Goal: Task Accomplishment & Management: Use online tool/utility

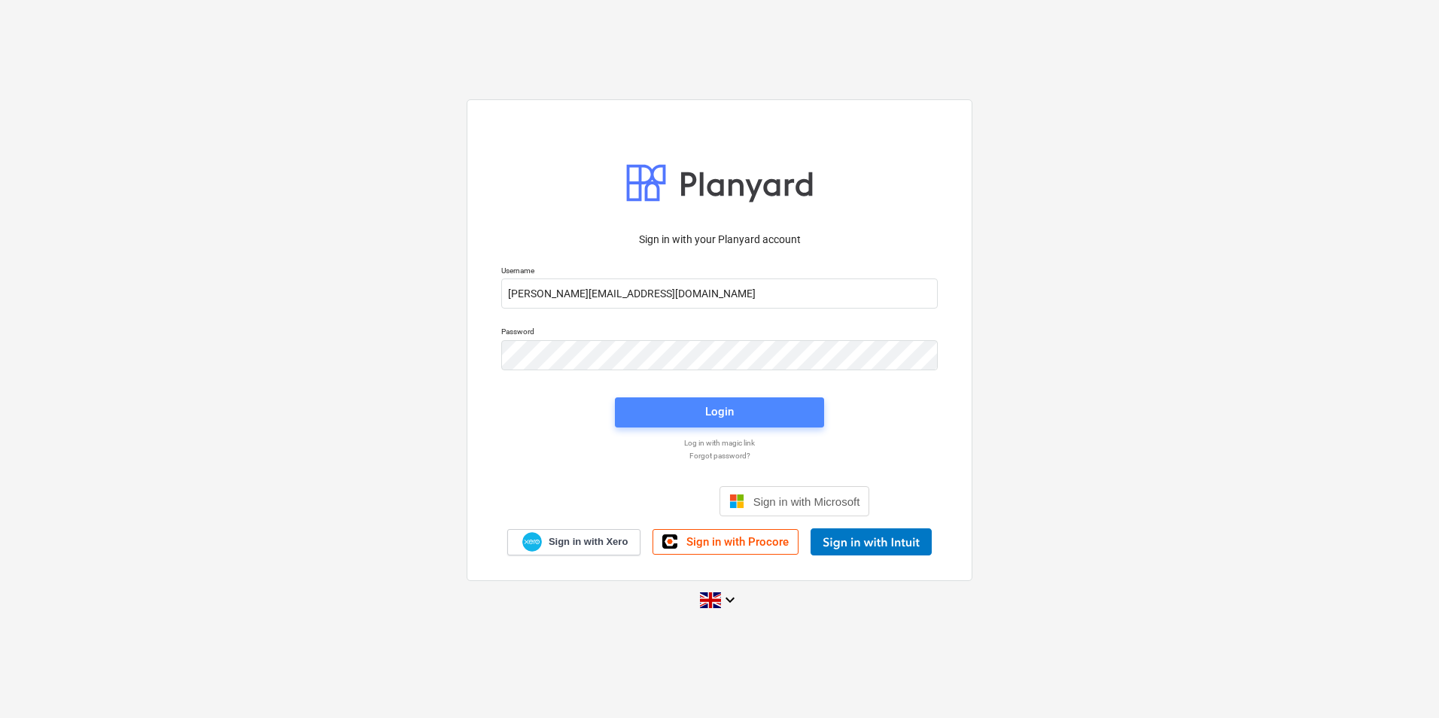
click at [688, 405] on span "Login" at bounding box center [719, 412] width 173 height 20
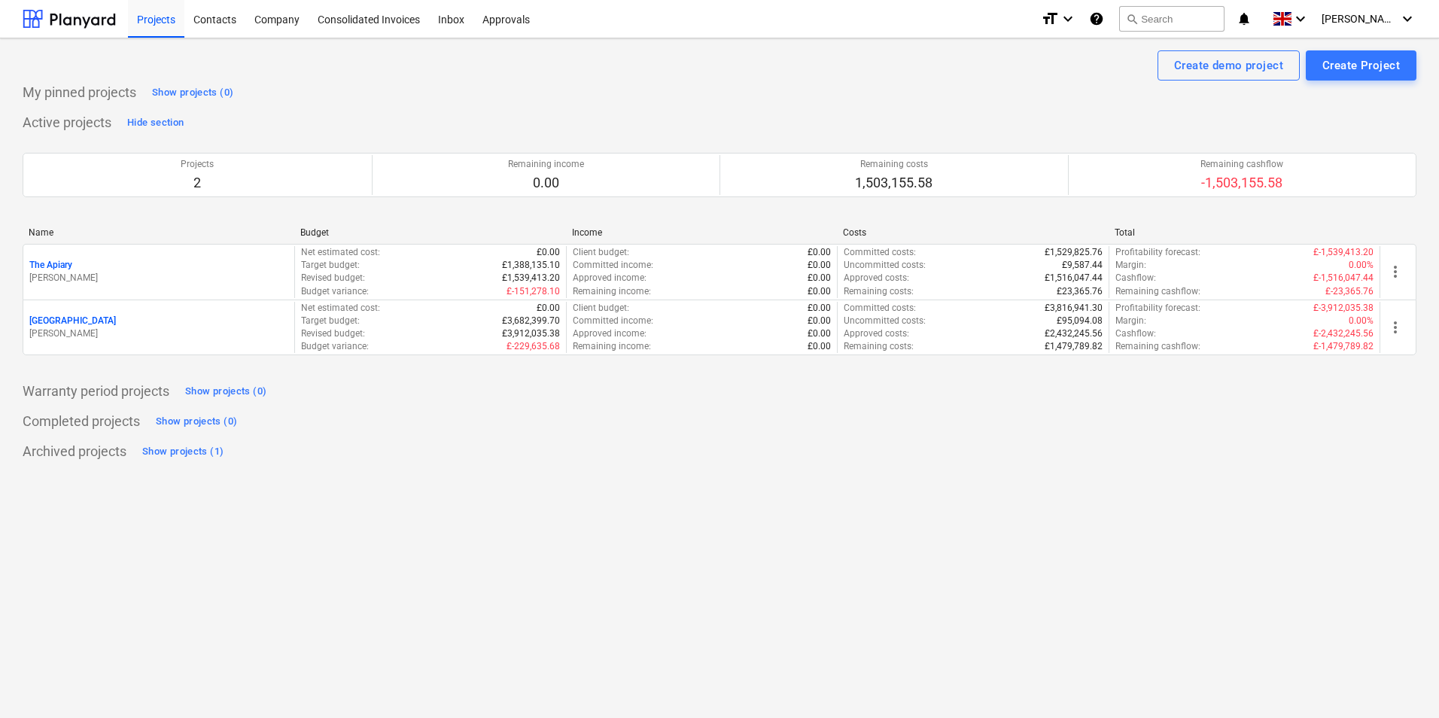
click at [166, 329] on p "[PERSON_NAME]" at bounding box center [158, 333] width 259 height 13
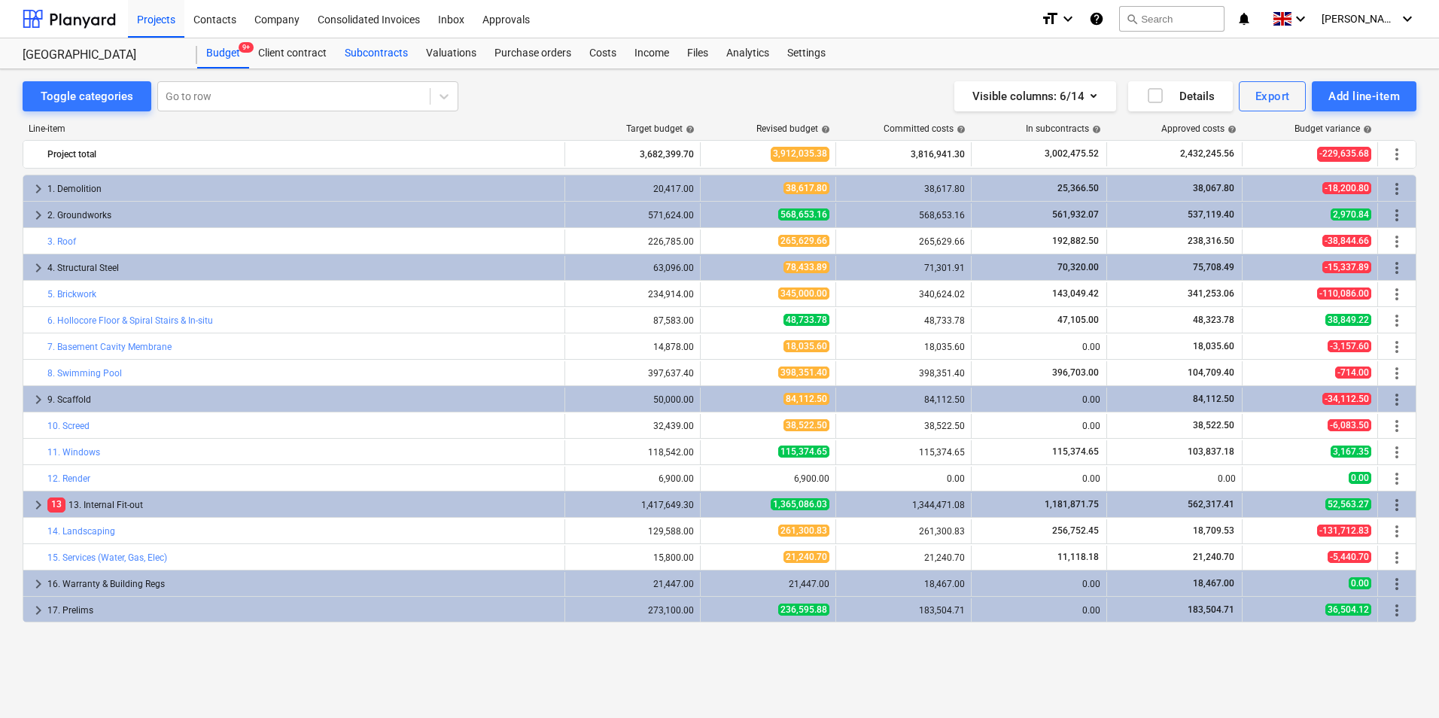
click at [363, 44] on div "Subcontracts" at bounding box center [376, 53] width 81 height 30
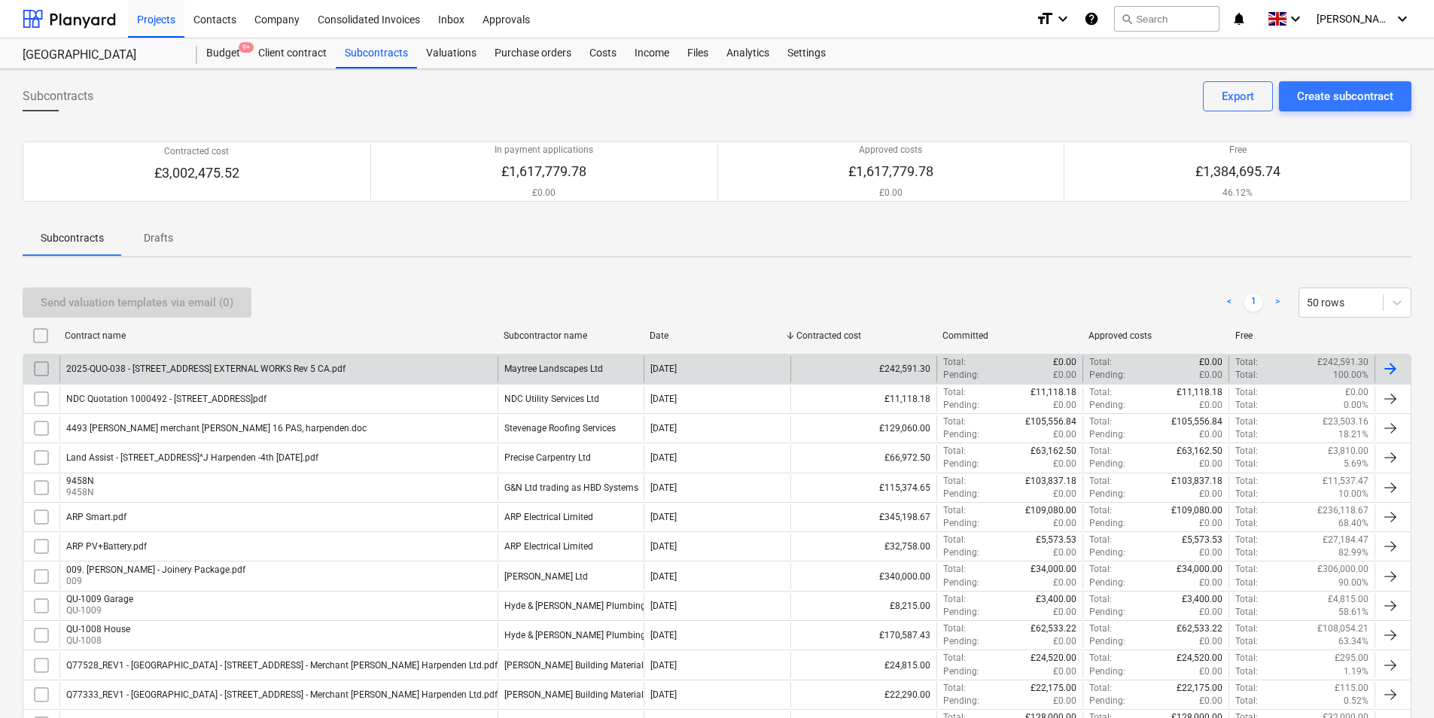
click at [543, 372] on div "Maytree Landscapes Ltd" at bounding box center [553, 368] width 99 height 11
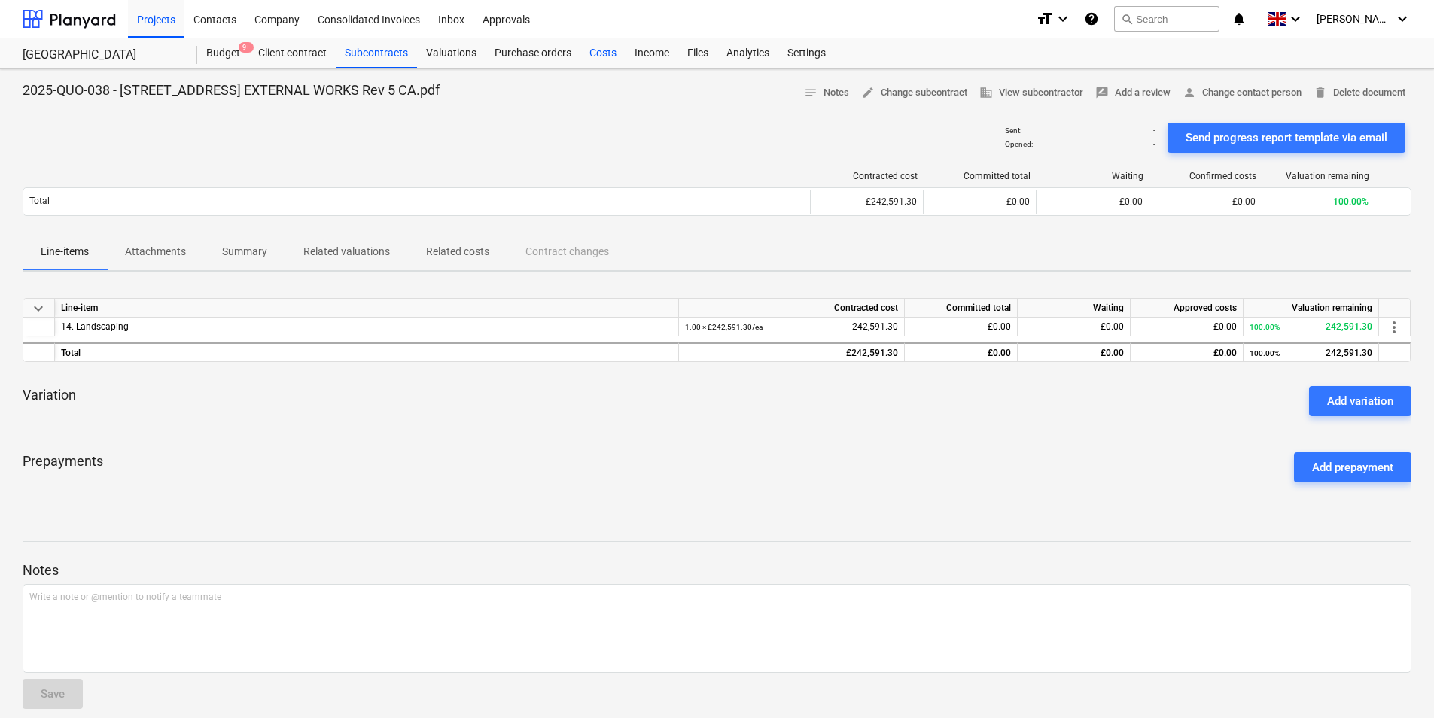
click at [591, 47] on div "Costs" at bounding box center [602, 53] width 45 height 30
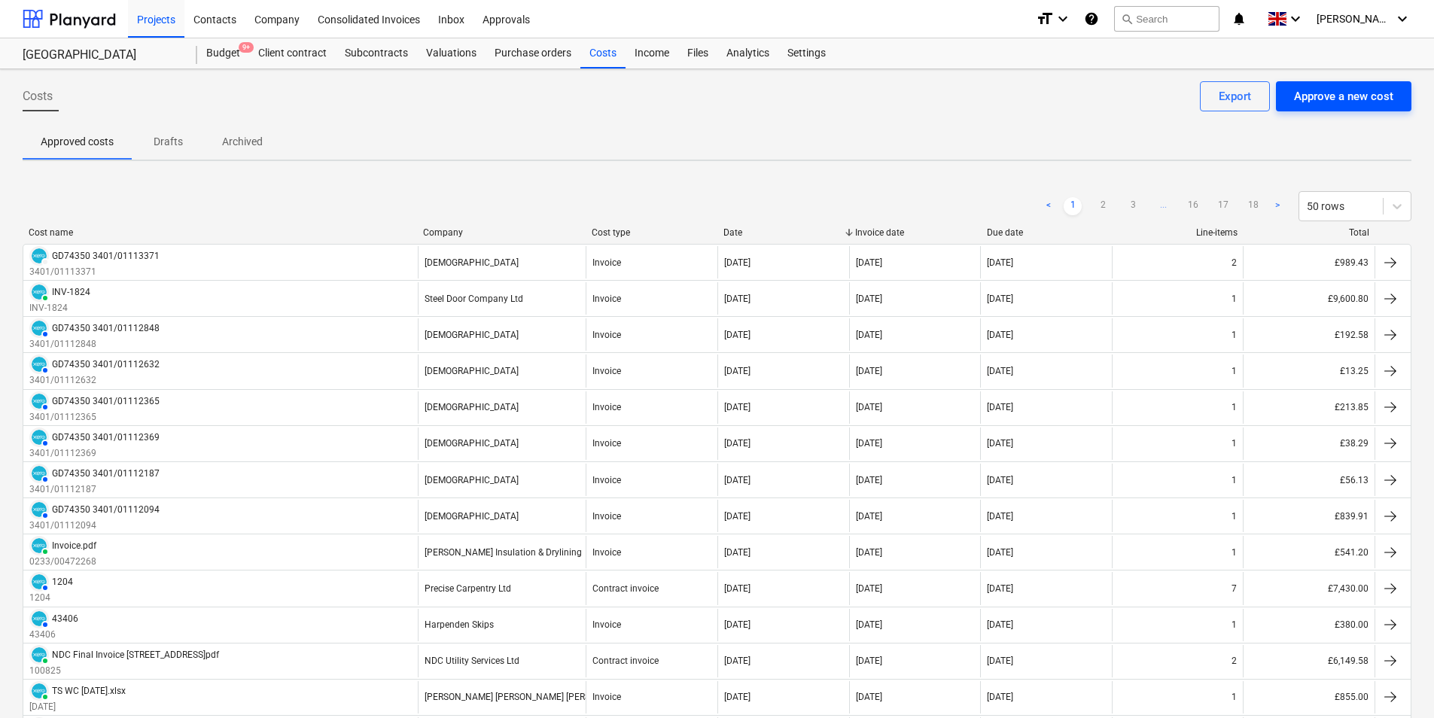
click at [1339, 94] on div "Approve a new cost" at bounding box center [1343, 97] width 99 height 20
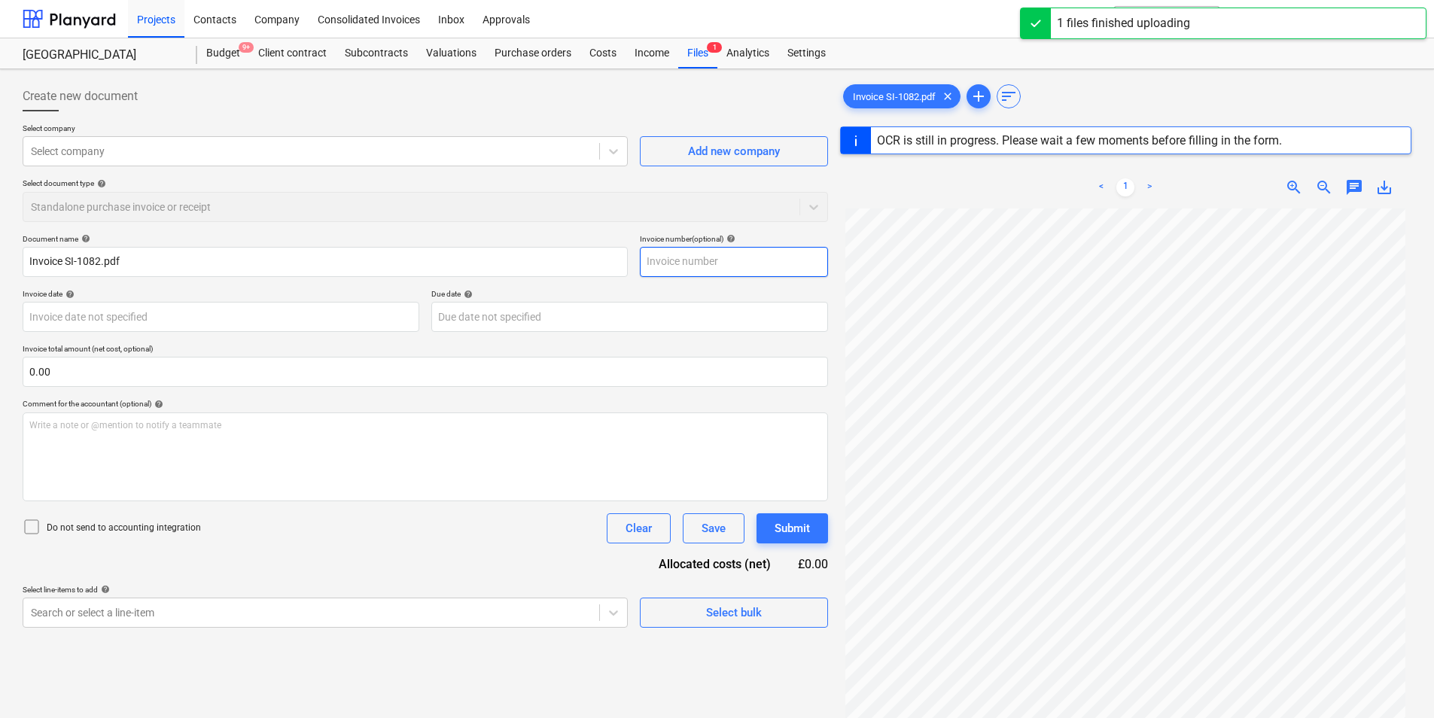
type input "SI-1082"
type input "[DATE]"
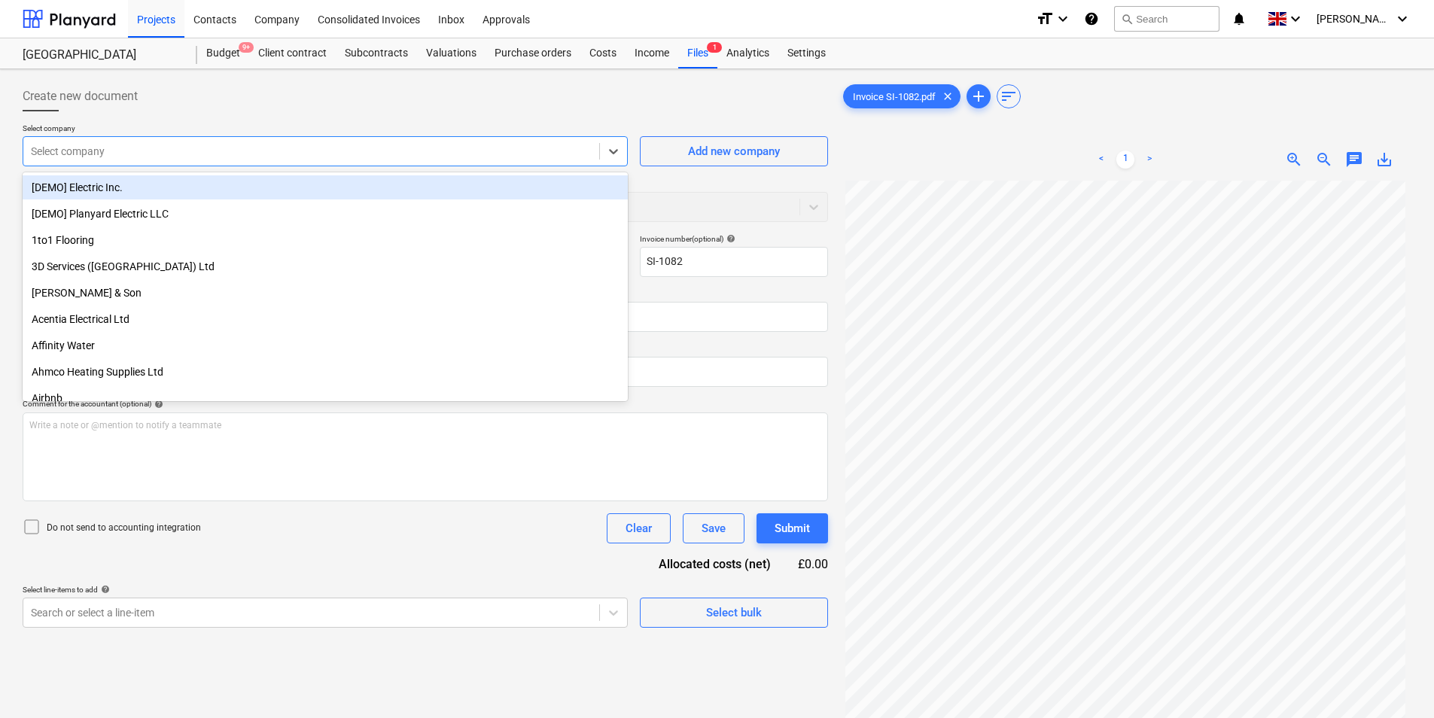
click at [194, 157] on div at bounding box center [311, 151] width 561 height 15
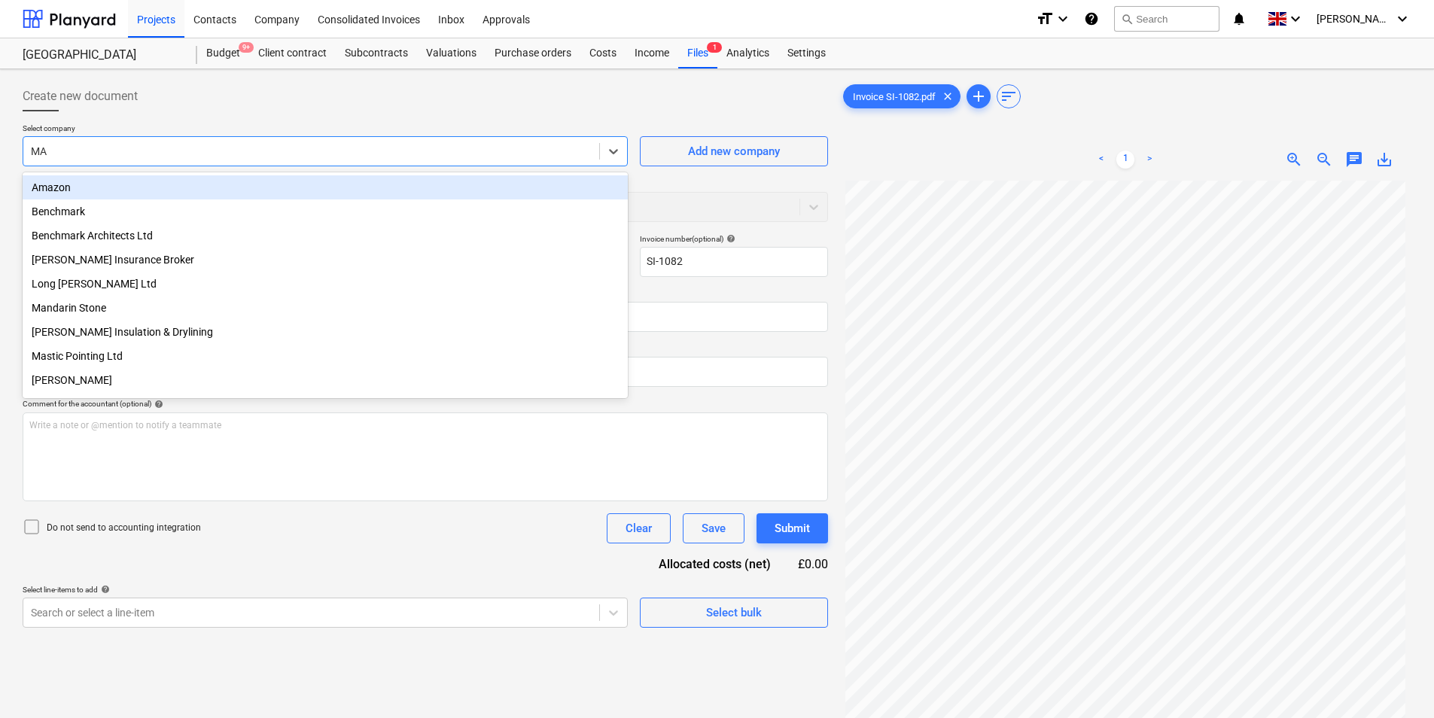
type input "MAY"
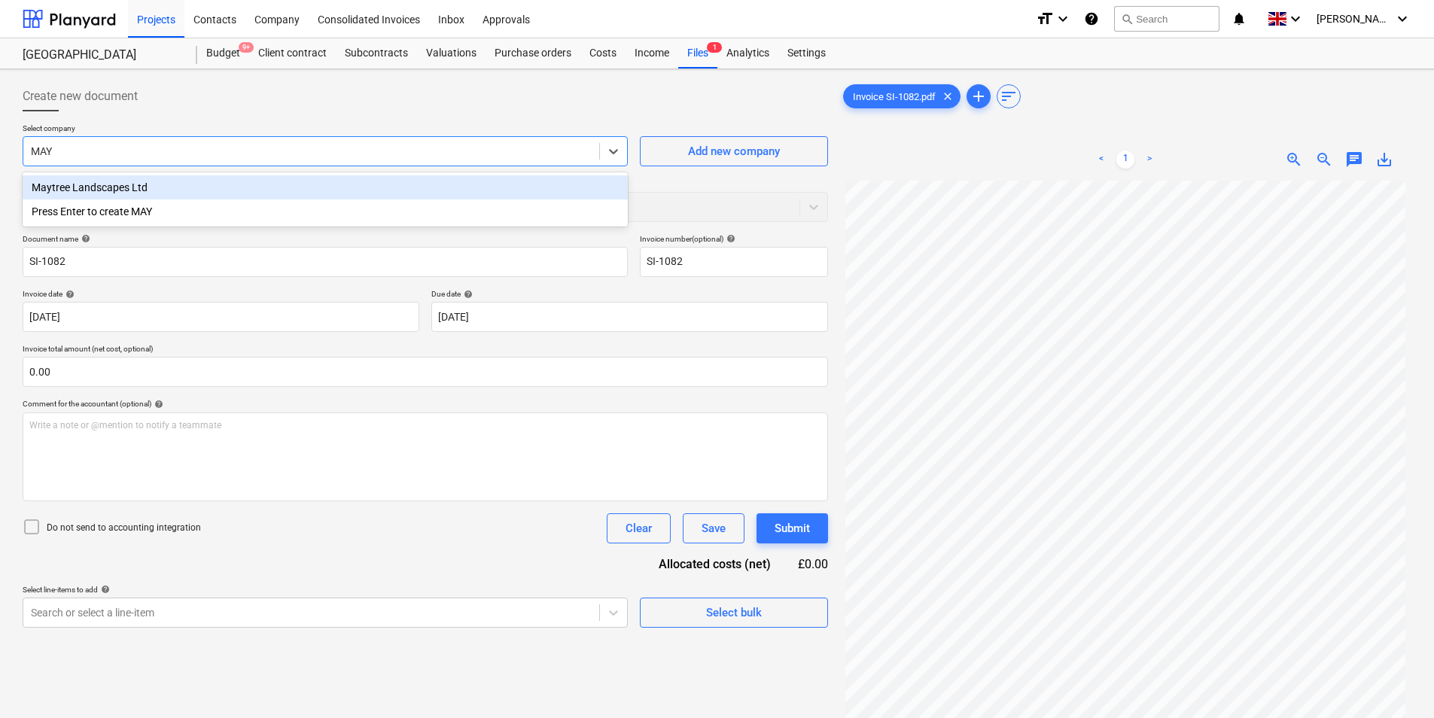
click at [173, 181] on div "Maytree Landscapes Ltd" at bounding box center [325, 187] width 605 height 24
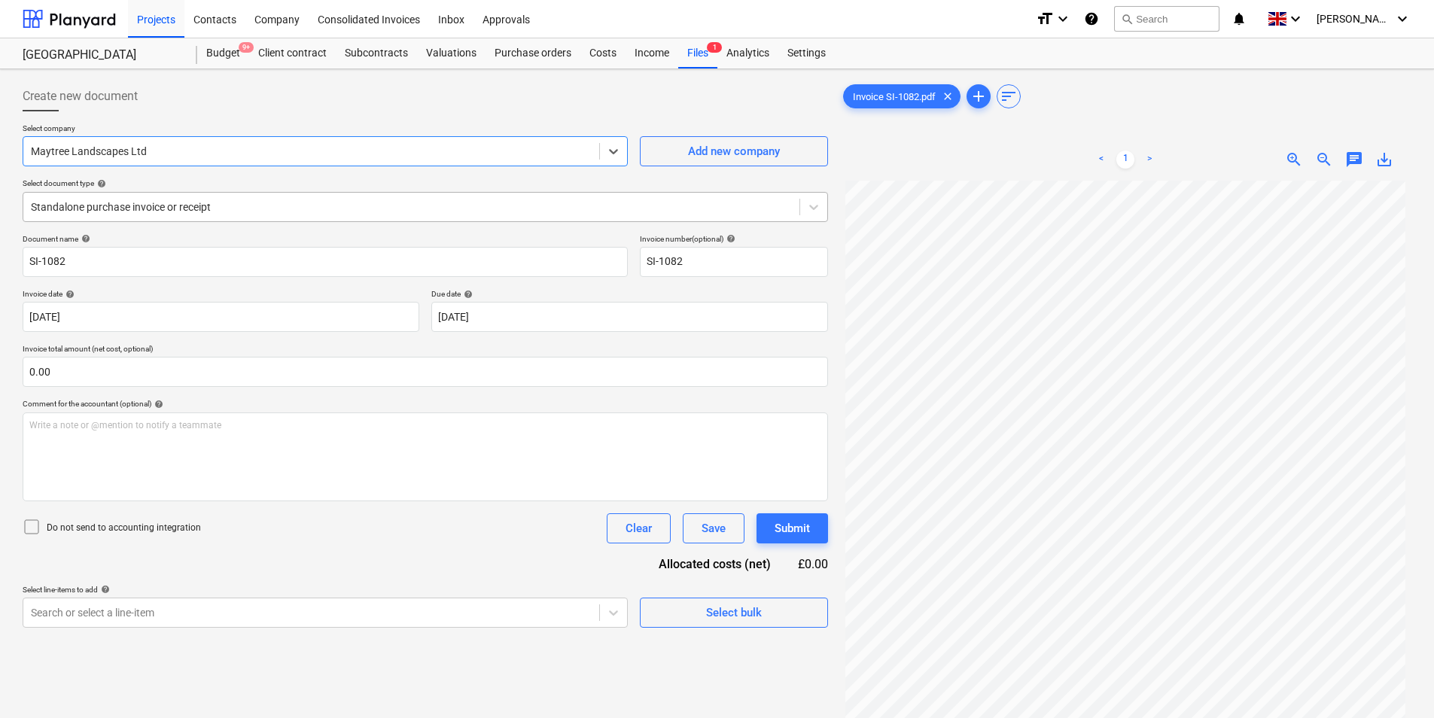
click at [120, 211] on div at bounding box center [411, 206] width 761 height 15
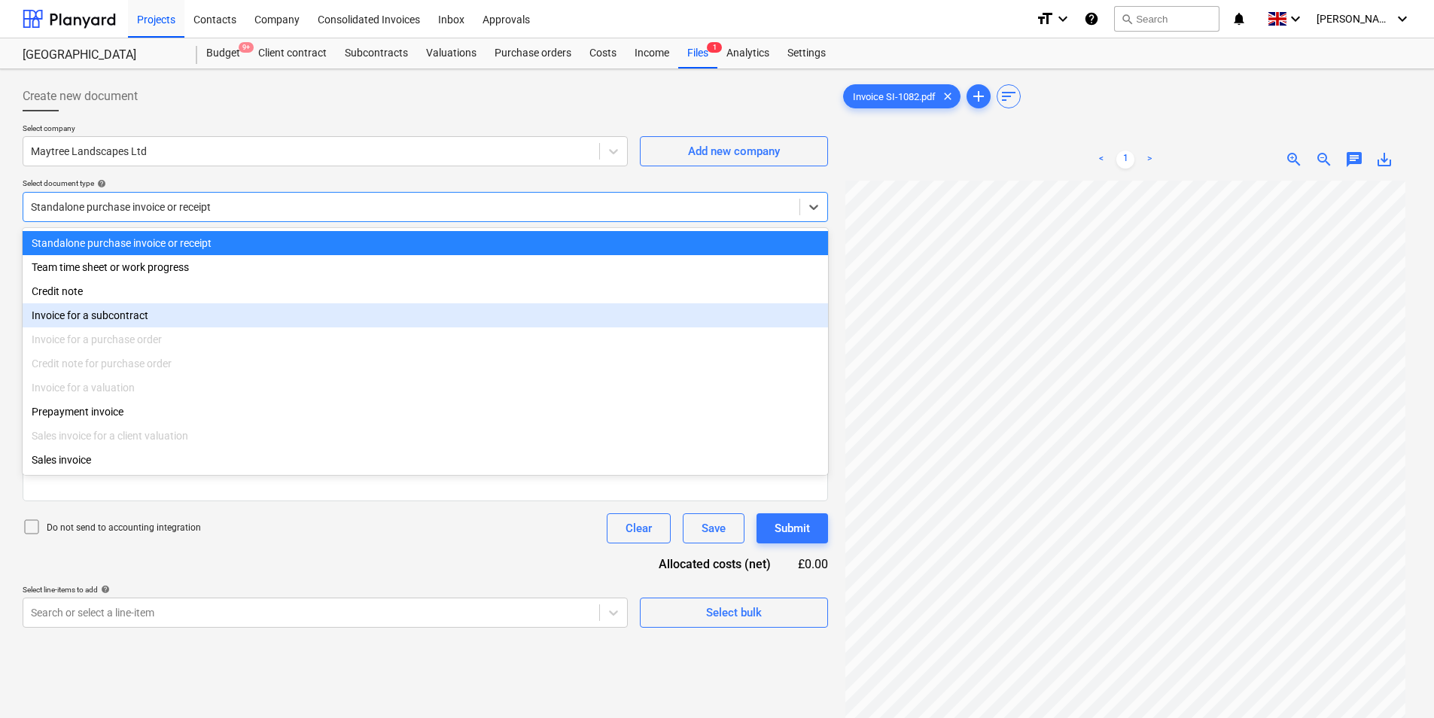
click at [86, 318] on div "Invoice for a subcontract" at bounding box center [425, 315] width 805 height 24
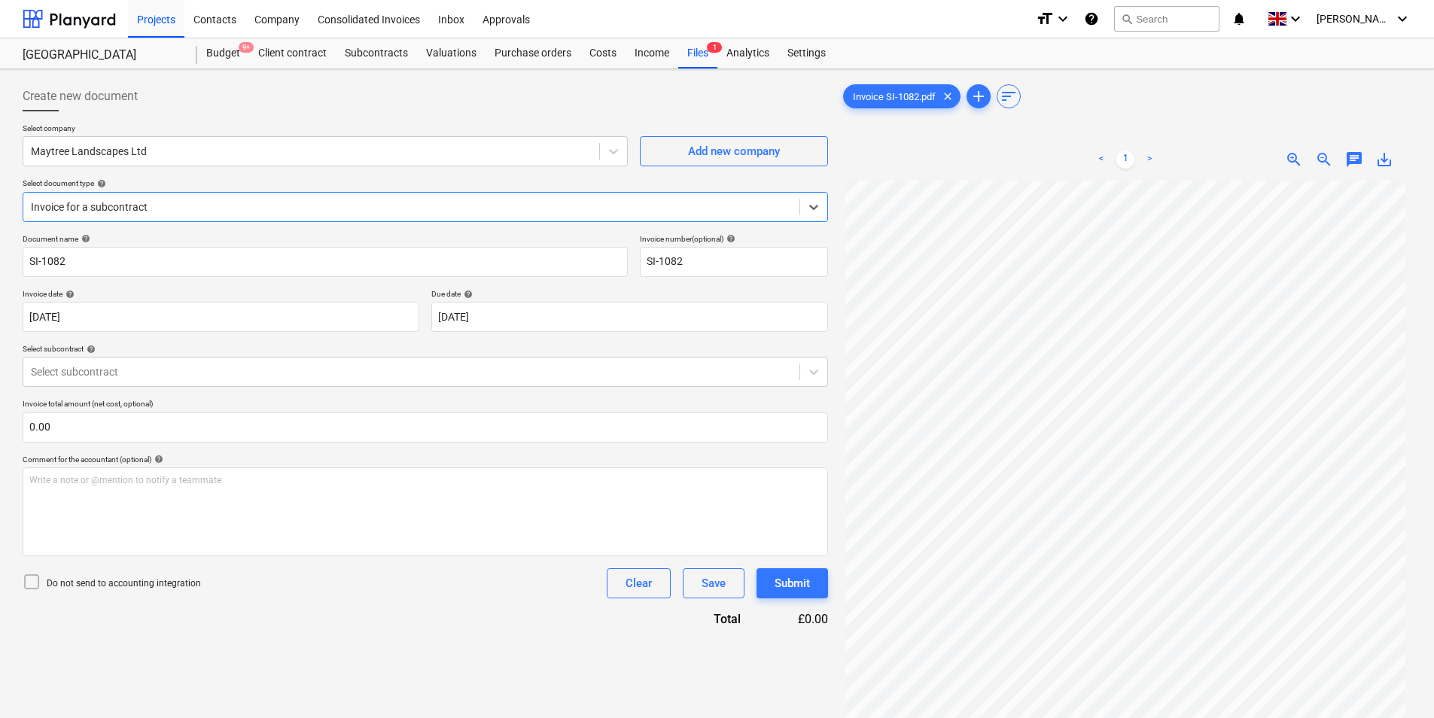
click at [83, 207] on div at bounding box center [411, 206] width 761 height 15
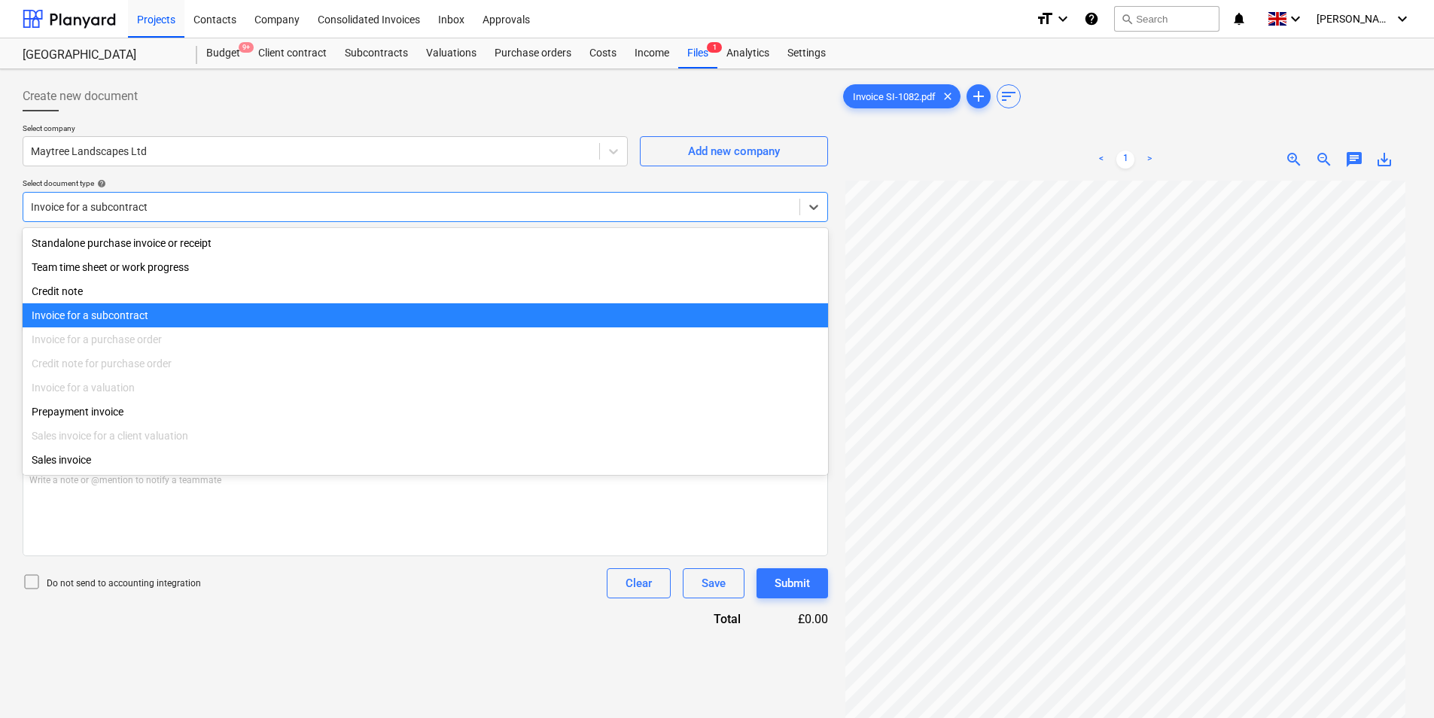
click at [84, 318] on div "Invoice for a subcontract" at bounding box center [425, 315] width 805 height 24
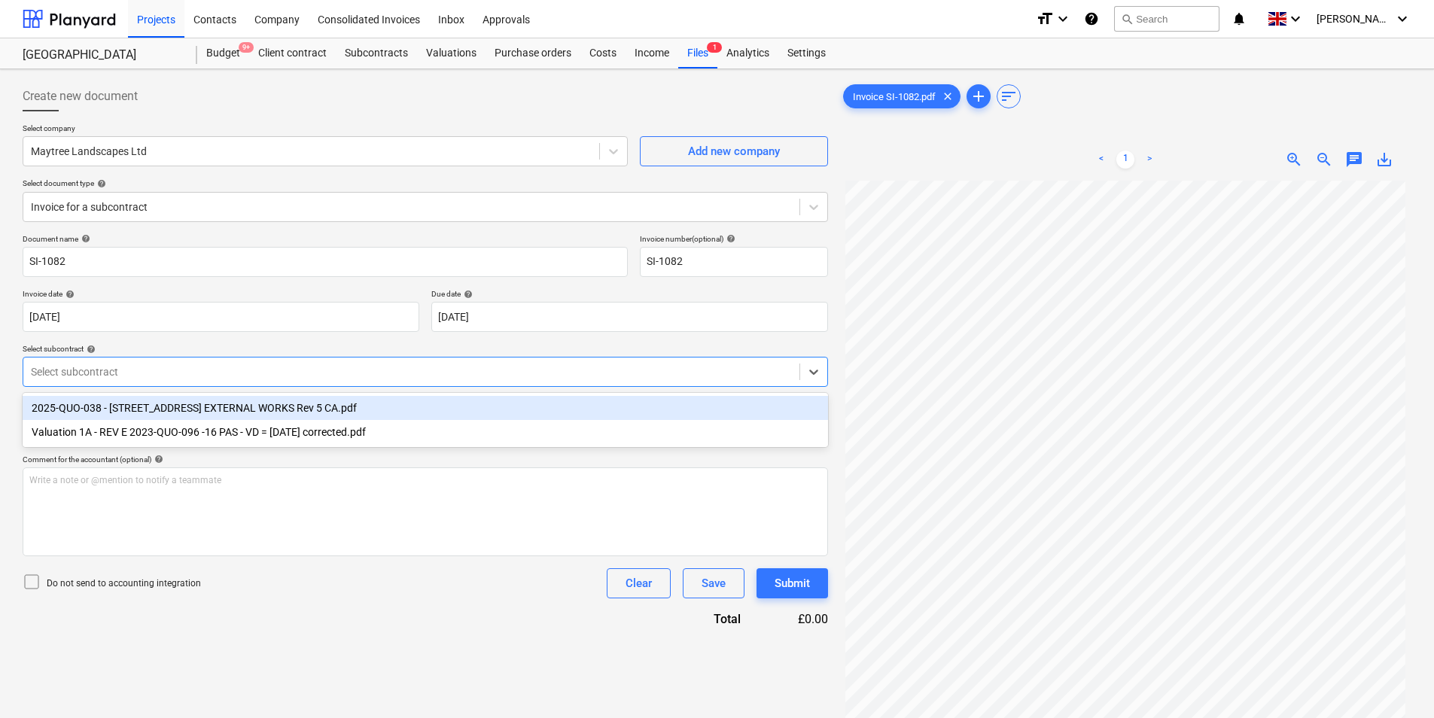
click at [117, 377] on div at bounding box center [411, 371] width 761 height 15
click at [407, 406] on div "2025-QUO-038 - [STREET_ADDRESS] EXTERNAL WORKS Rev 5 CA.pdf" at bounding box center [425, 408] width 805 height 24
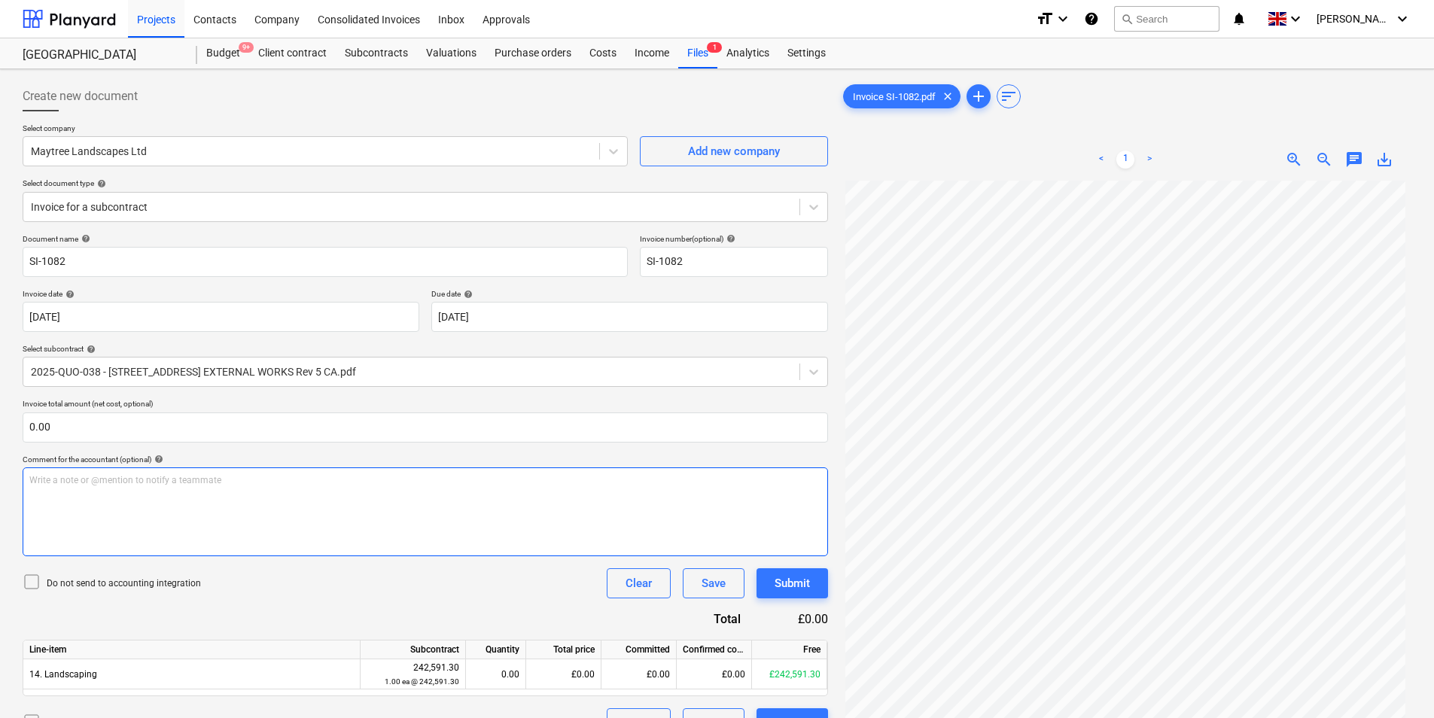
click at [97, 508] on div "Write a note or @mention to notify a teammate [PERSON_NAME]" at bounding box center [425, 511] width 805 height 89
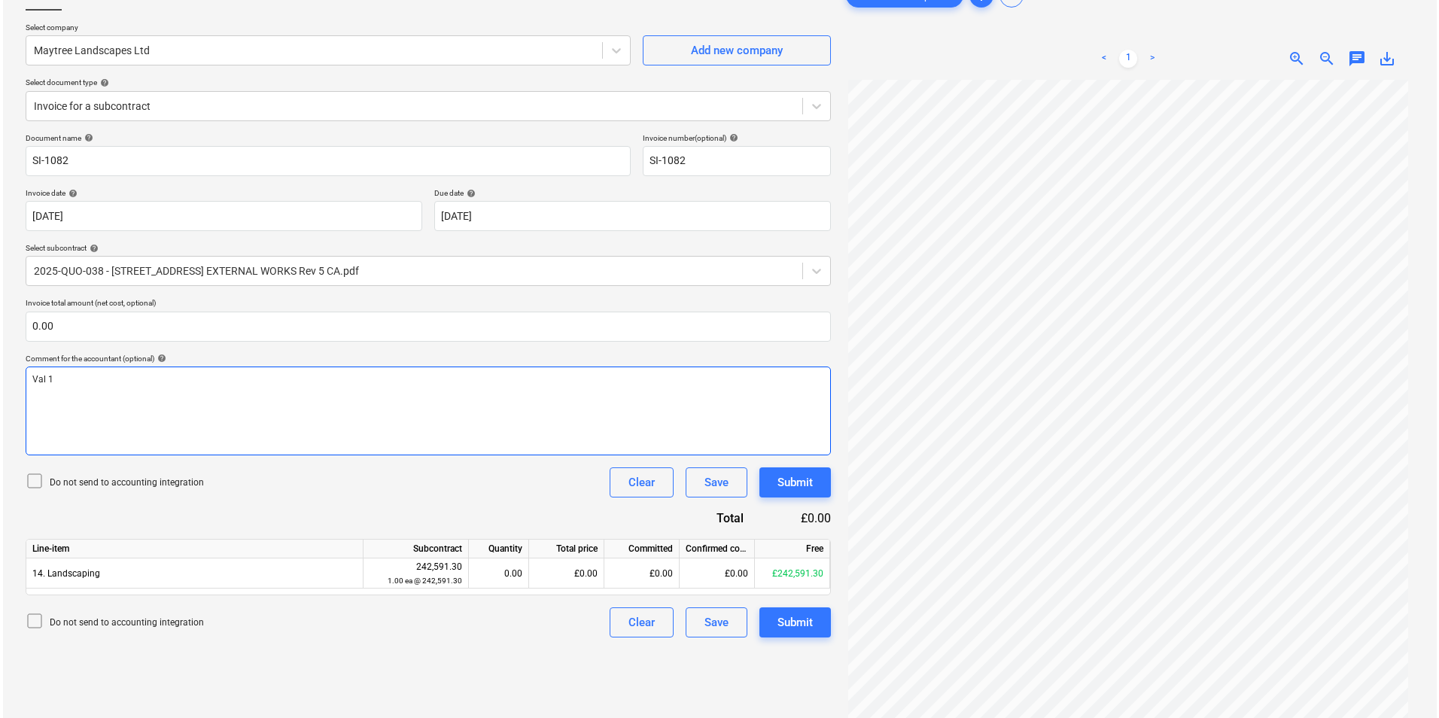
scroll to position [151, 0]
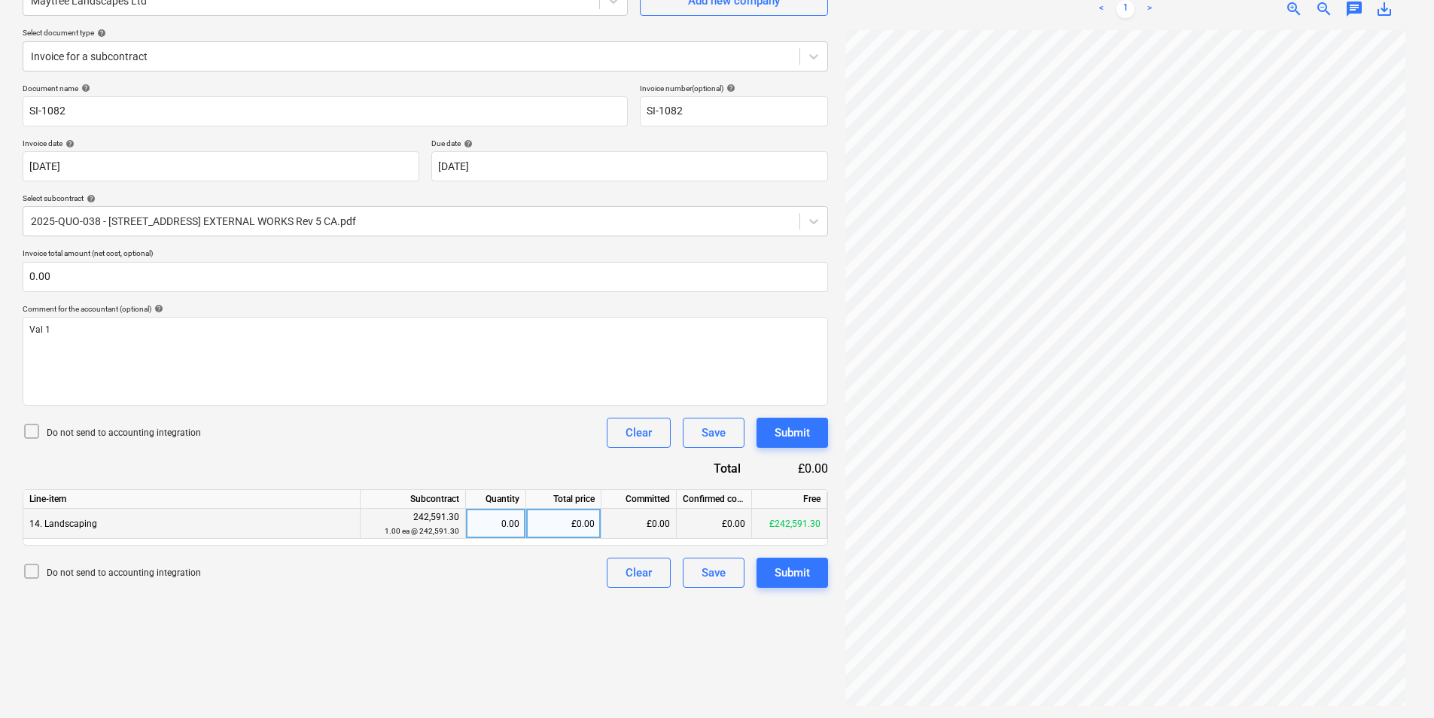
click at [567, 523] on div "£0.00" at bounding box center [563, 524] width 75 height 30
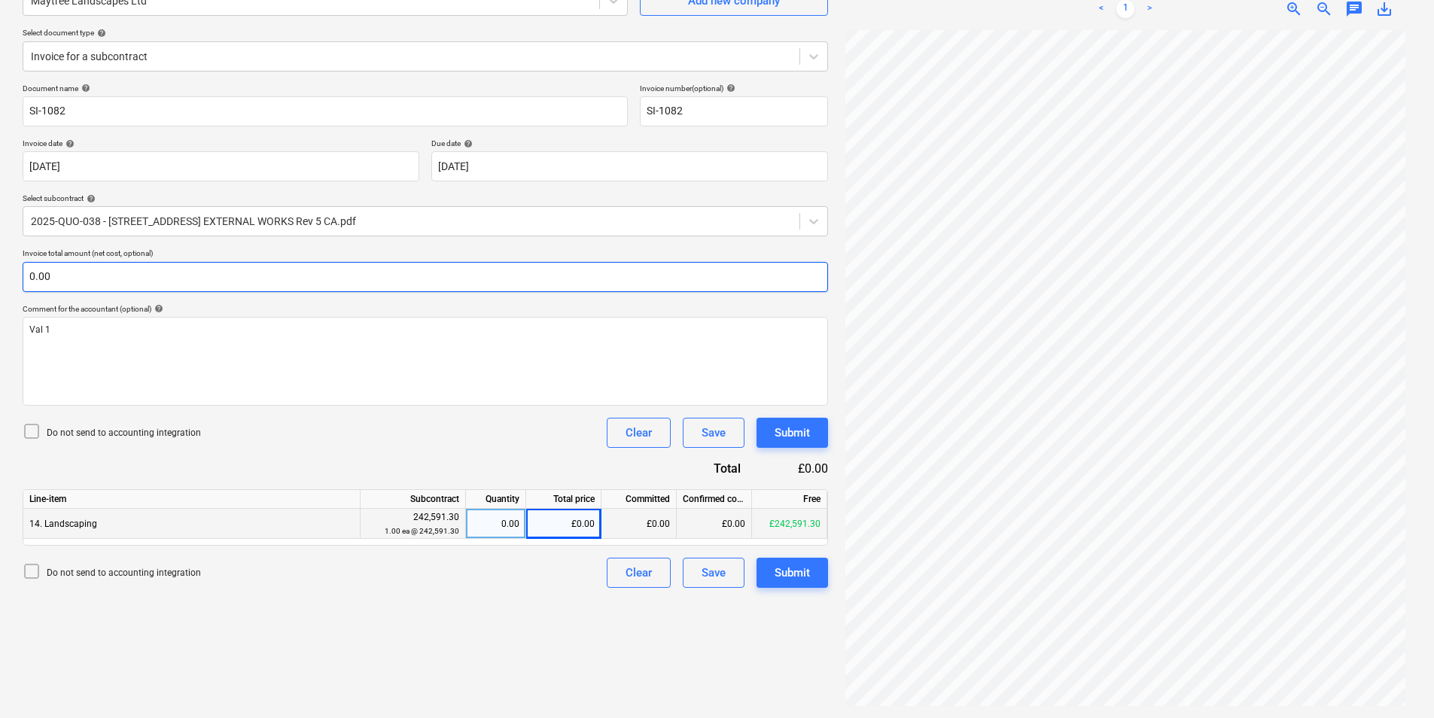
click at [108, 278] on input "0.00" at bounding box center [425, 277] width 805 height 30
click at [106, 275] on input "text" at bounding box center [425, 277] width 805 height 30
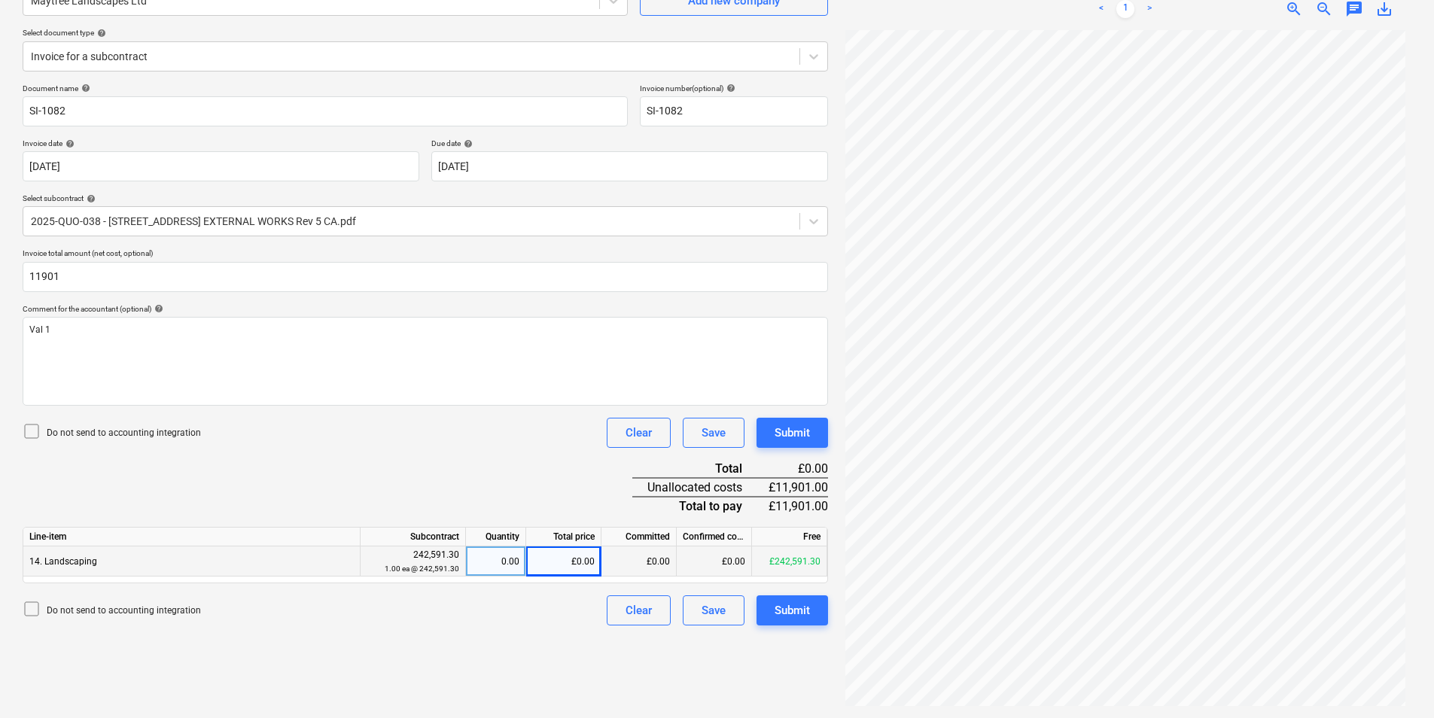
type input "11,901.00"
drag, startPoint x: 251, startPoint y: 482, endPoint x: 366, endPoint y: 518, distance: 121.4
click at [251, 483] on div "Document name help SI-1082 Invoice number (optional) help SI-1082 Invoice date …" at bounding box center [425, 355] width 805 height 542
click at [555, 574] on div "£0.00" at bounding box center [563, 561] width 75 height 30
type input "11901"
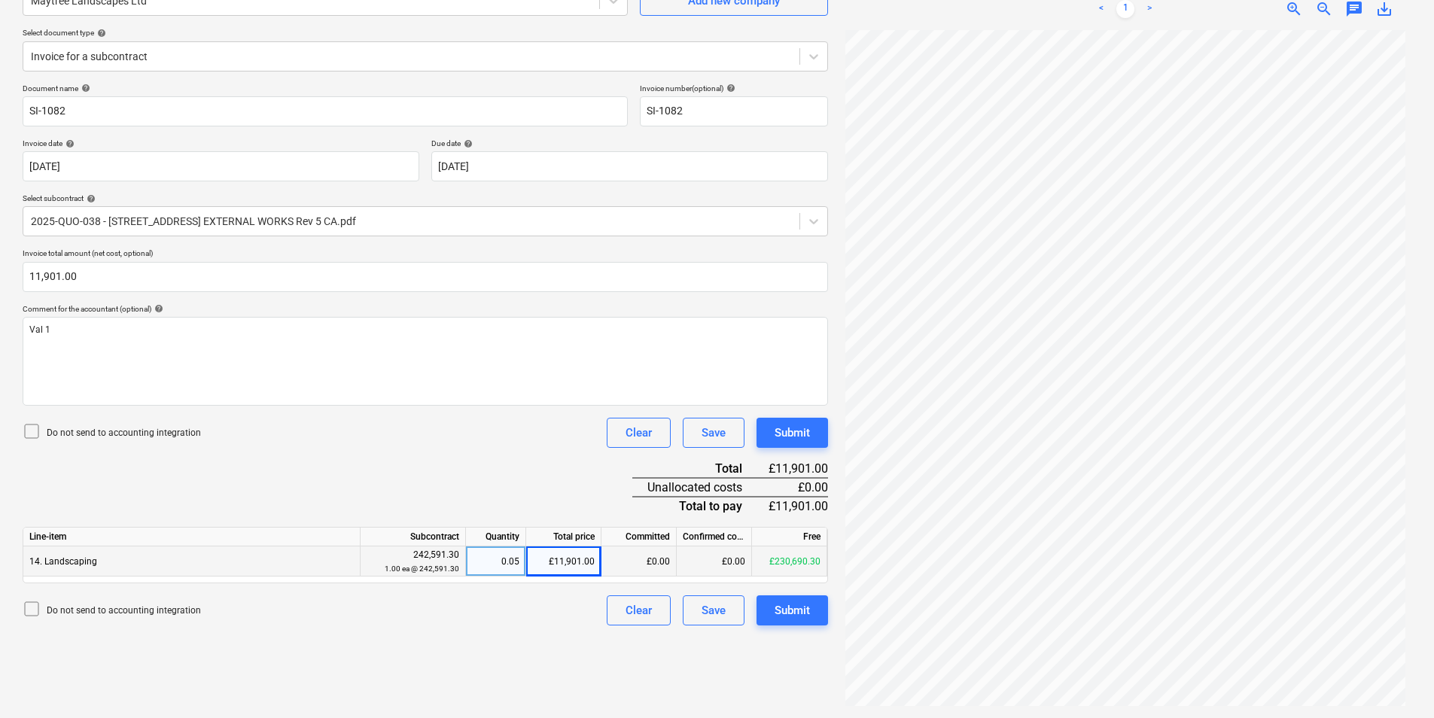
drag, startPoint x: 504, startPoint y: 681, endPoint x: 693, endPoint y: 649, distance: 191.6
click at [504, 682] on div "Create new document Select company Maytree Landscapes Ltd Add new company Selec…" at bounding box center [425, 318] width 817 height 787
click at [801, 611] on div "Submit" at bounding box center [791, 610] width 35 height 20
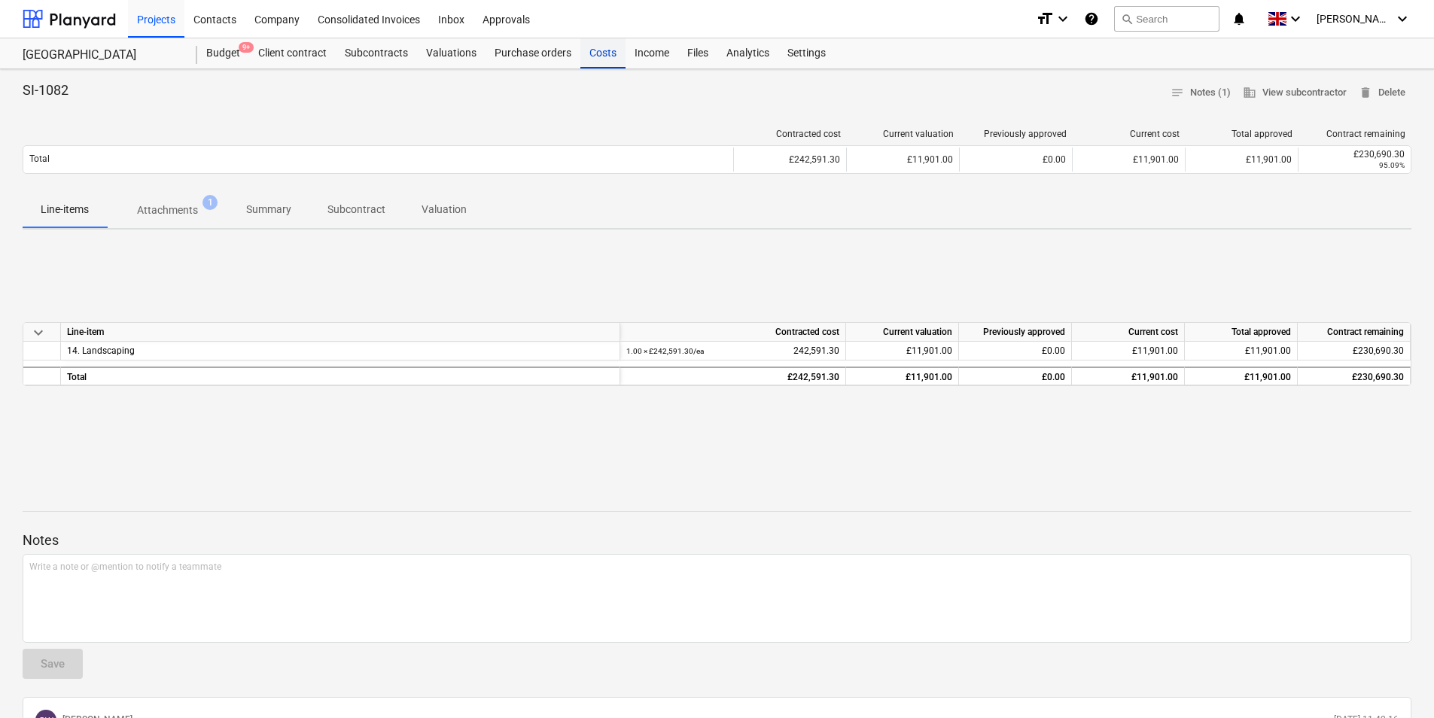
click at [593, 54] on div "Costs" at bounding box center [602, 53] width 45 height 30
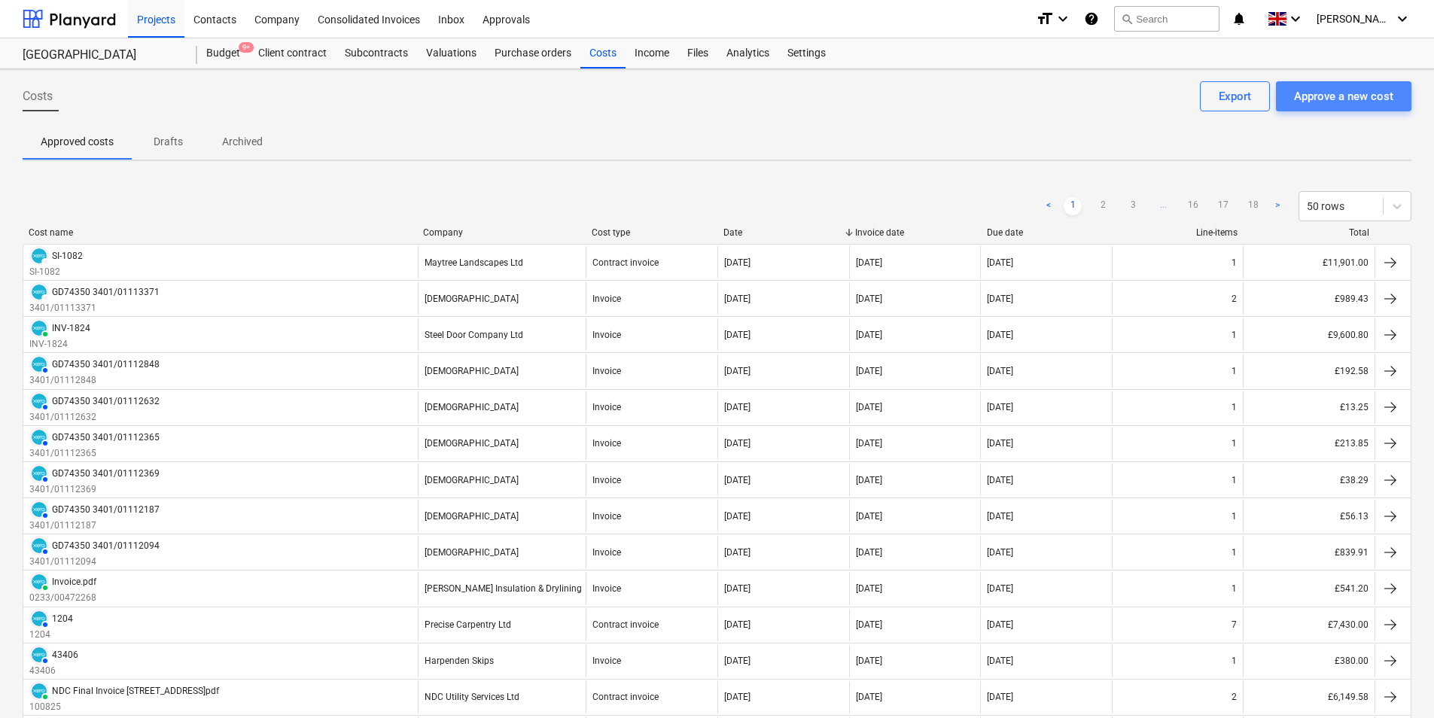
click at [1342, 102] on div "Approve a new cost" at bounding box center [1343, 97] width 99 height 20
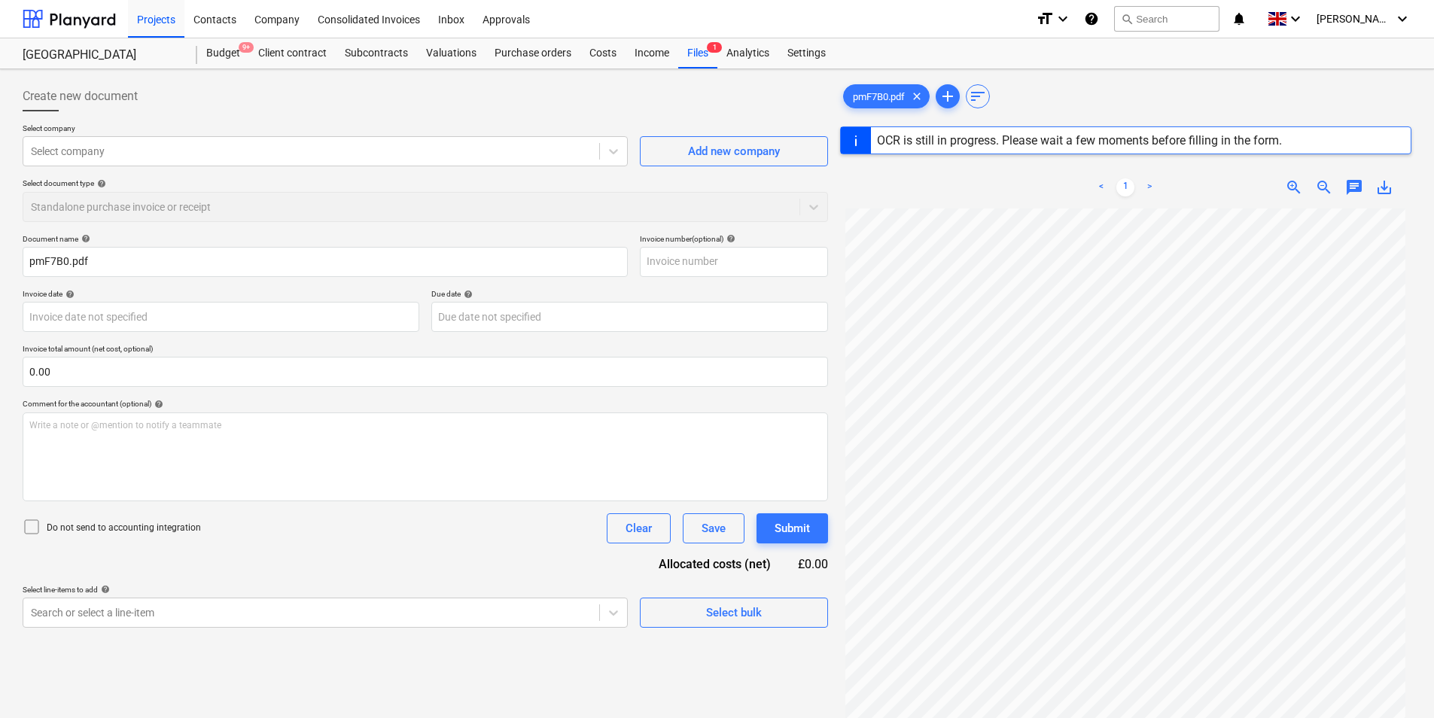
type input "1102225702"
type input "[DATE]"
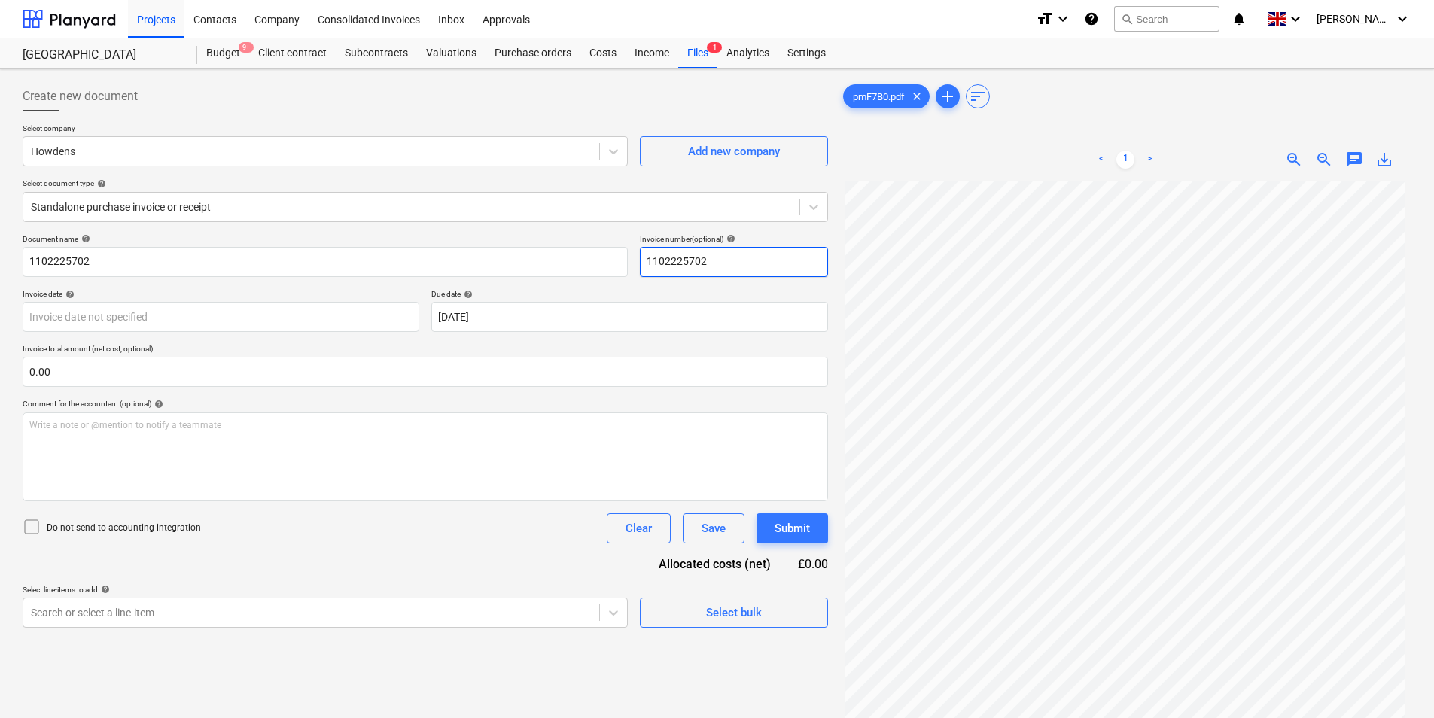
drag, startPoint x: 735, startPoint y: 263, endPoint x: 494, endPoint y: 279, distance: 242.1
click at [511, 272] on div "Document name help 1102225702 Invoice number (optional) help 1102225702" at bounding box center [425, 255] width 805 height 43
drag, startPoint x: 783, startPoint y: 260, endPoint x: 419, endPoint y: 352, distance: 374.9
click at [419, 352] on div "Document name help 1102225702 Invoice number (optional) help E05/0132913 Invoic…" at bounding box center [425, 431] width 805 height 394
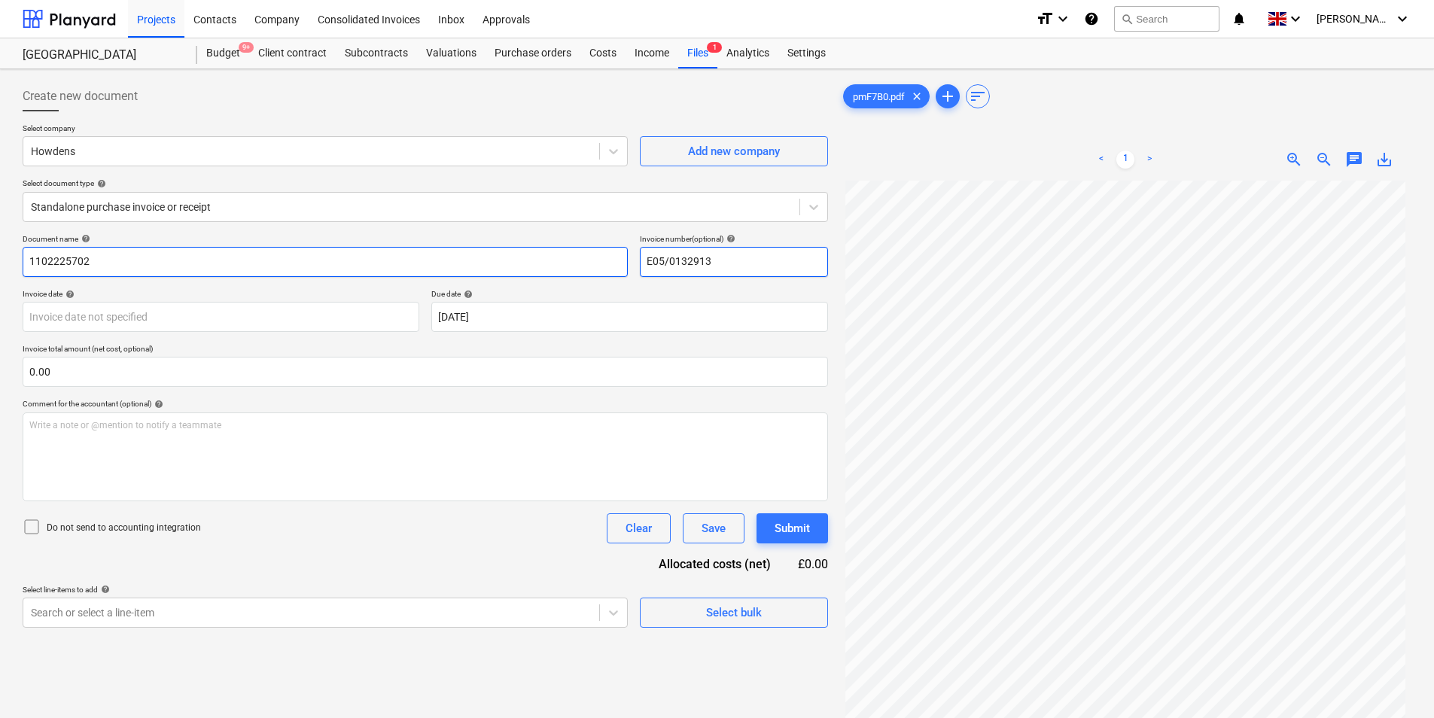
type input "E05/0132913"
drag, startPoint x: 99, startPoint y: 260, endPoint x: -101, endPoint y: 267, distance: 199.6
click at [0, 267] on html "Projects Contacts Company Consolidated Invoices Inbox Approvals format_size key…" at bounding box center [717, 359] width 1434 height 718
paste input "E05/0132913"
type input "E05/0132913"
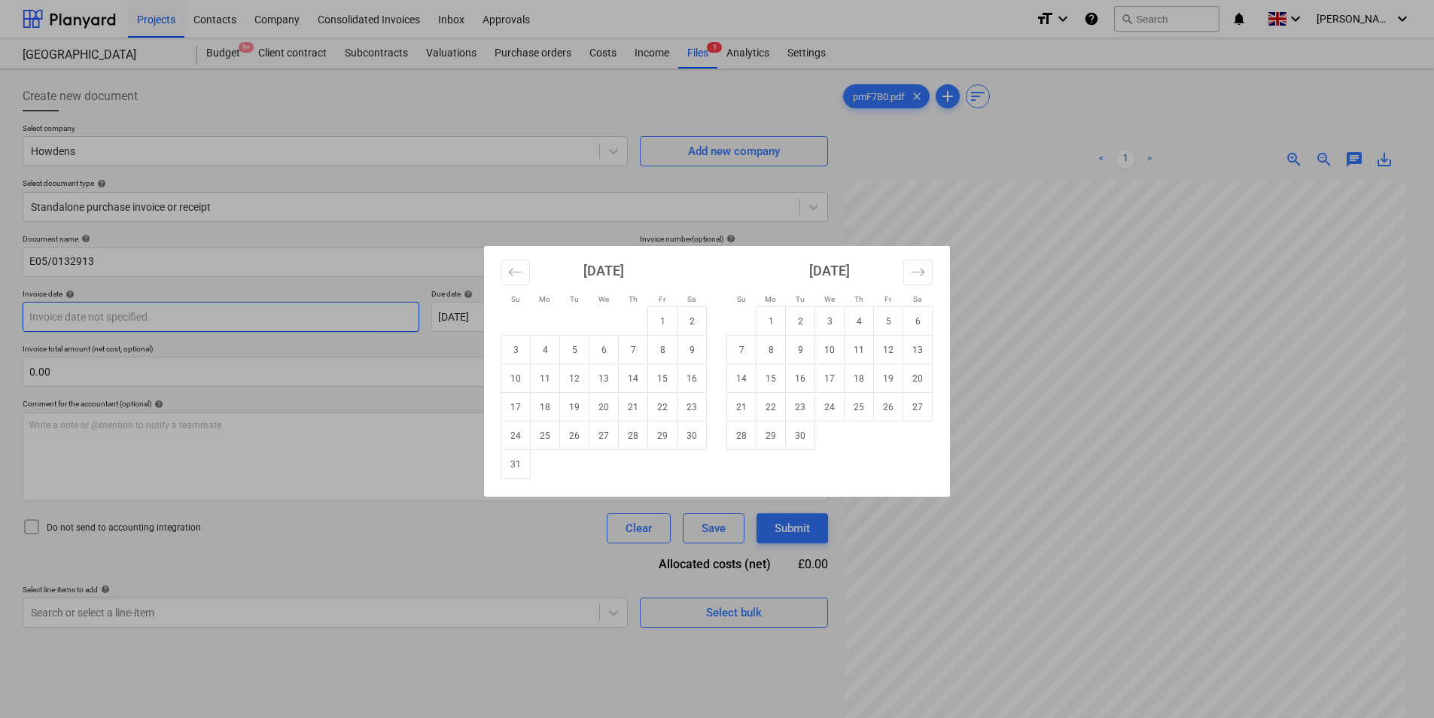
click at [181, 312] on body "Projects Contacts Company Consolidated Invoices Inbox Approvals format_size key…" at bounding box center [717, 359] width 1434 height 718
click at [570, 409] on td "19" at bounding box center [574, 407] width 29 height 29
type input "[DATE]"
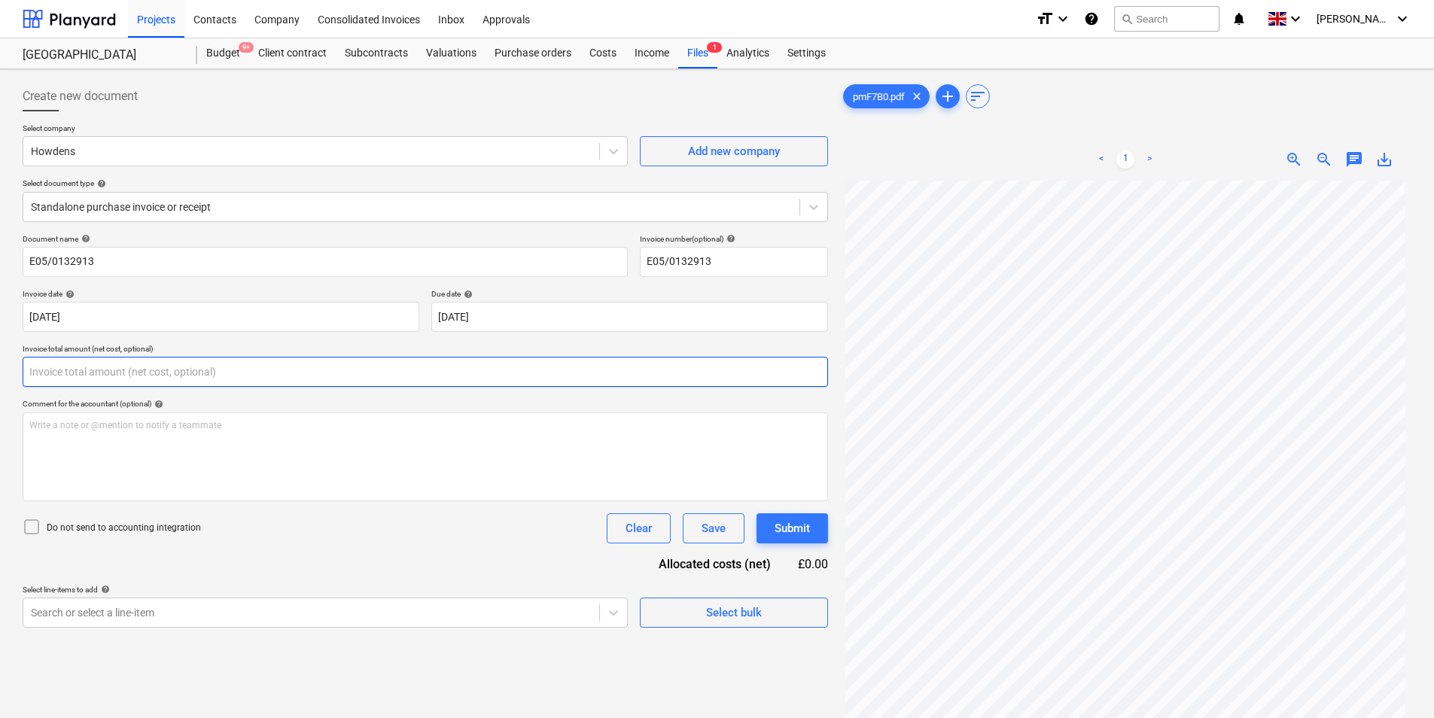
click at [179, 364] on input "text" at bounding box center [425, 372] width 805 height 30
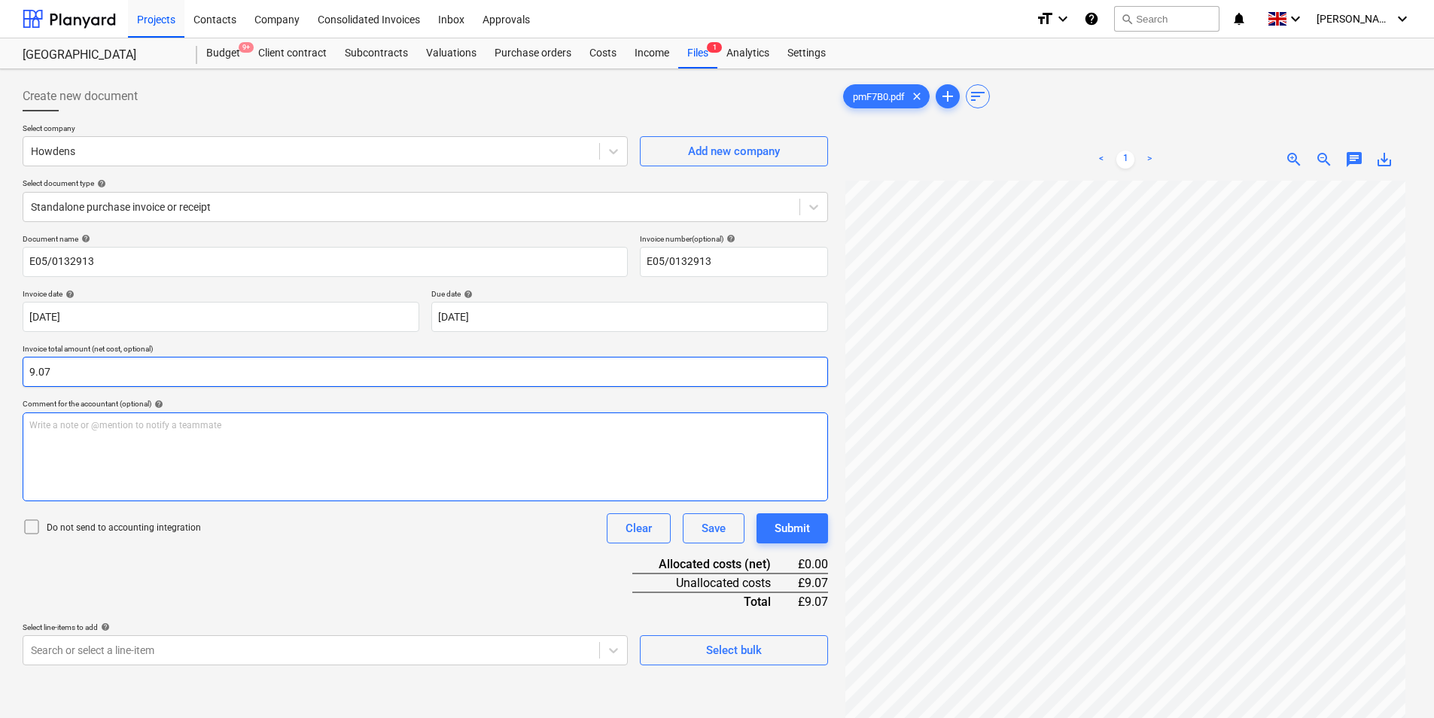
type input "9.07"
click at [122, 452] on div "Write a note or @mention to notify a teammate [PERSON_NAME]" at bounding box center [425, 456] width 805 height 89
click at [106, 425] on span "Bathroom ironmonery" at bounding box center [74, 425] width 90 height 11
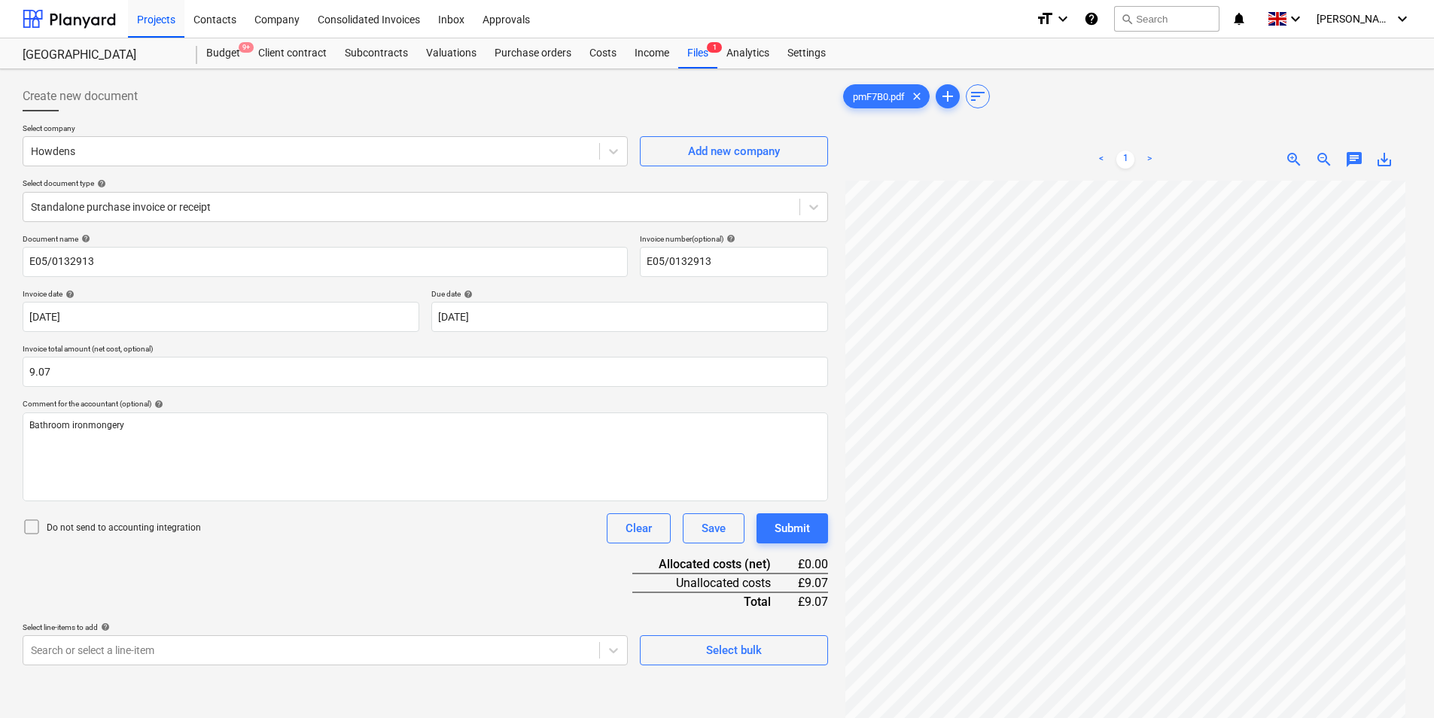
click at [394, 585] on div "Document name help E05/0132913 Invoice number (optional) help E05/0132913 Invoi…" at bounding box center [425, 449] width 805 height 431
click at [765, 646] on span "Select bulk" at bounding box center [733, 650] width 151 height 20
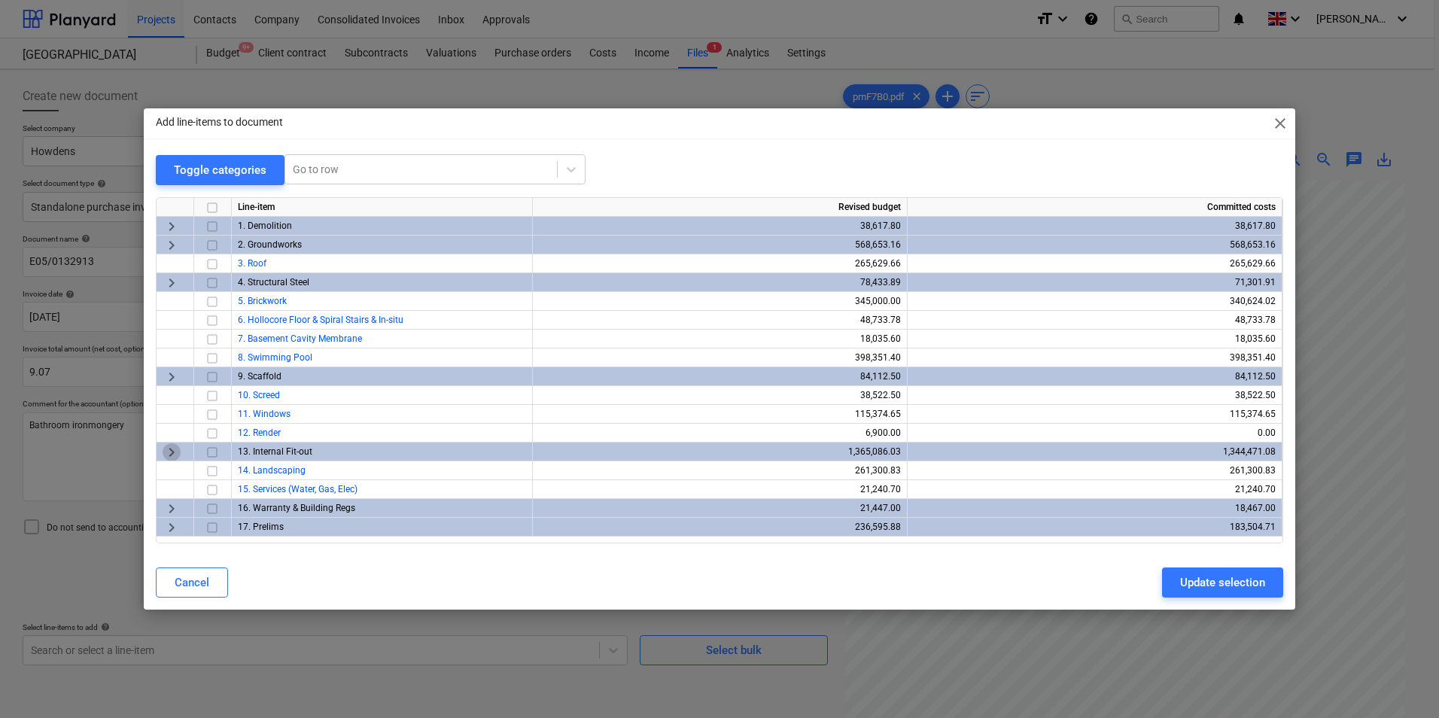
click at [169, 448] on span "keyboard_arrow_right" at bounding box center [172, 452] width 18 height 18
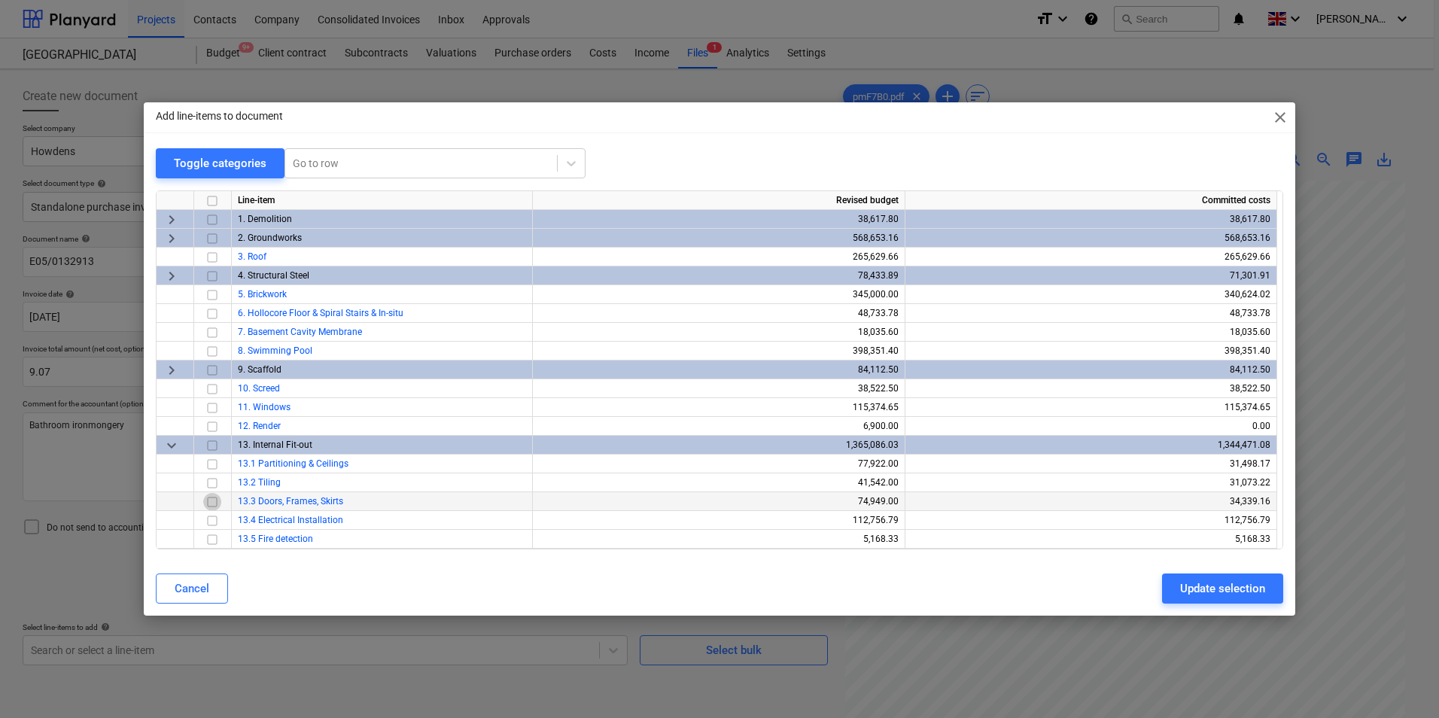
drag, startPoint x: 211, startPoint y: 501, endPoint x: 240, endPoint y: 540, distance: 48.9
click at [211, 502] on input "checkbox" at bounding box center [212, 502] width 18 height 18
click at [1193, 582] on div "Update selection" at bounding box center [1222, 589] width 85 height 20
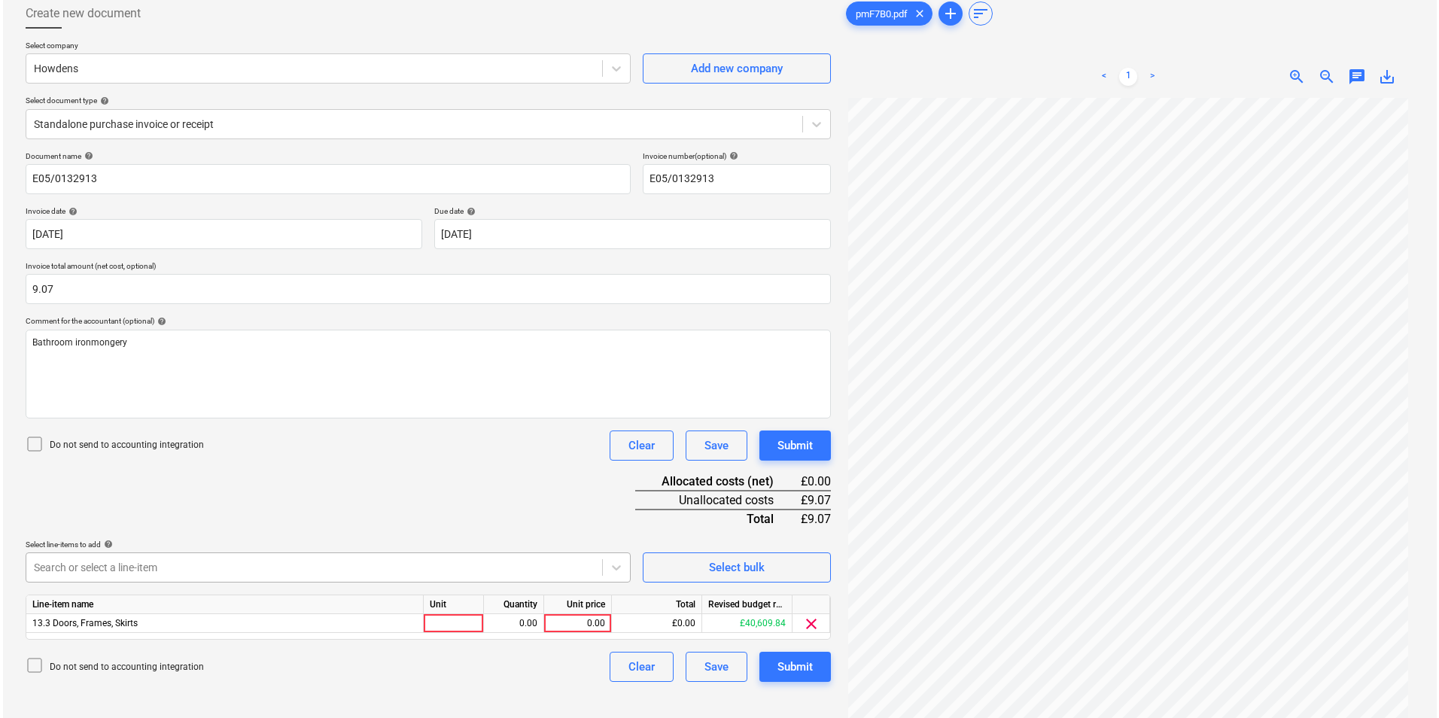
scroll to position [151, 0]
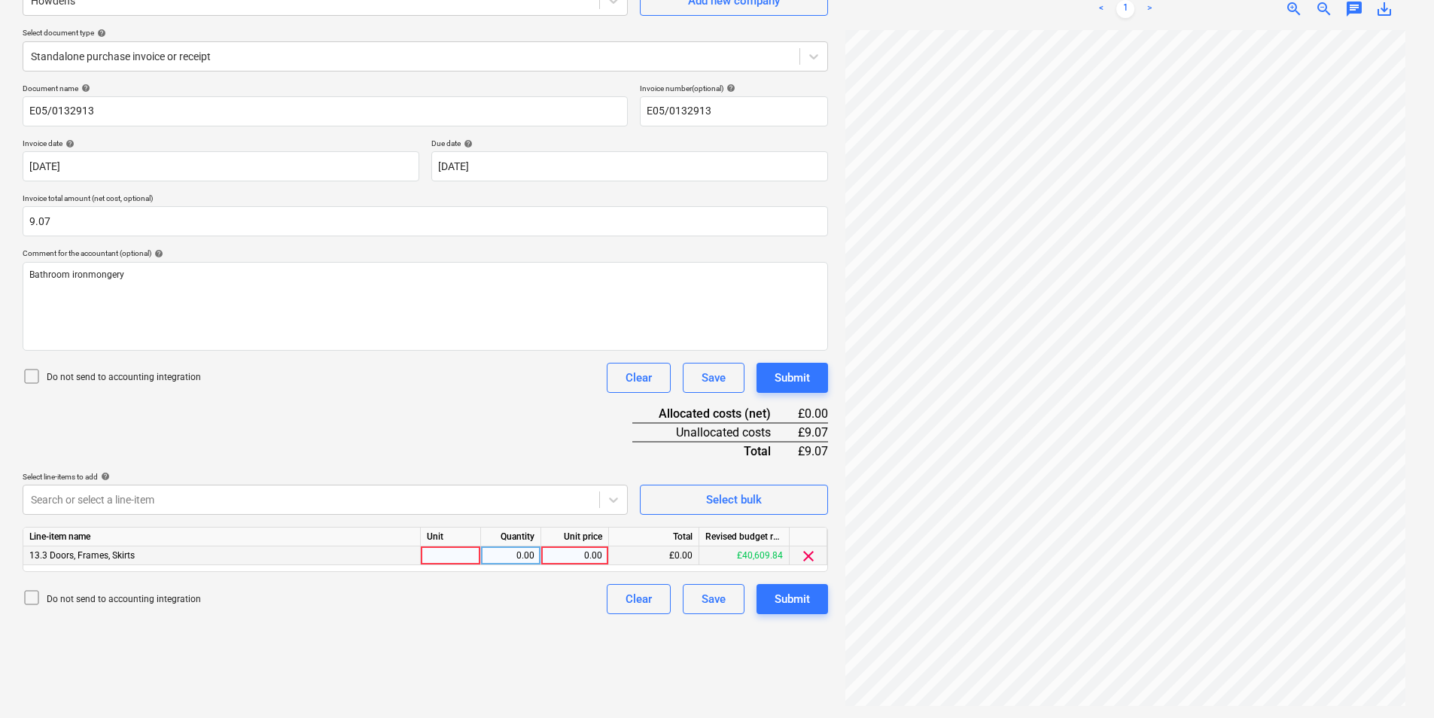
click at [454, 556] on div at bounding box center [451, 555] width 60 height 19
type input "w"
type input "ea"
type input "9.07"
click at [794, 604] on div "Submit" at bounding box center [791, 599] width 35 height 20
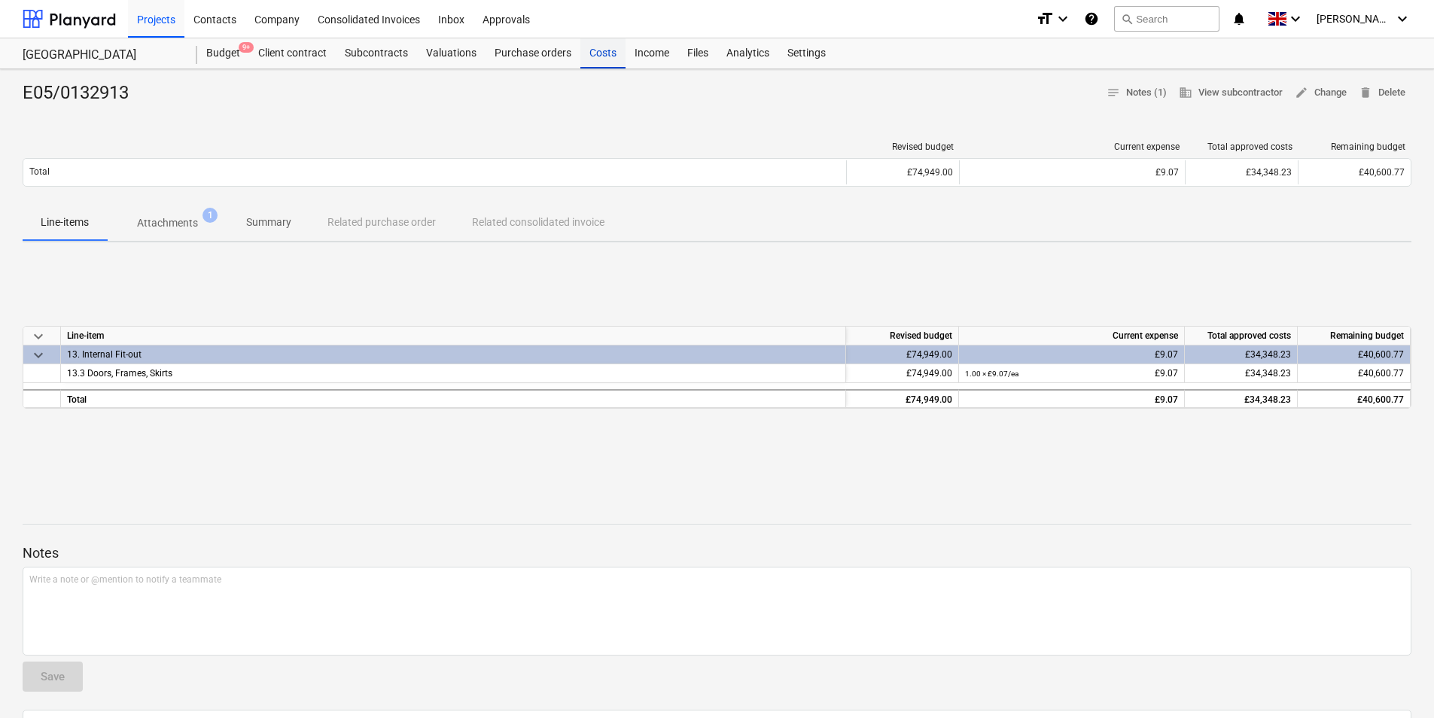
click at [597, 53] on div "Costs" at bounding box center [602, 53] width 45 height 30
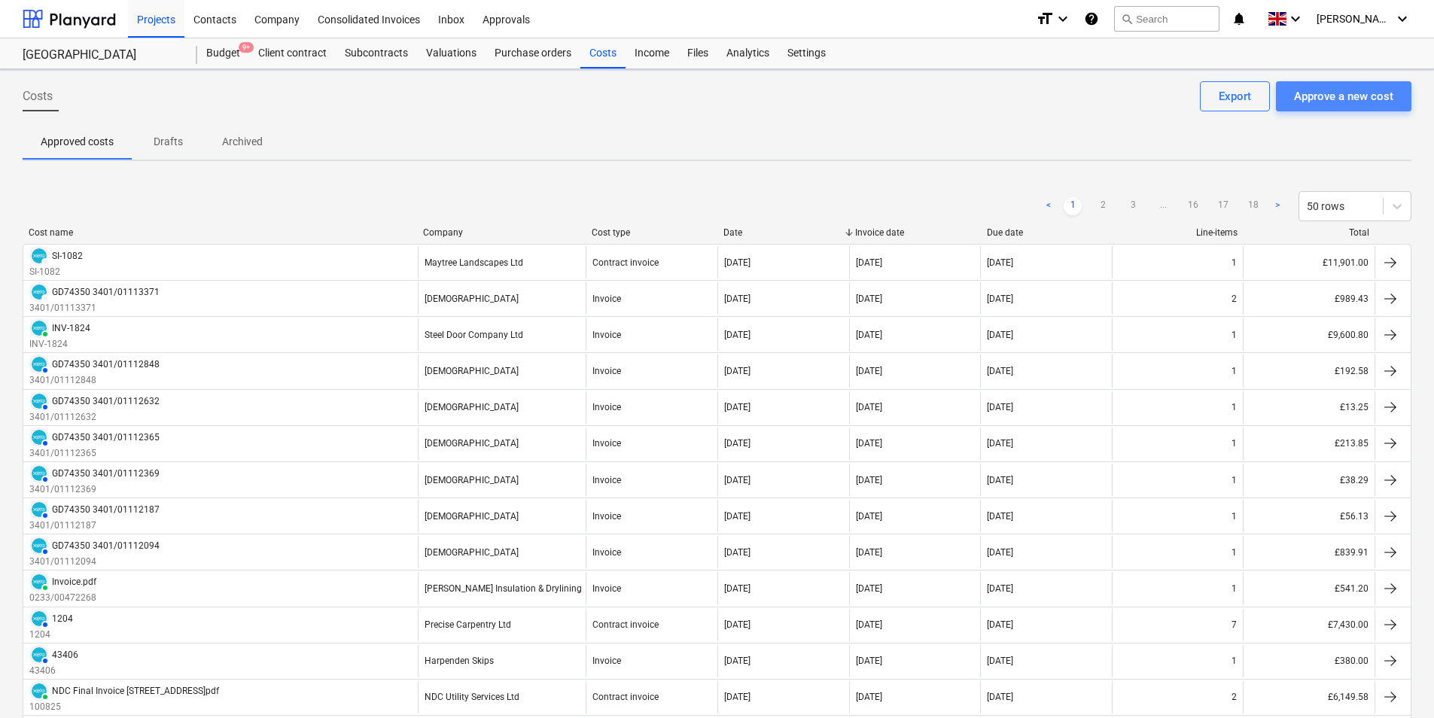
click at [1359, 95] on div "Approve a new cost" at bounding box center [1343, 97] width 99 height 20
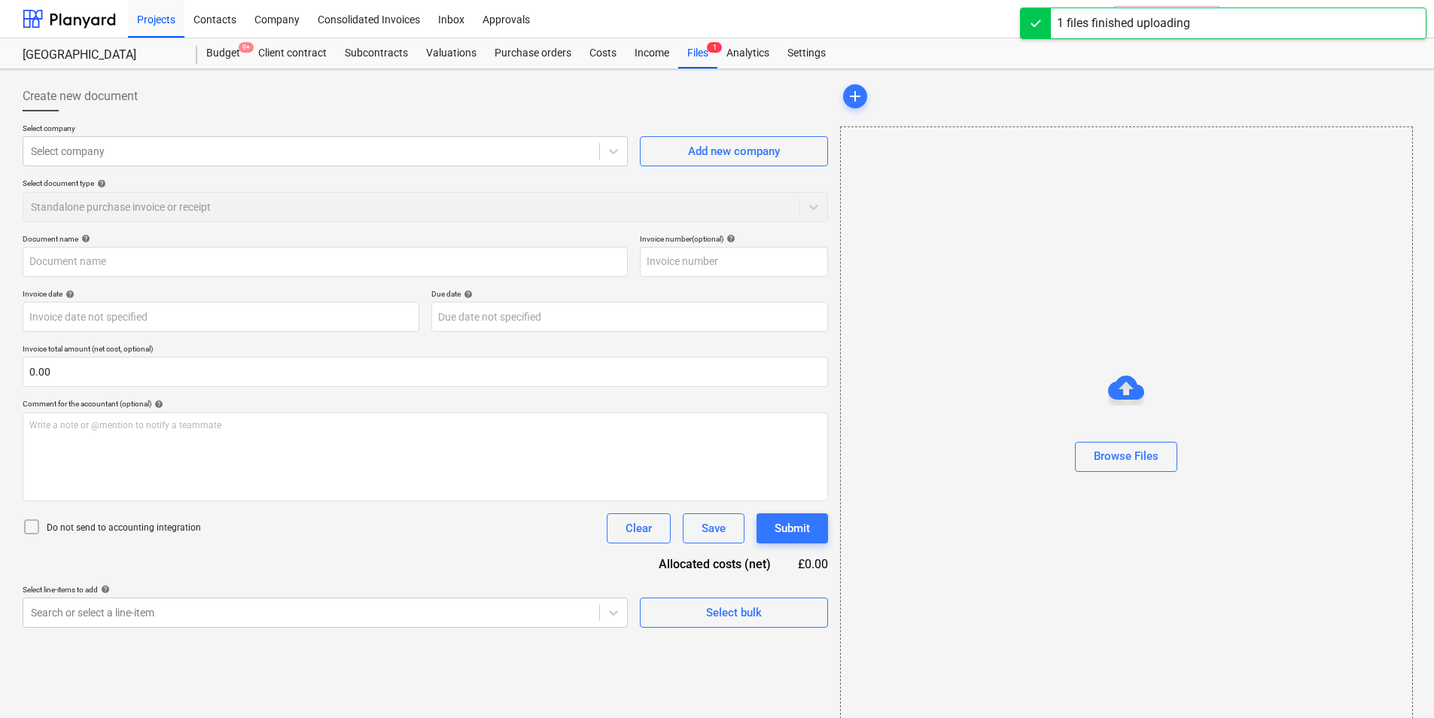
type input "GD74350_3401-01113508_2025-08-15.pdf"
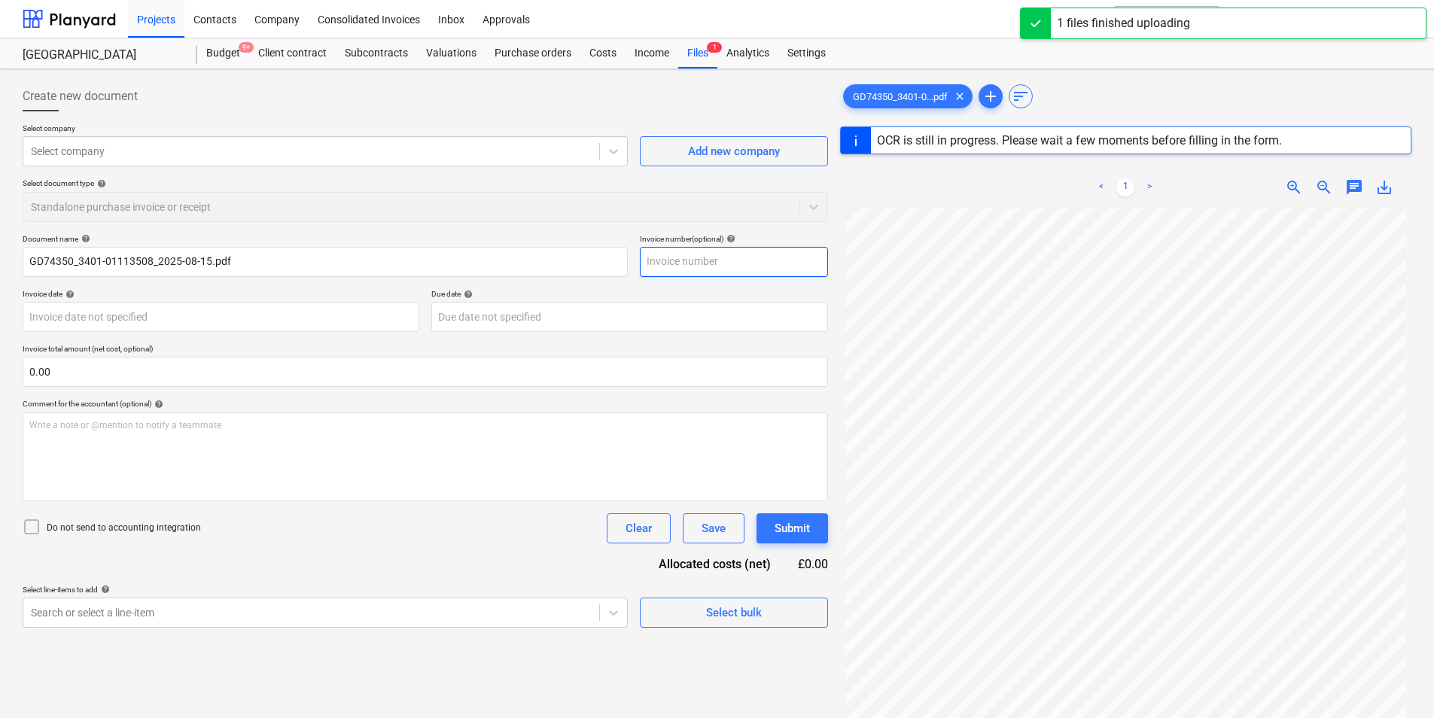
click at [704, 253] on input "text" at bounding box center [734, 262] width 188 height 30
type input "3401"
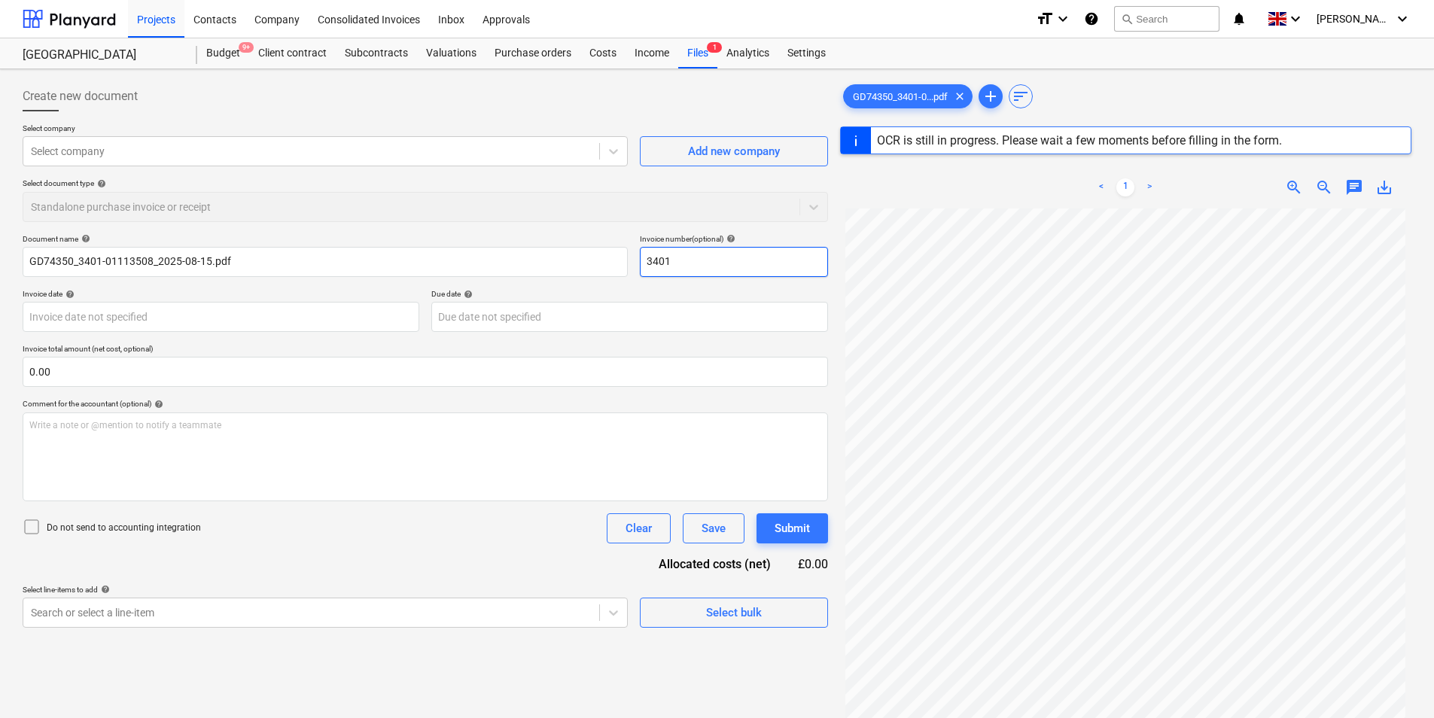
type input "GD74350"
type input "[DATE]"
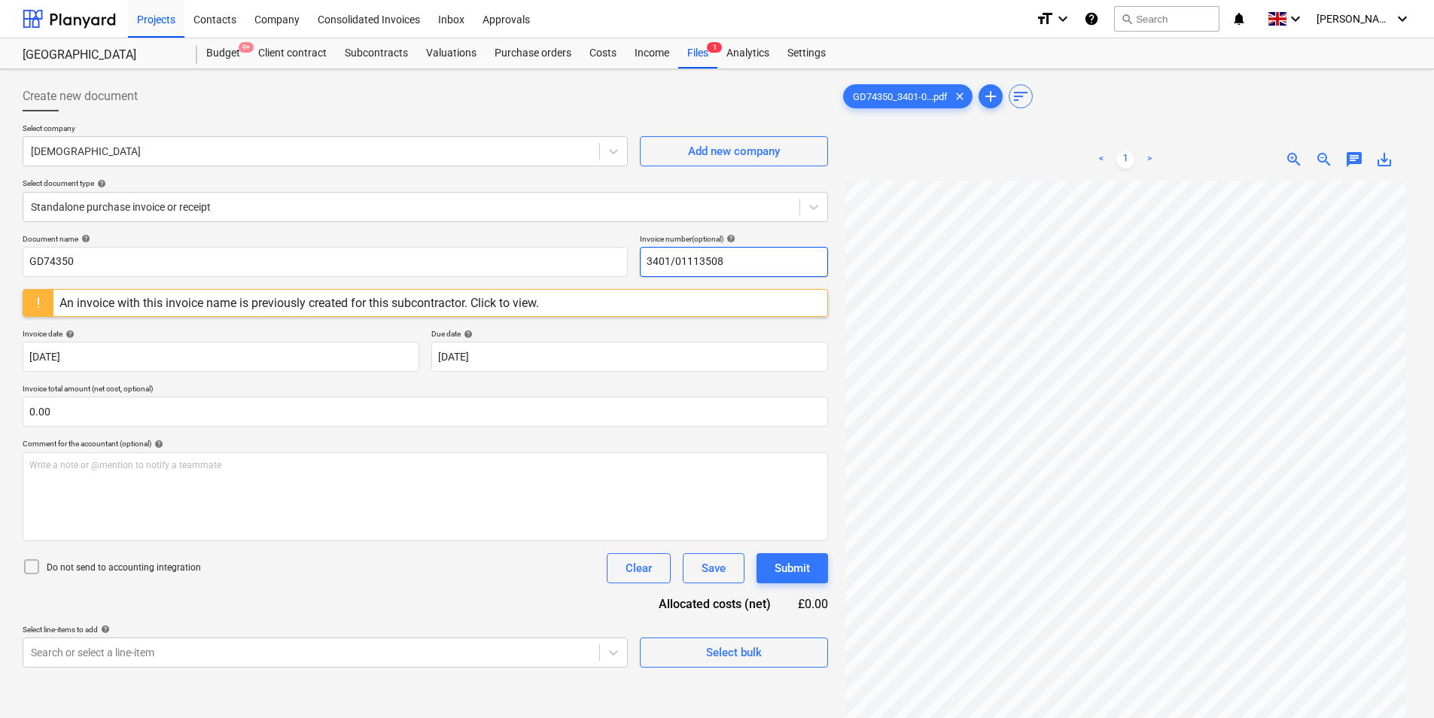
drag, startPoint x: 786, startPoint y: 263, endPoint x: 446, endPoint y: 288, distance: 340.3
click at [450, 284] on div "Document name help GD74350 Invoice number (optional) help 3401/01113508 An invo…" at bounding box center [425, 450] width 805 height 433
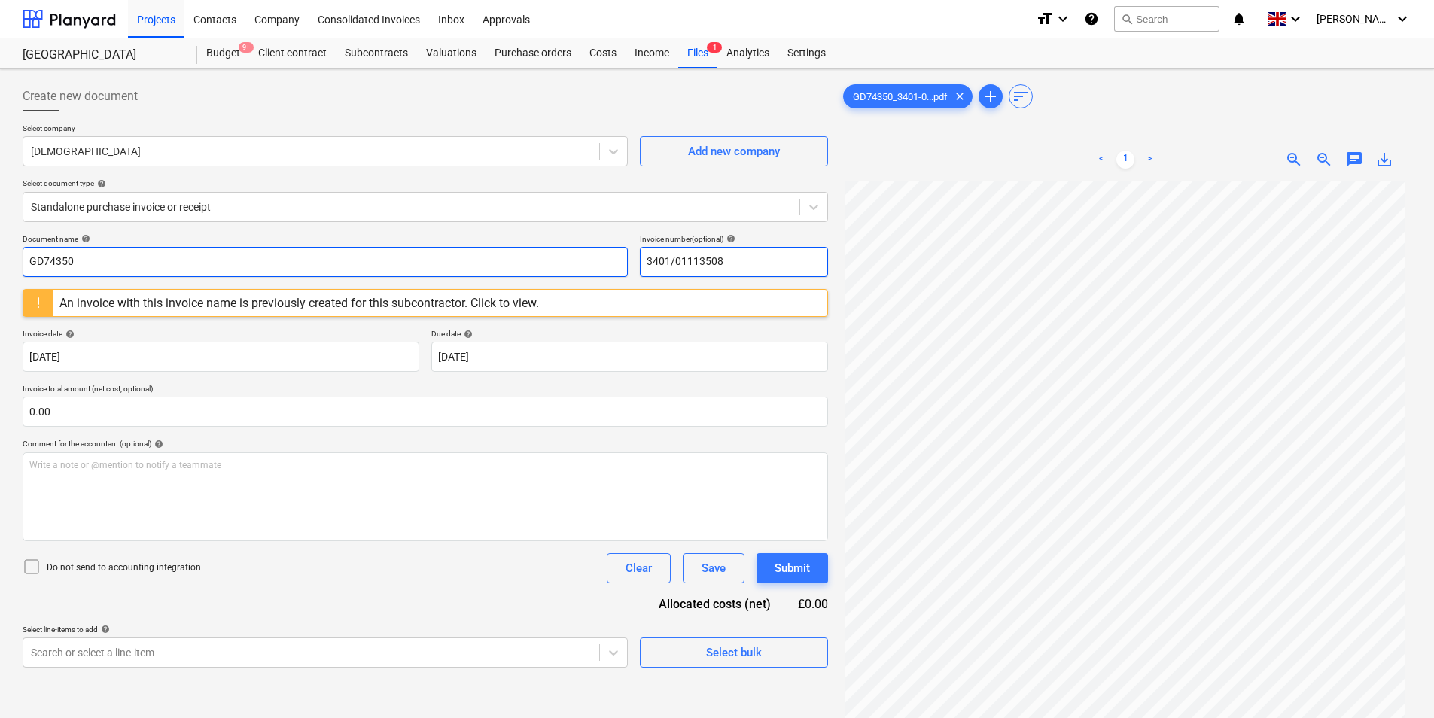
type input "3401/01113508"
click at [272, 254] on input "GD74350" at bounding box center [325, 262] width 605 height 30
paste input "3401/01113508"
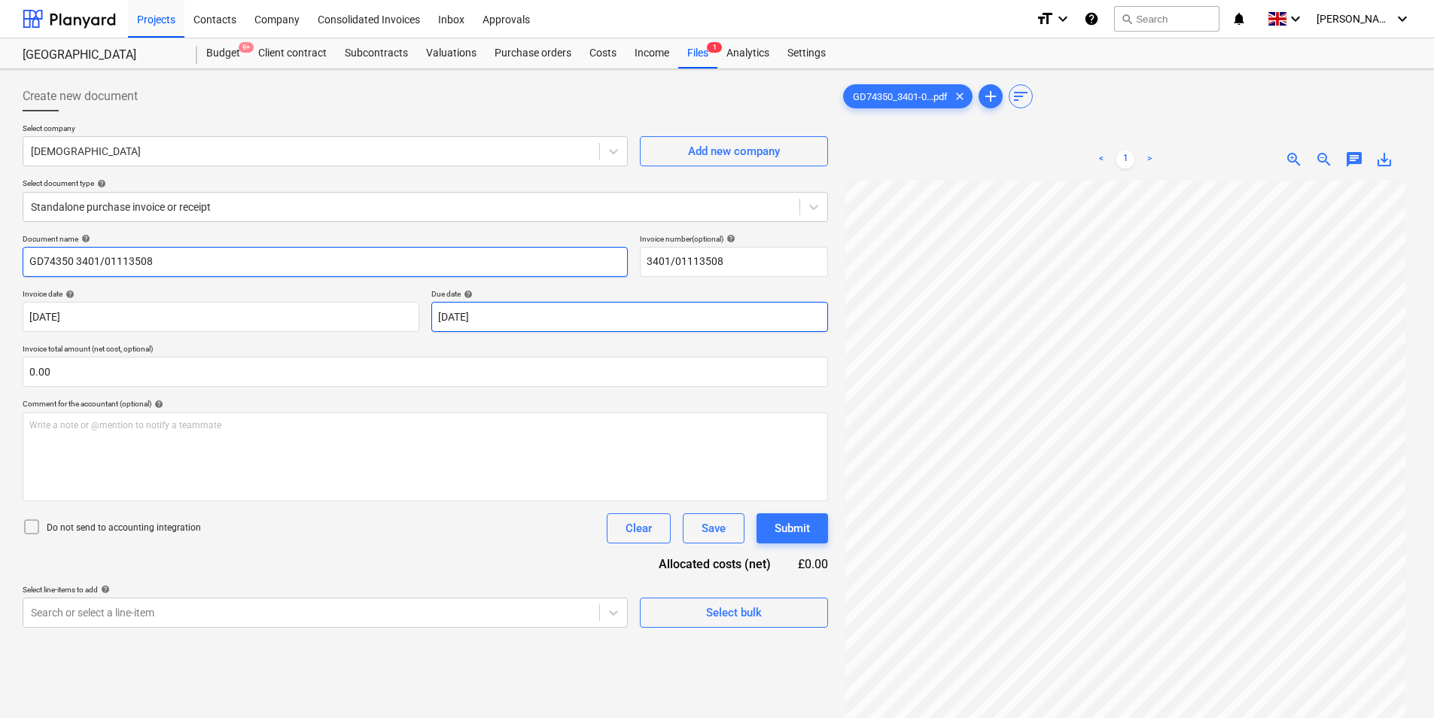
type input "GD74350 3401/01113508"
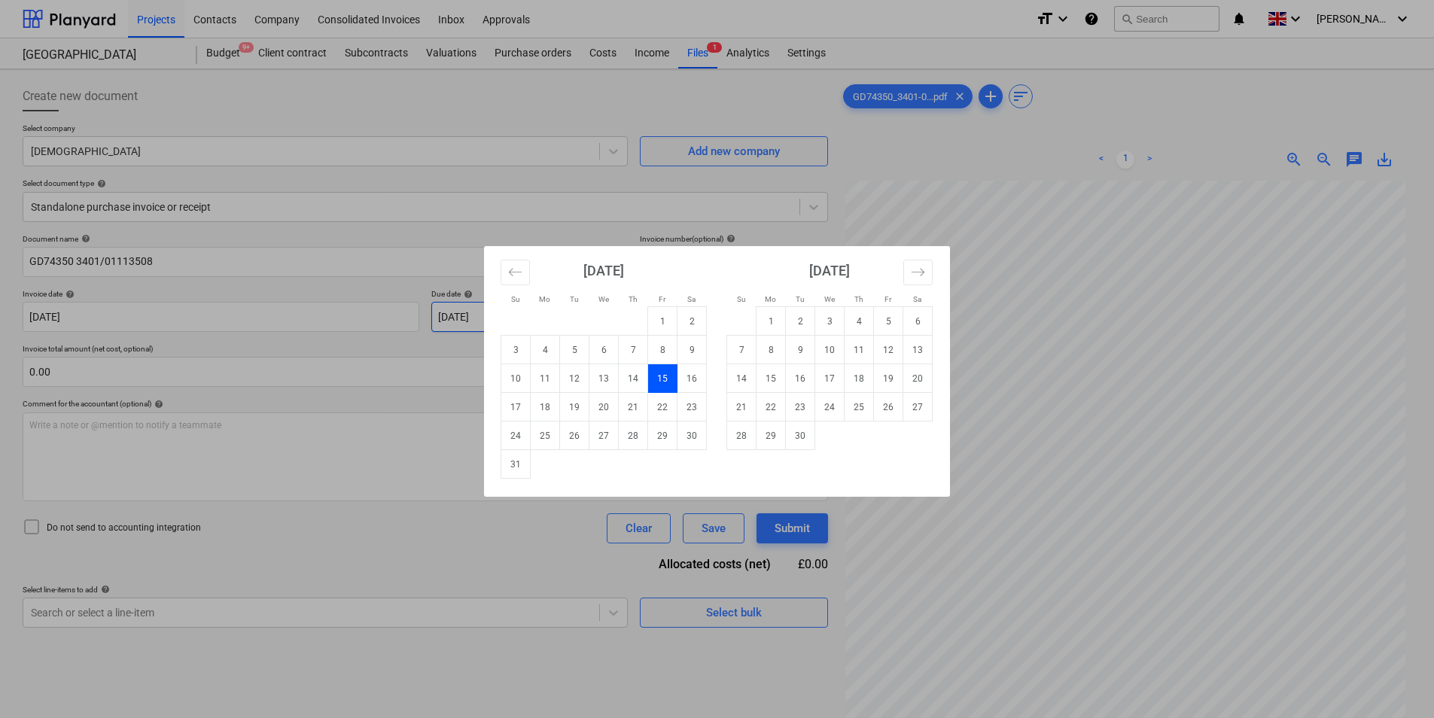
click at [552, 314] on body "Projects Contacts Company Consolidated Invoices Inbox Approvals format_size key…" at bounding box center [717, 359] width 1434 height 718
click at [799, 432] on td "30" at bounding box center [800, 435] width 29 height 29
type input "[DATE]"
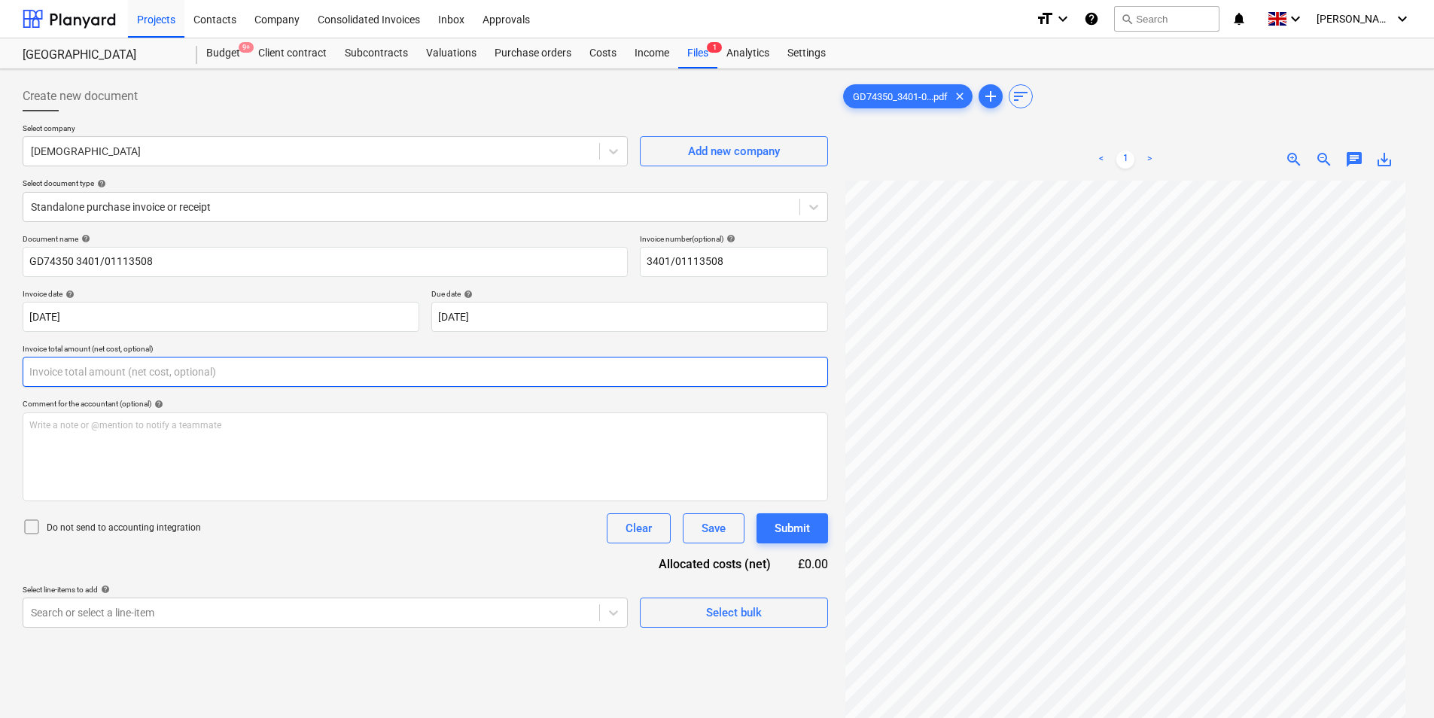
click at [151, 367] on input "text" at bounding box center [425, 372] width 805 height 30
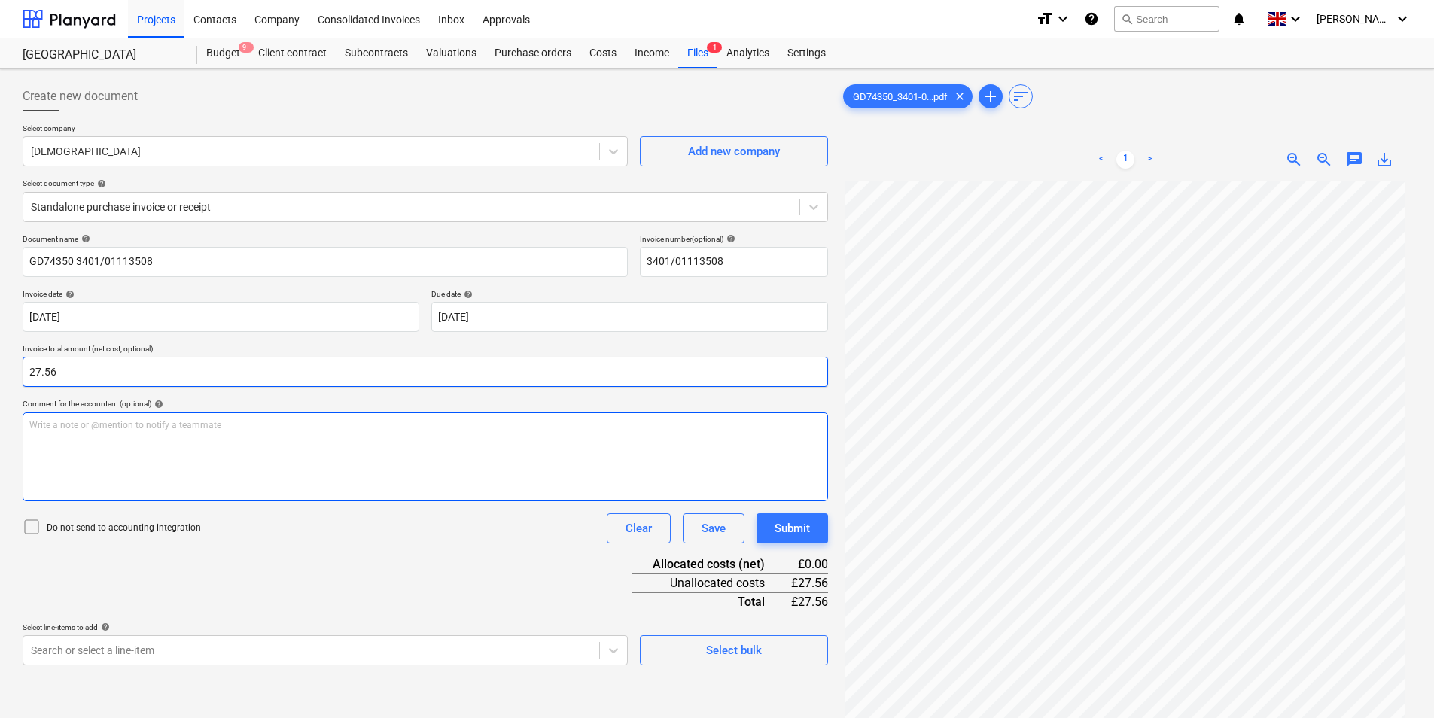
type input "27.56"
click at [151, 427] on p "Write a note or @mention to notify a teammate [PERSON_NAME]" at bounding box center [425, 425] width 792 height 13
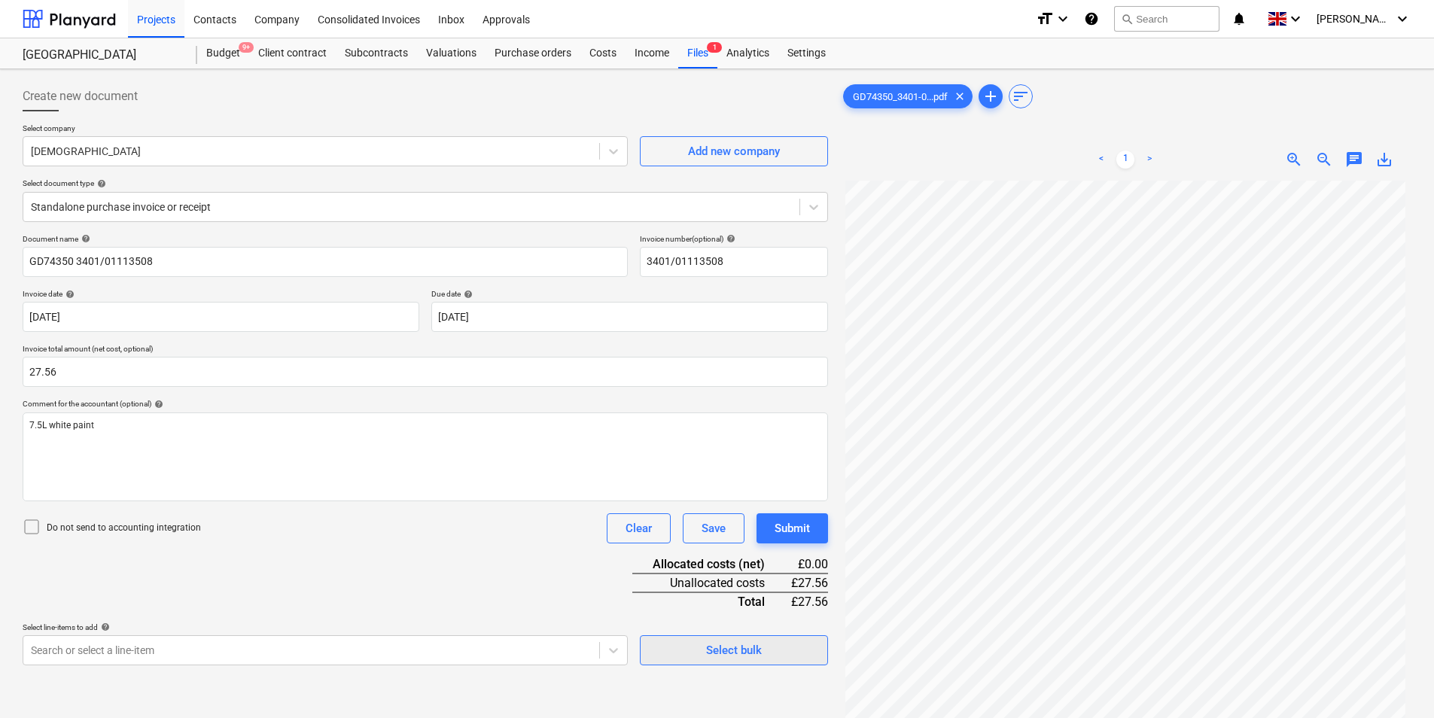
click at [724, 646] on div "Select bulk" at bounding box center [734, 650] width 56 height 20
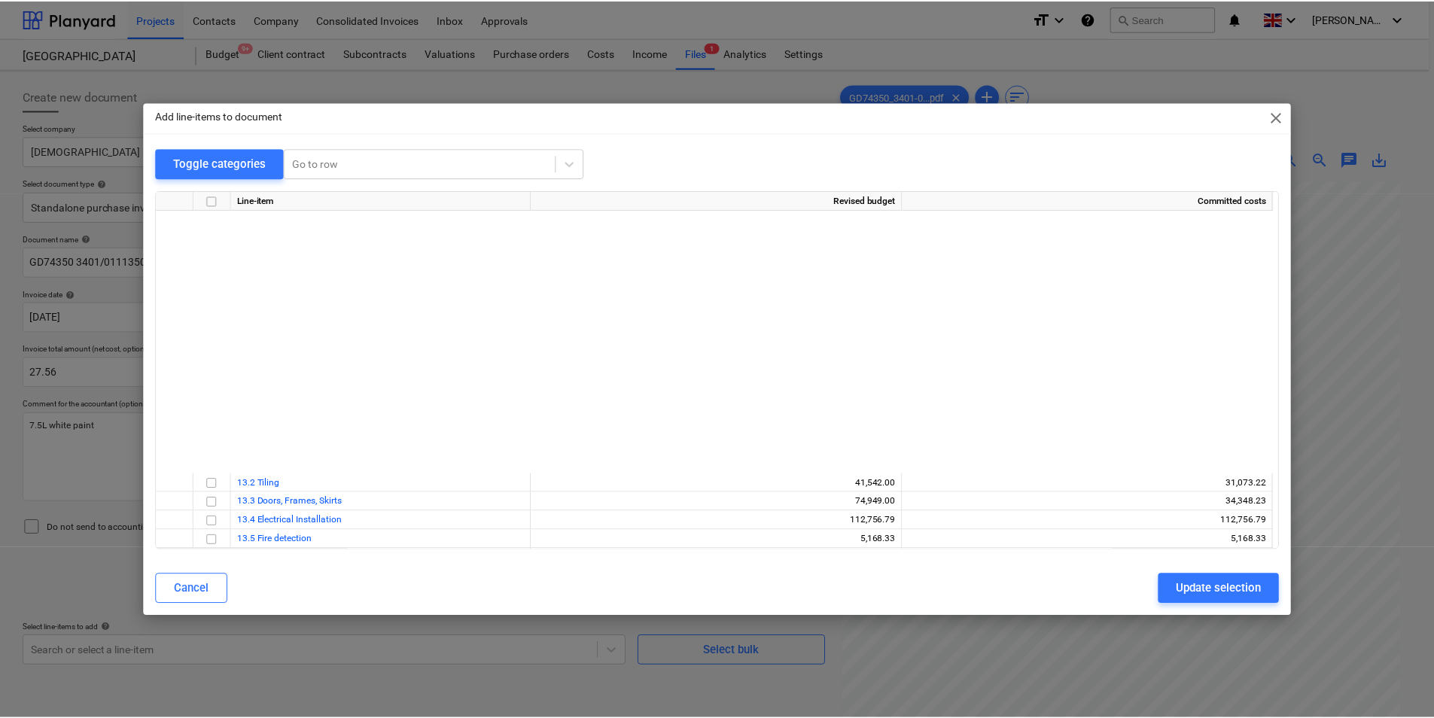
scroll to position [351, 0]
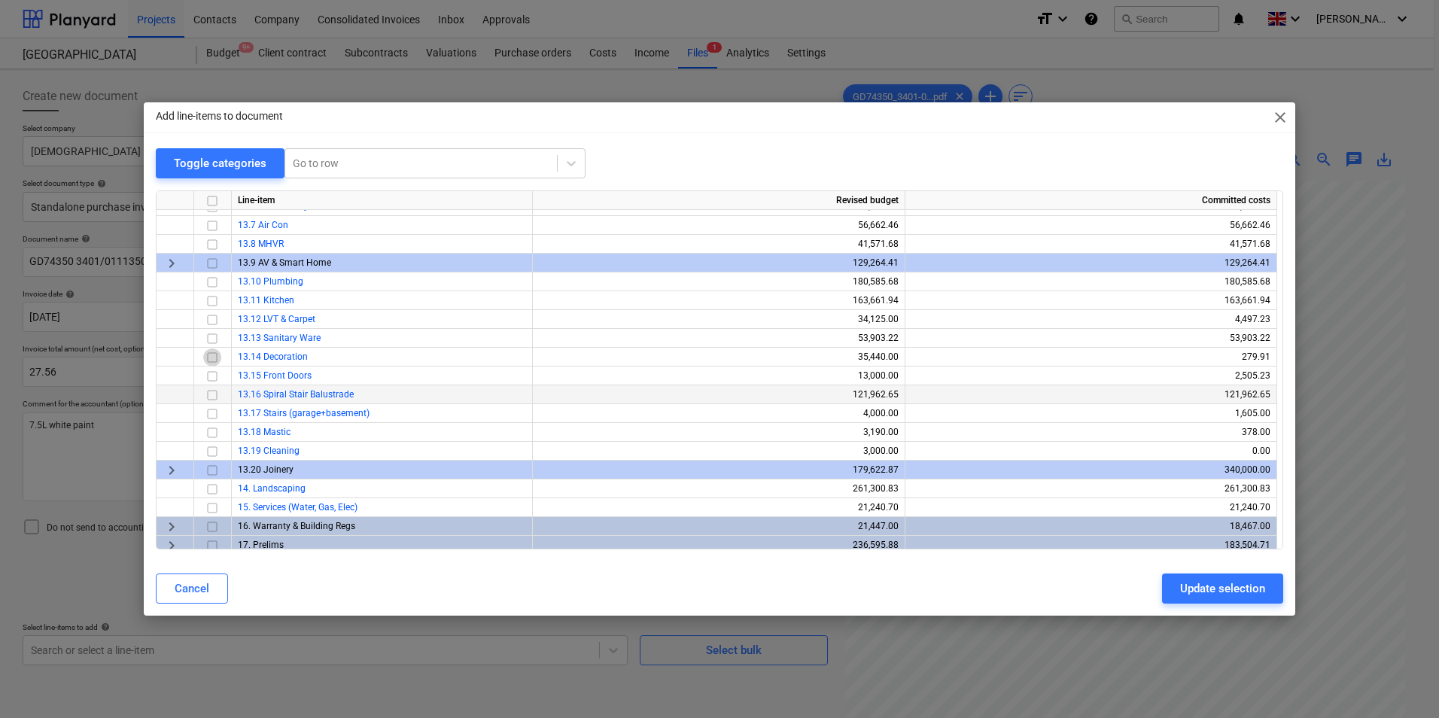
drag, startPoint x: 213, startPoint y: 355, endPoint x: 251, endPoint y: 388, distance: 49.6
click at [212, 358] on input "checkbox" at bounding box center [212, 357] width 18 height 18
click at [1212, 591] on div "Update selection" at bounding box center [1222, 589] width 85 height 20
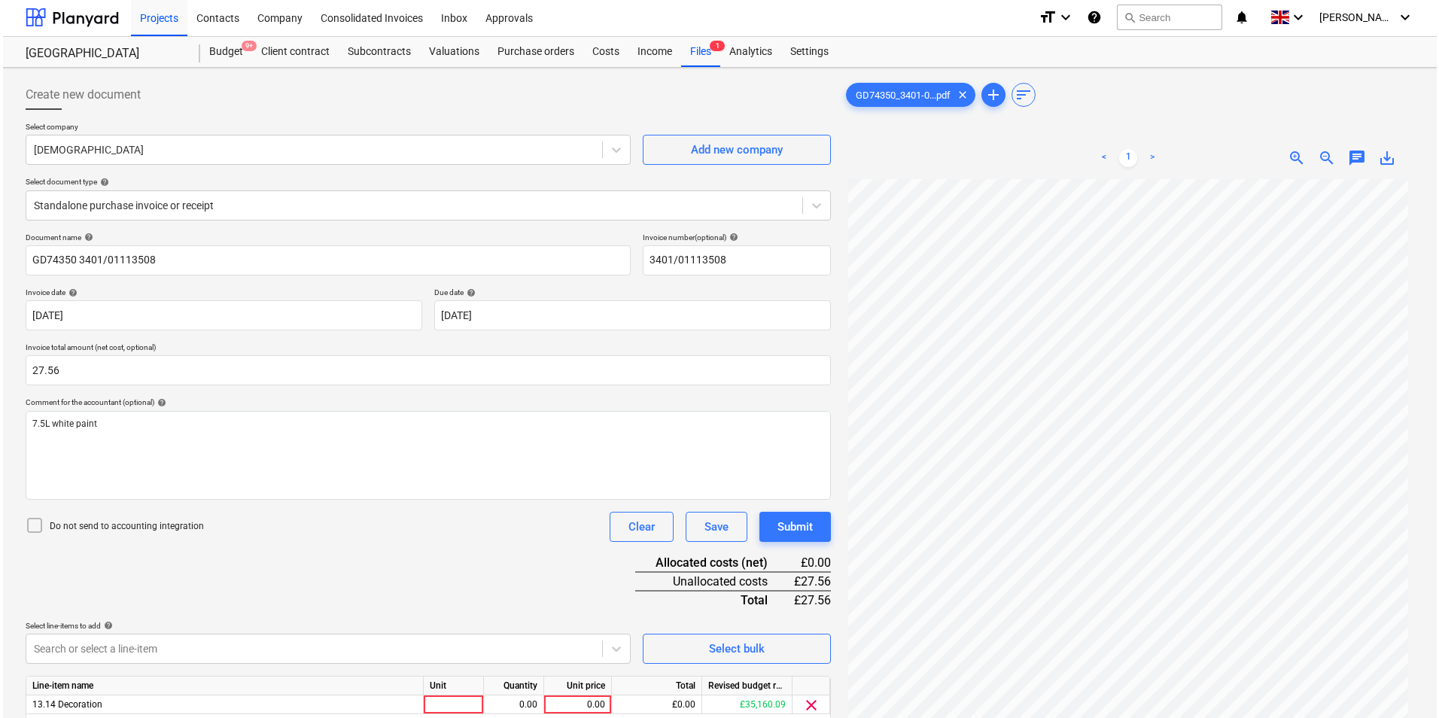
scroll to position [151, 0]
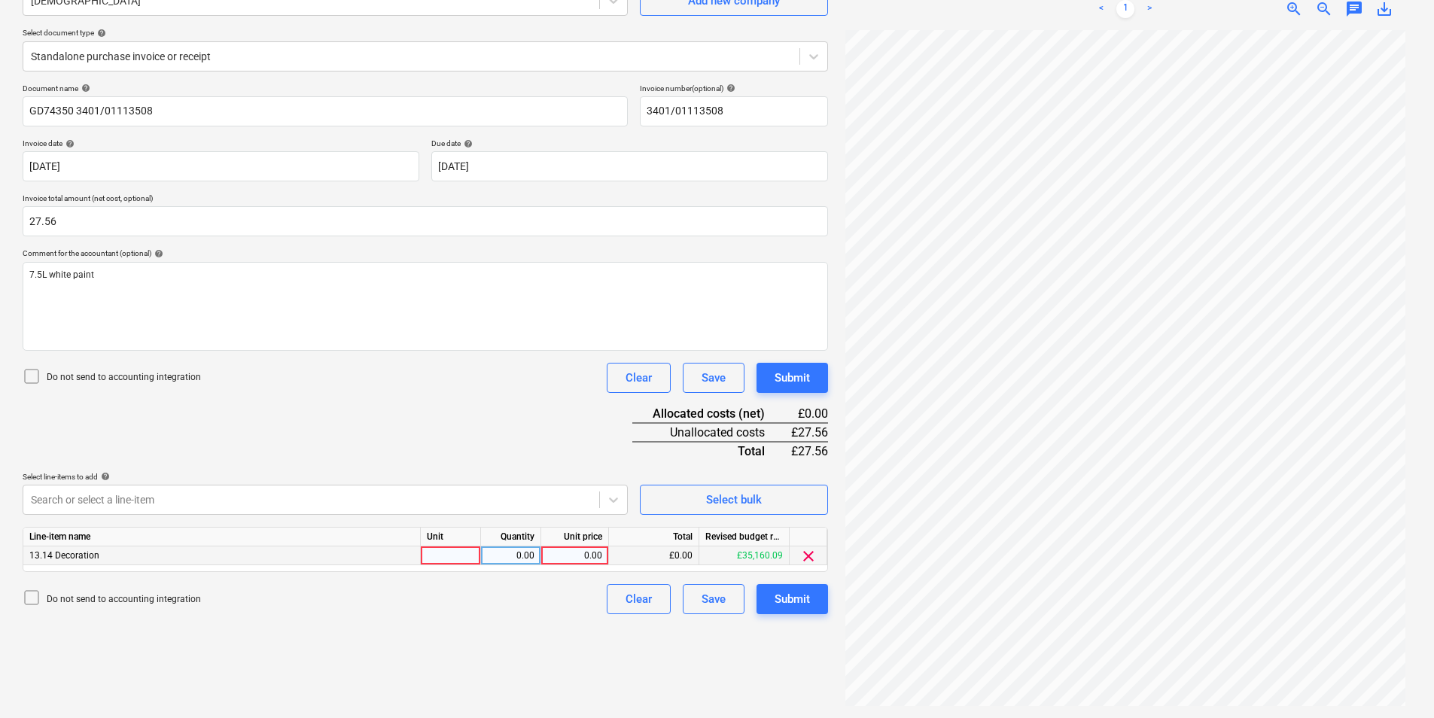
click at [436, 550] on div at bounding box center [451, 555] width 60 height 19
type input "ea"
type input "27.56"
click at [790, 597] on div "Submit" at bounding box center [791, 599] width 35 height 20
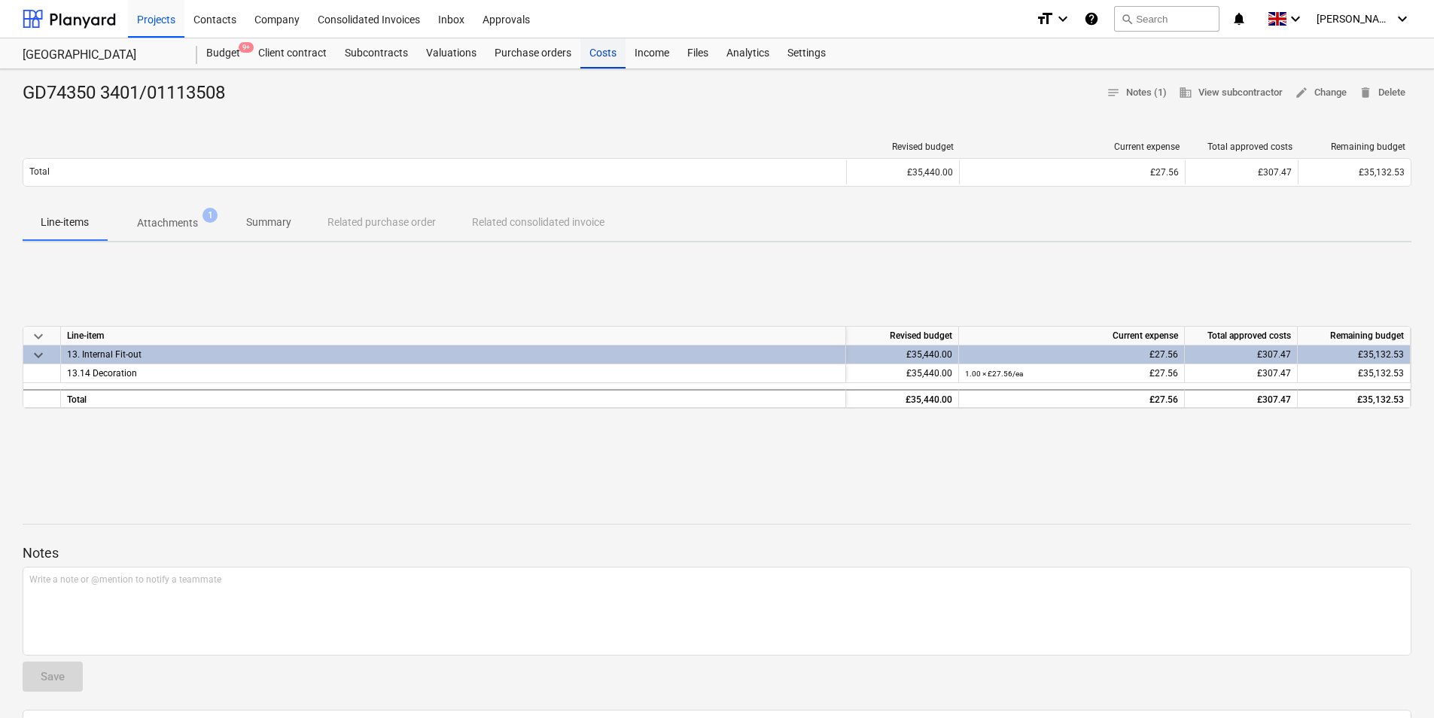
click at [601, 56] on div "Costs" at bounding box center [602, 53] width 45 height 30
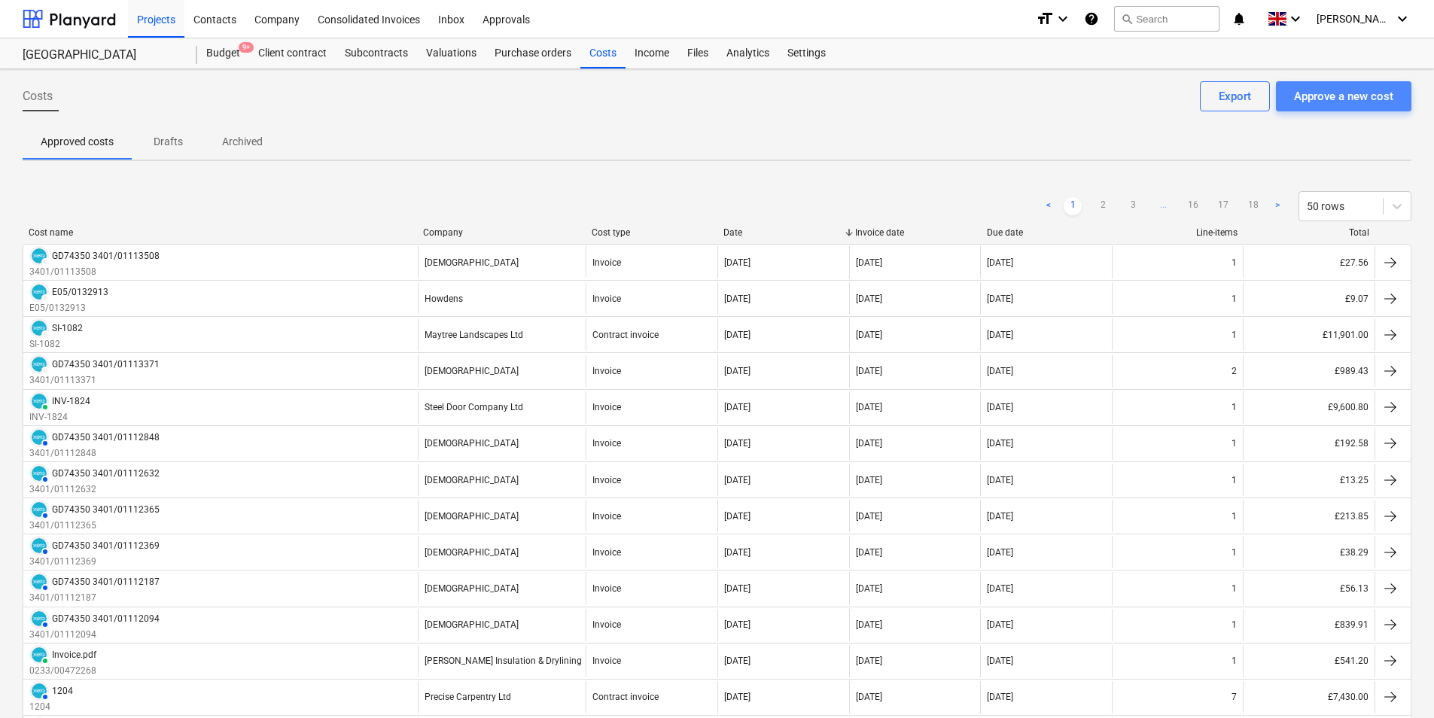
click at [1358, 99] on div "Approve a new cost" at bounding box center [1343, 97] width 99 height 20
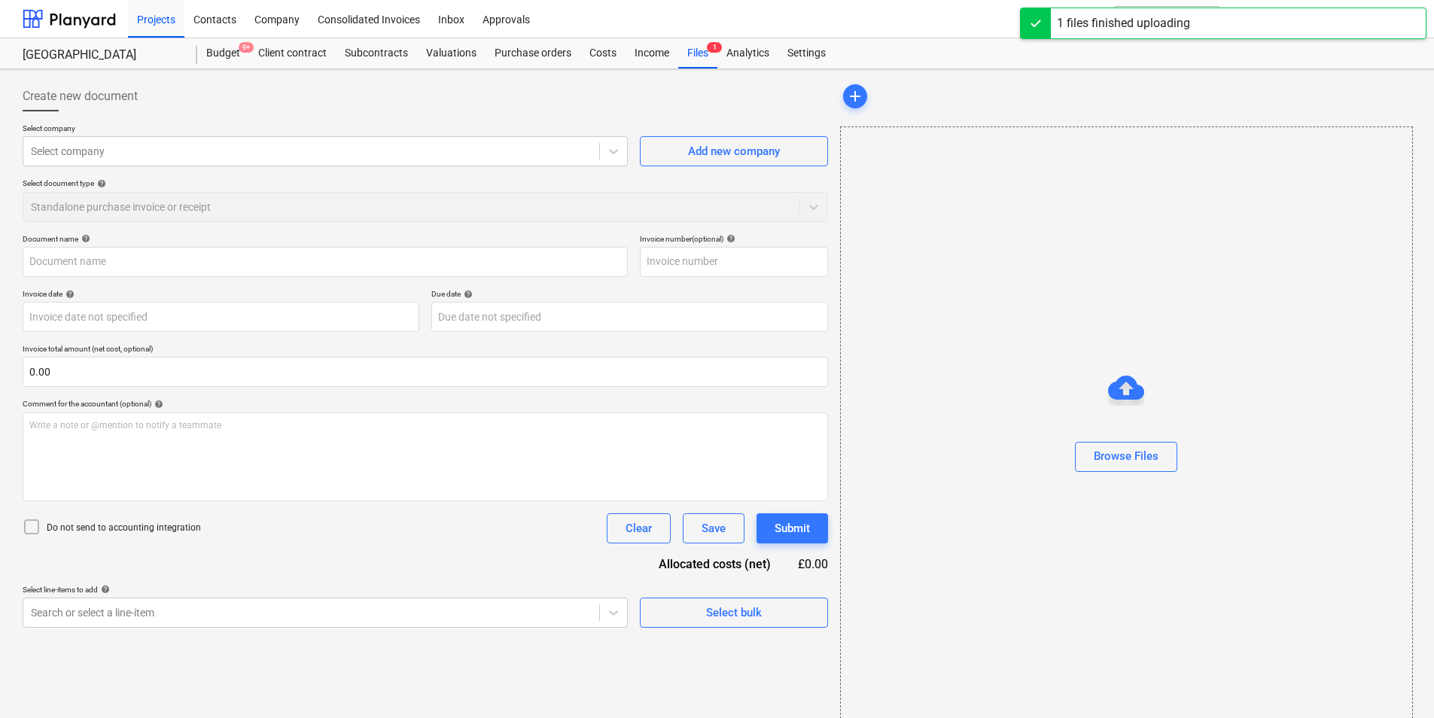
type input "GD74350_3401-01113509_2025-08-15.pdf"
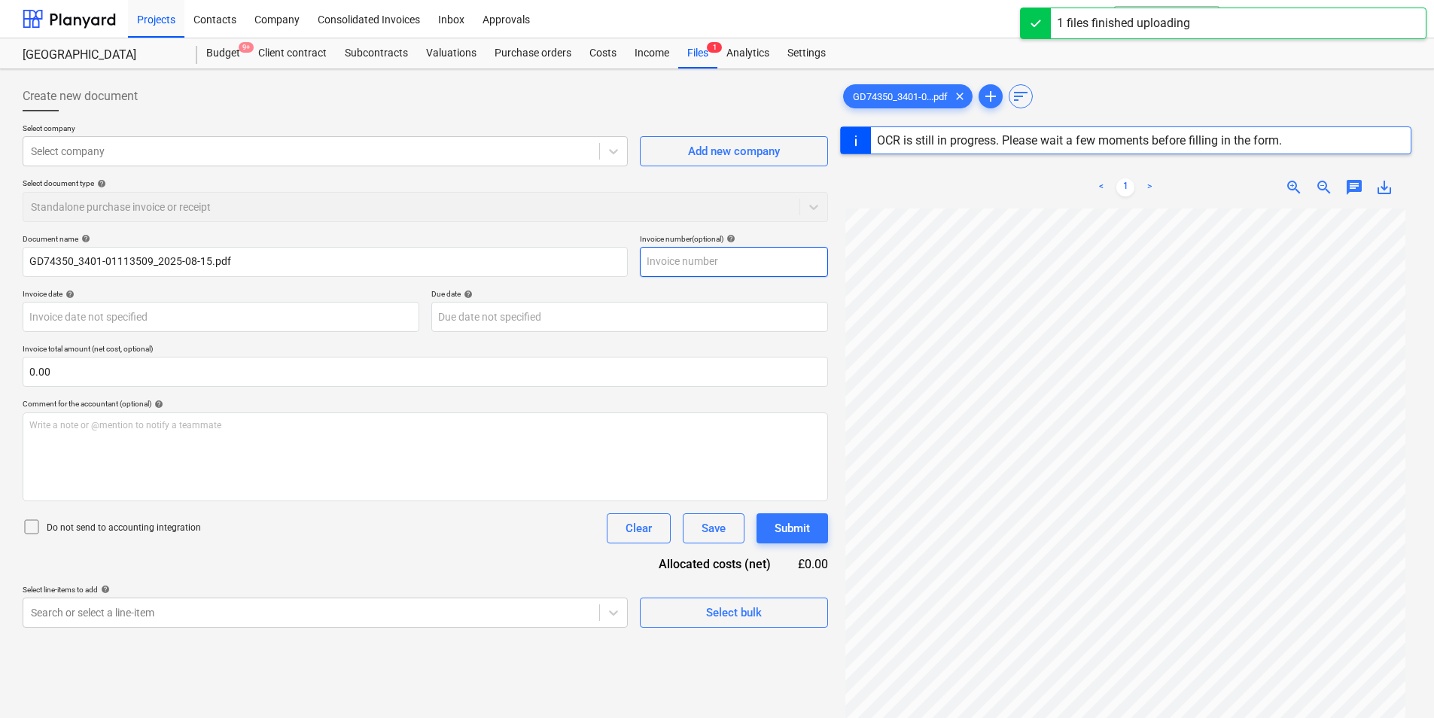
click at [685, 261] on input "text" at bounding box center [734, 262] width 188 height 30
type input "3401"
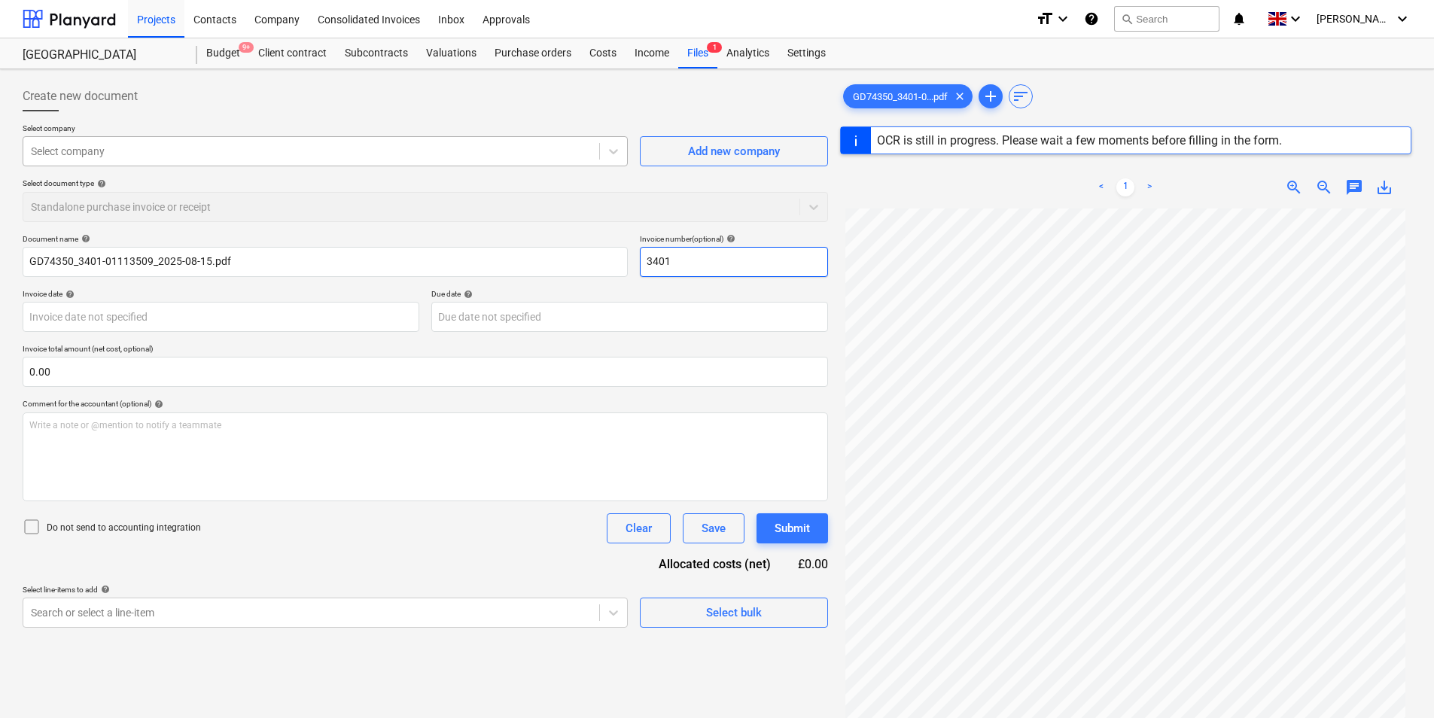
type input "GD74350"
type input "[DATE]"
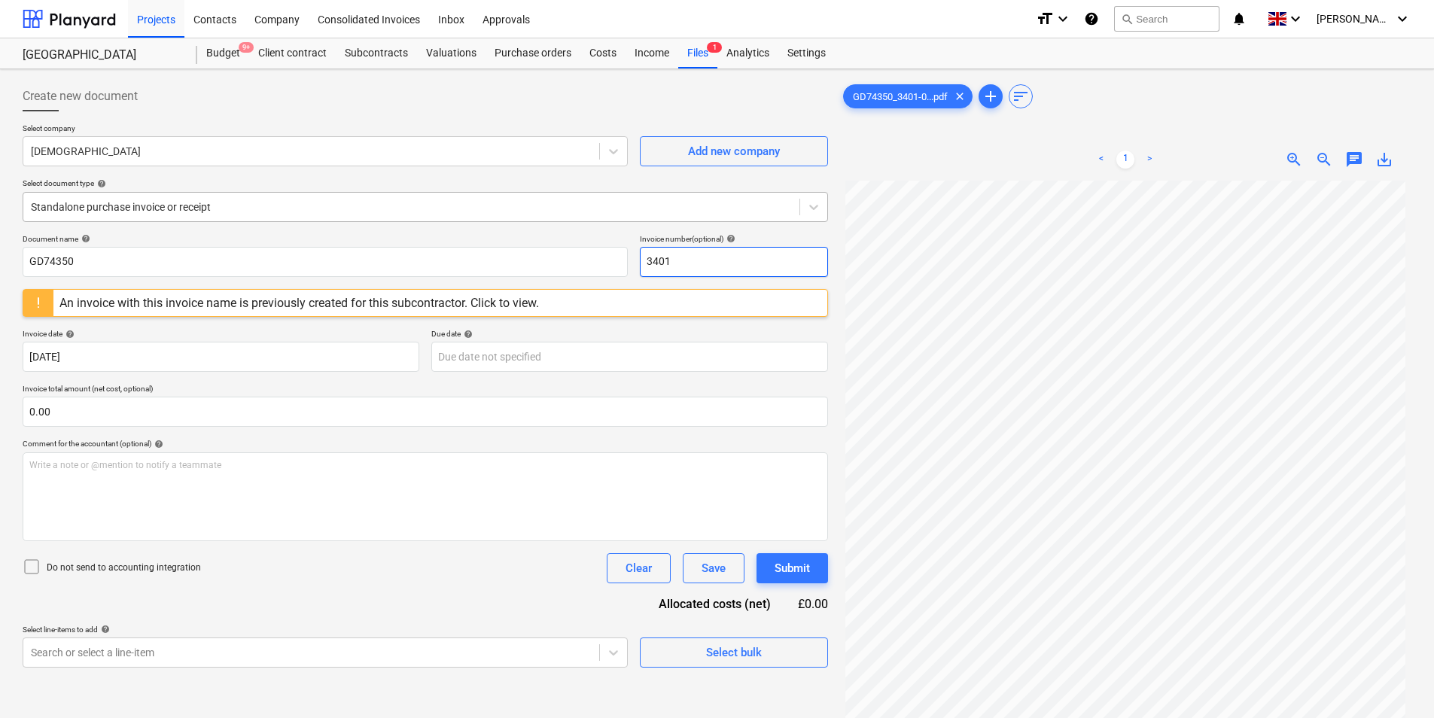
type input "3401"
click at [94, 217] on div "Standalone purchase invoice or receipt" at bounding box center [411, 206] width 776 height 21
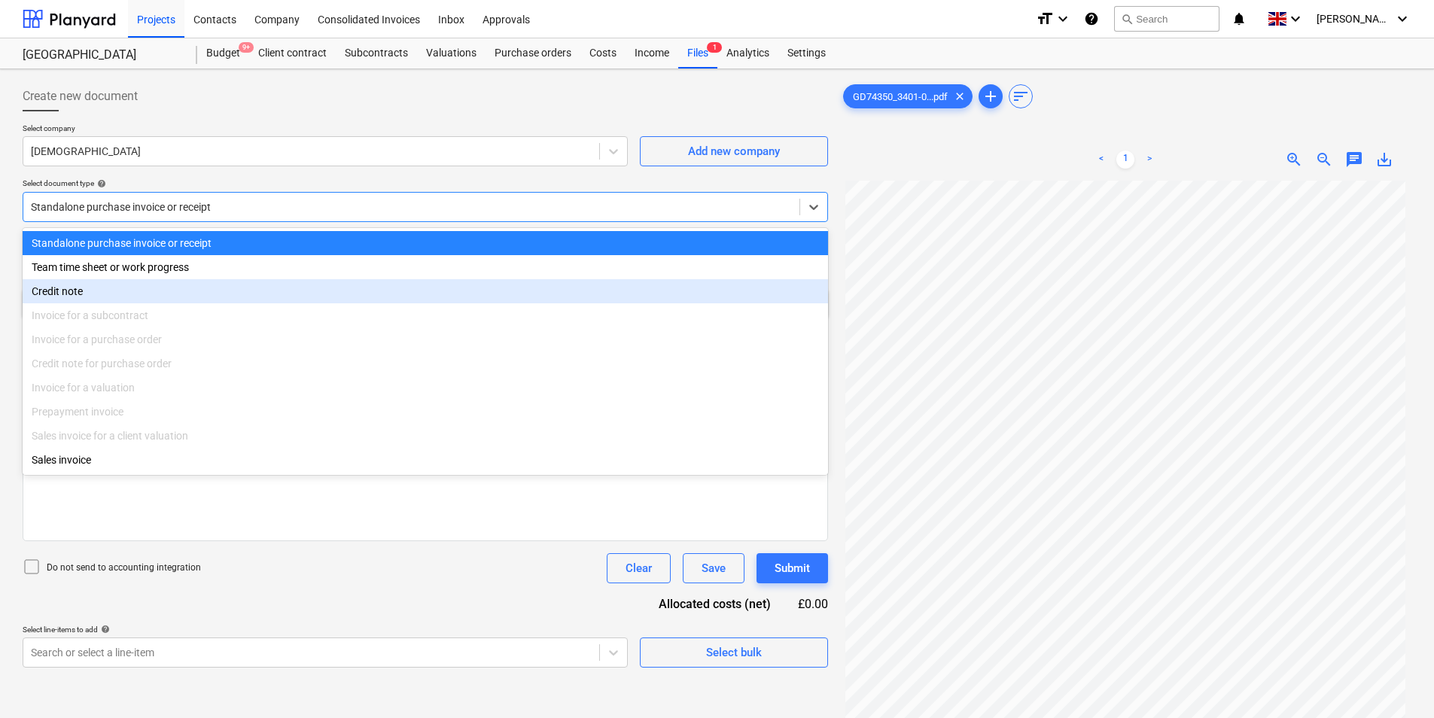
click at [125, 295] on div "Credit note" at bounding box center [425, 291] width 805 height 24
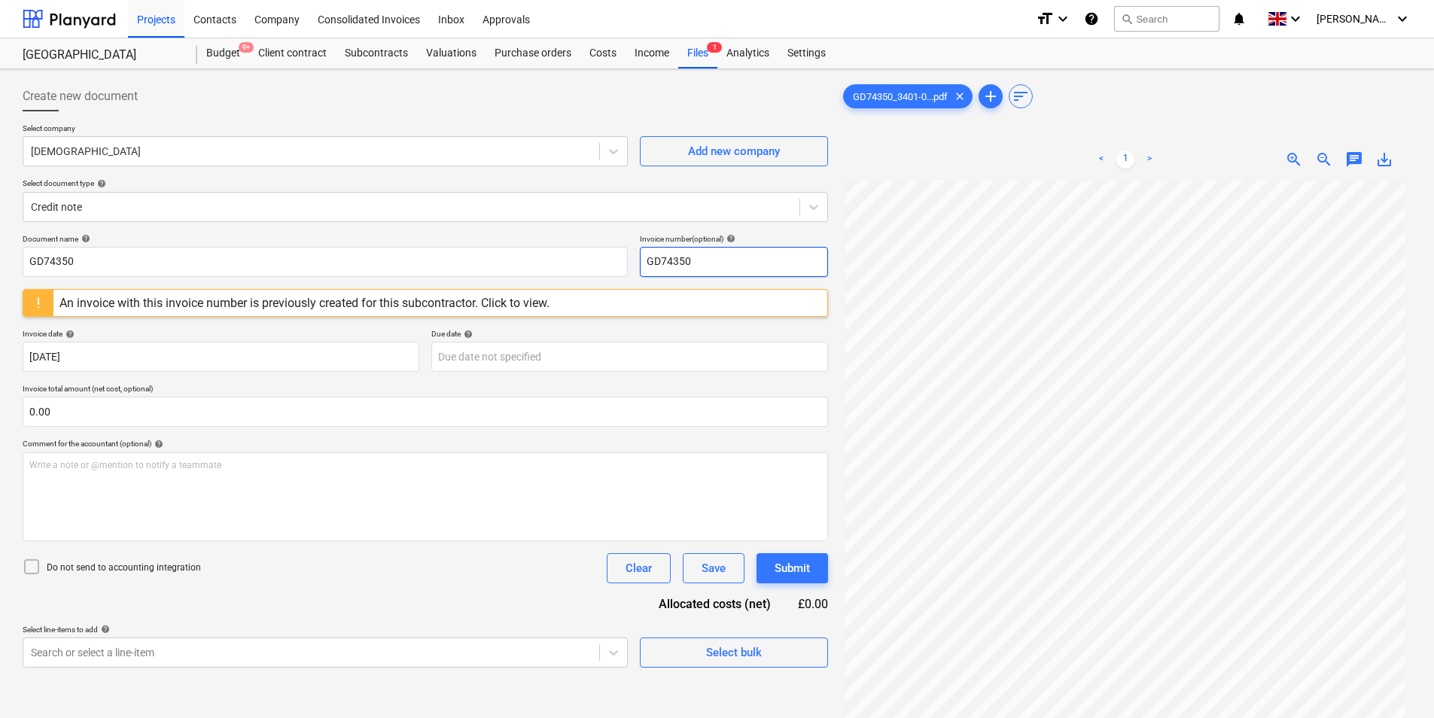
drag, startPoint x: 718, startPoint y: 257, endPoint x: 535, endPoint y: 312, distance: 190.9
click at [536, 303] on div "Document name help GD74350 Invoice number (optional) help GD74350 An invoice wi…" at bounding box center [425, 450] width 805 height 433
drag, startPoint x: 749, startPoint y: 257, endPoint x: 458, endPoint y: 331, distance: 300.4
click at [452, 323] on div "Document name help GD74350 Invoice number (optional) help 3401/01113509 An invo…" at bounding box center [425, 450] width 805 height 433
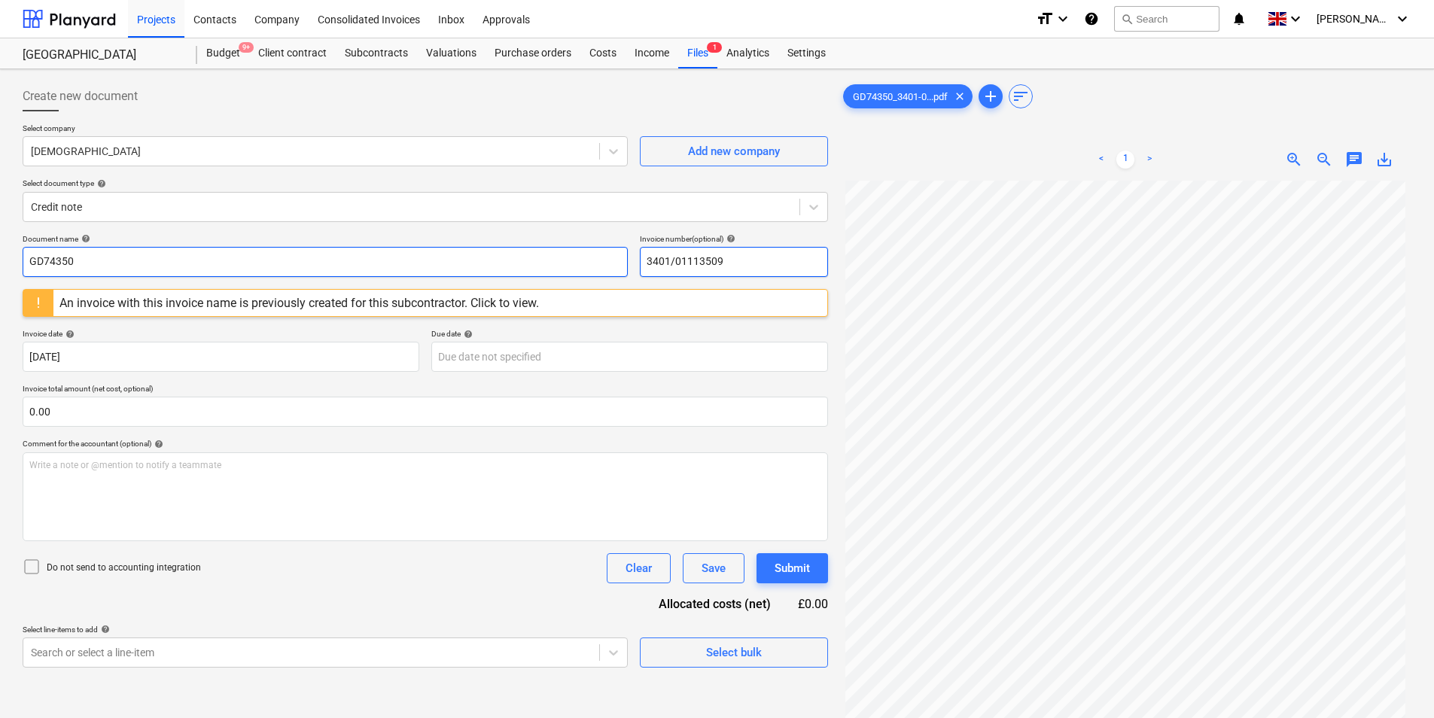
type input "3401/01113509"
click at [244, 263] on input "GD74350" at bounding box center [325, 262] width 605 height 30
paste input "3401/01113509"
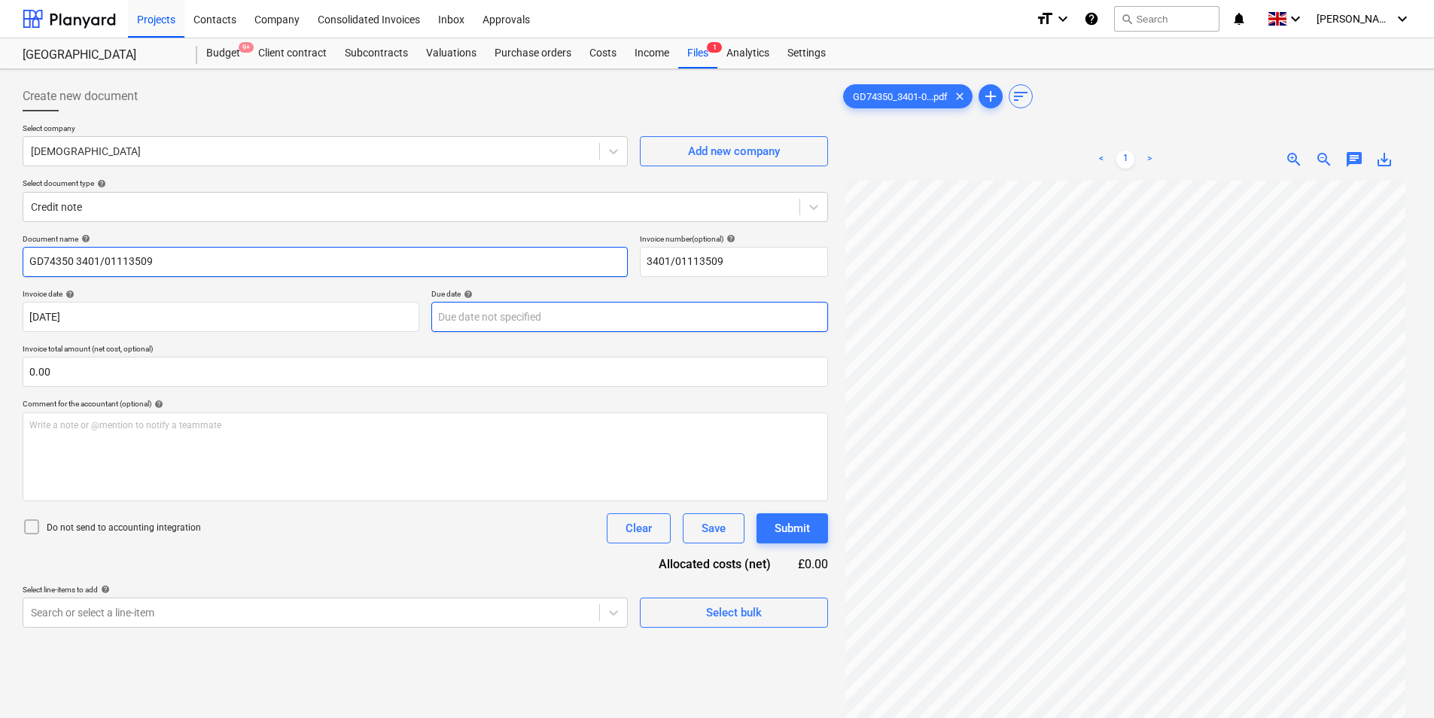
type input "GD74350 3401/01113509"
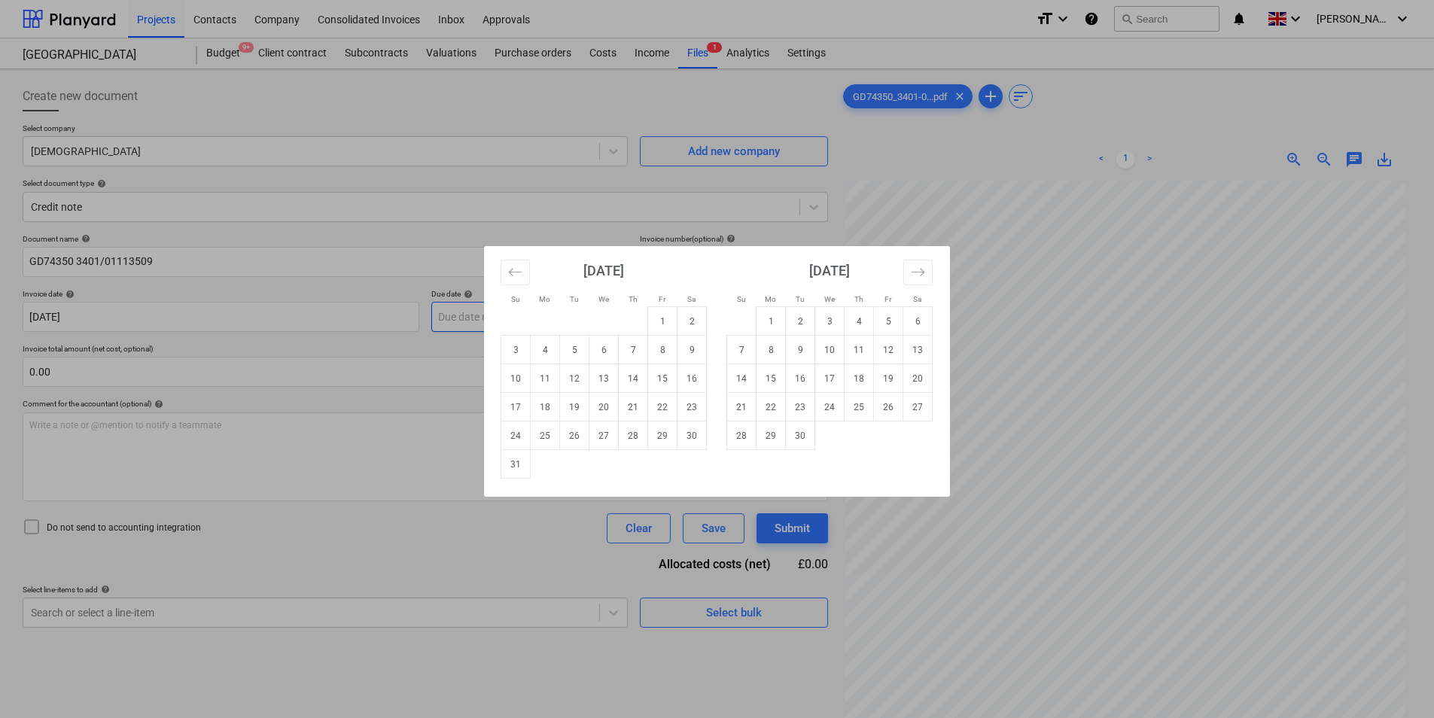
click at [498, 315] on body "Projects Contacts Company Consolidated Invoices Inbox Approvals format_size key…" at bounding box center [717, 359] width 1434 height 718
click at [801, 437] on td "30" at bounding box center [800, 435] width 29 height 29
type input "[DATE]"
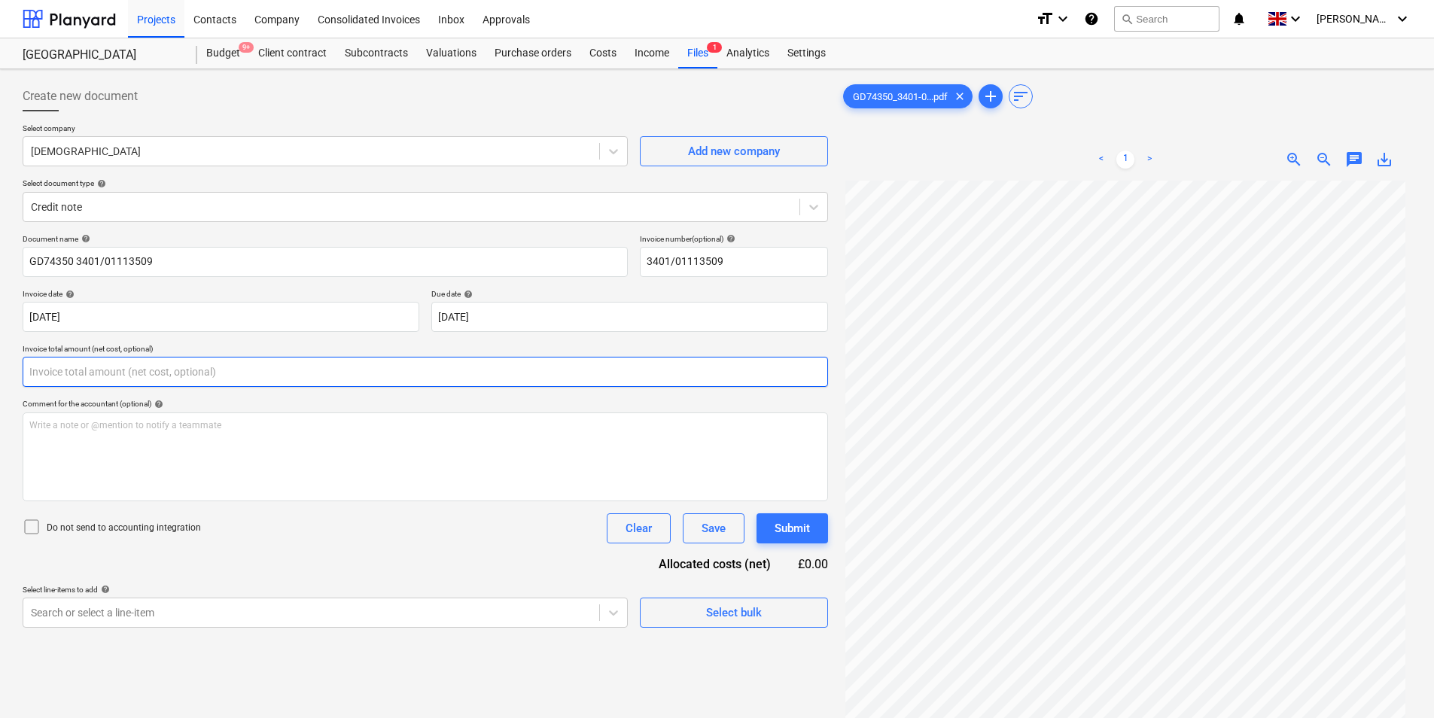
click at [142, 372] on input "text" at bounding box center [425, 372] width 805 height 30
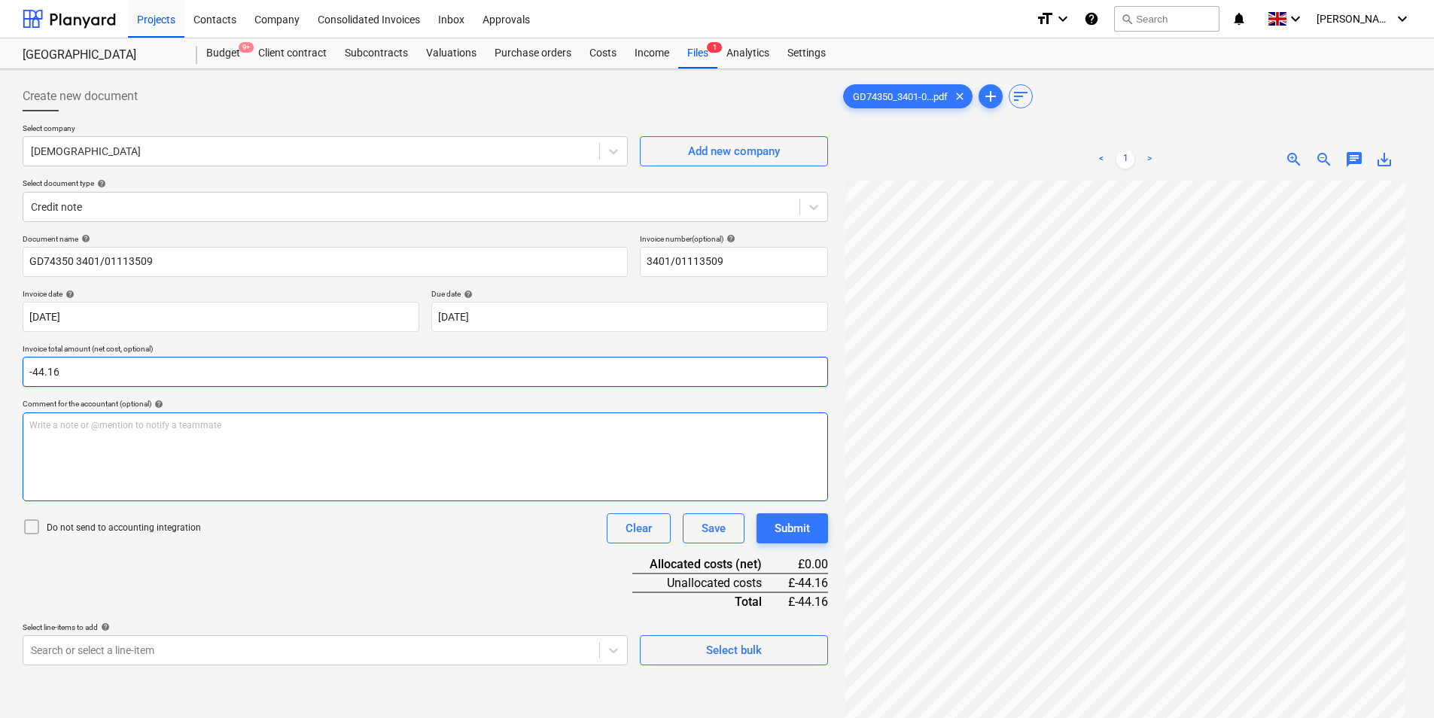
type input "-44.16"
click at [83, 468] on div "Write a note or @mention to notify a teammate [PERSON_NAME]" at bounding box center [425, 456] width 805 height 89
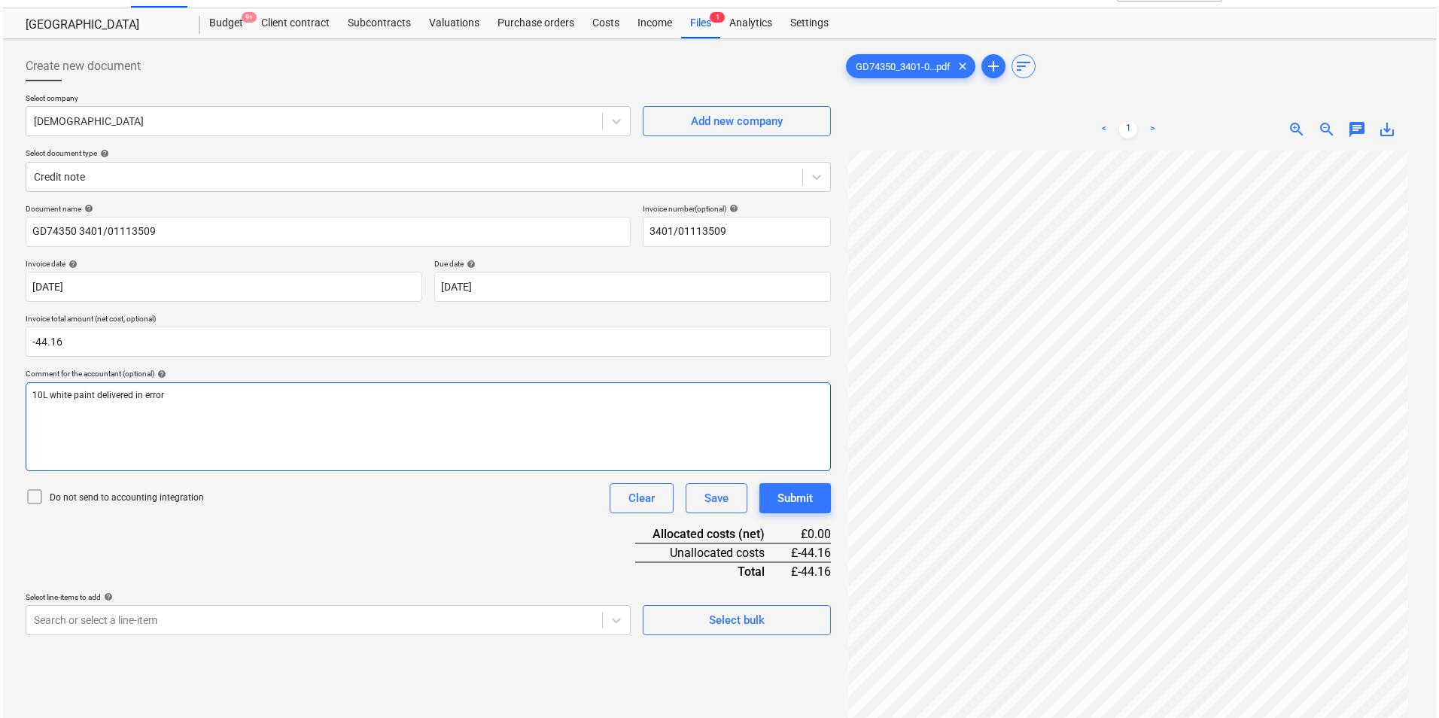
scroll to position [151, 0]
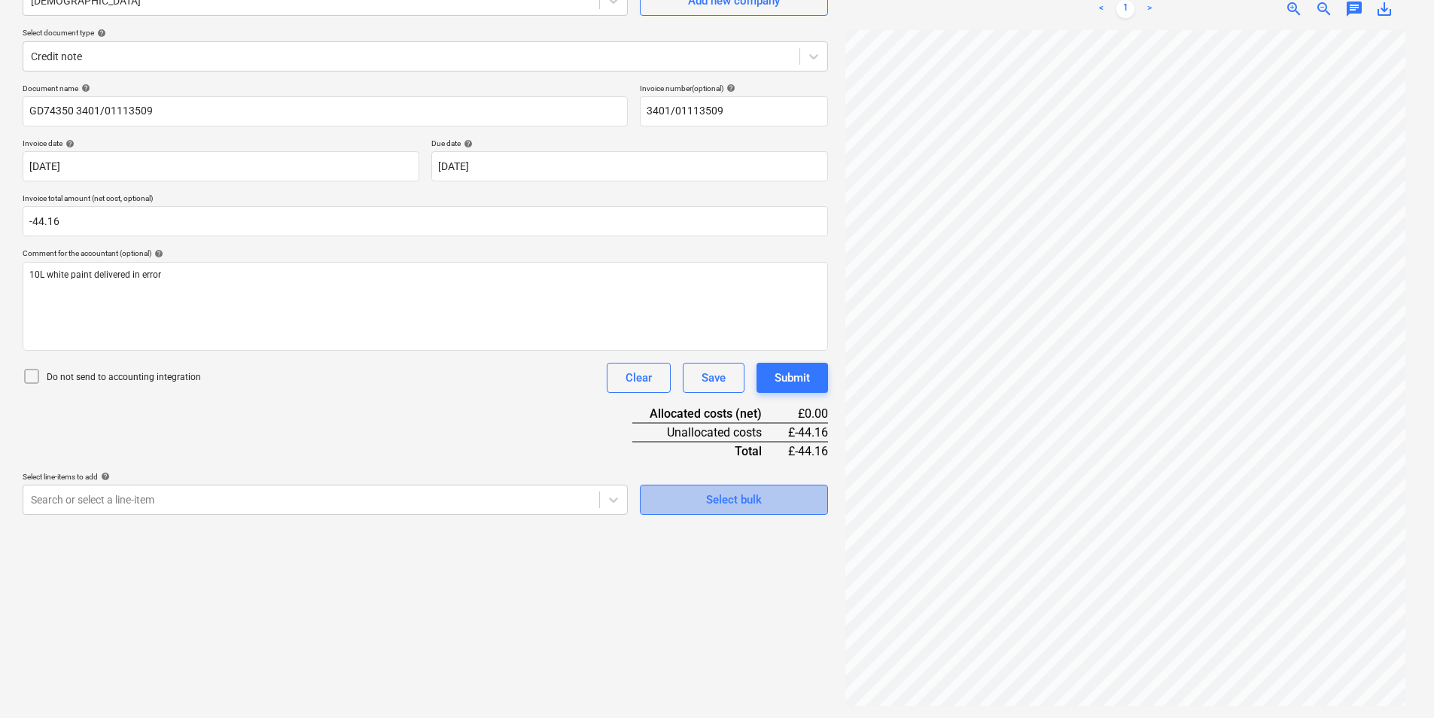
click at [770, 499] on span "Select bulk" at bounding box center [733, 500] width 151 height 20
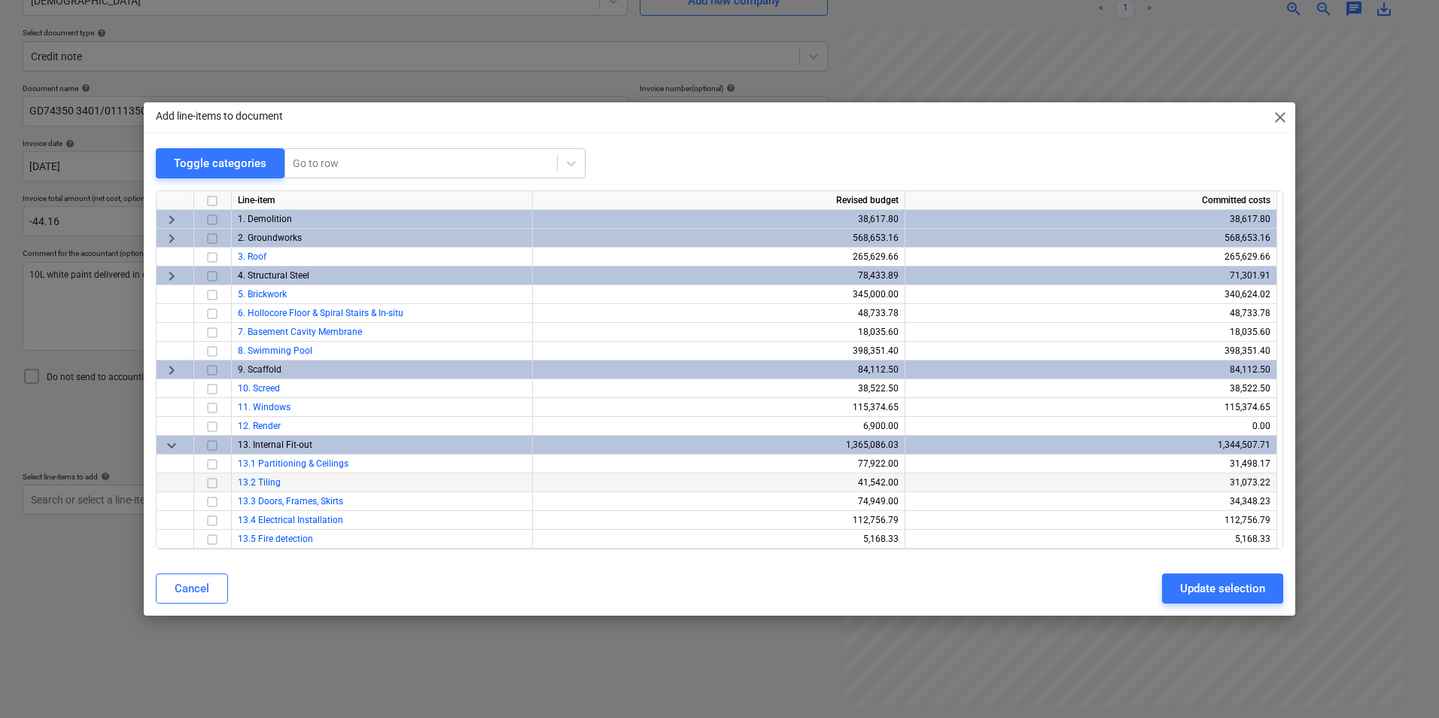
scroll to position [351, 0]
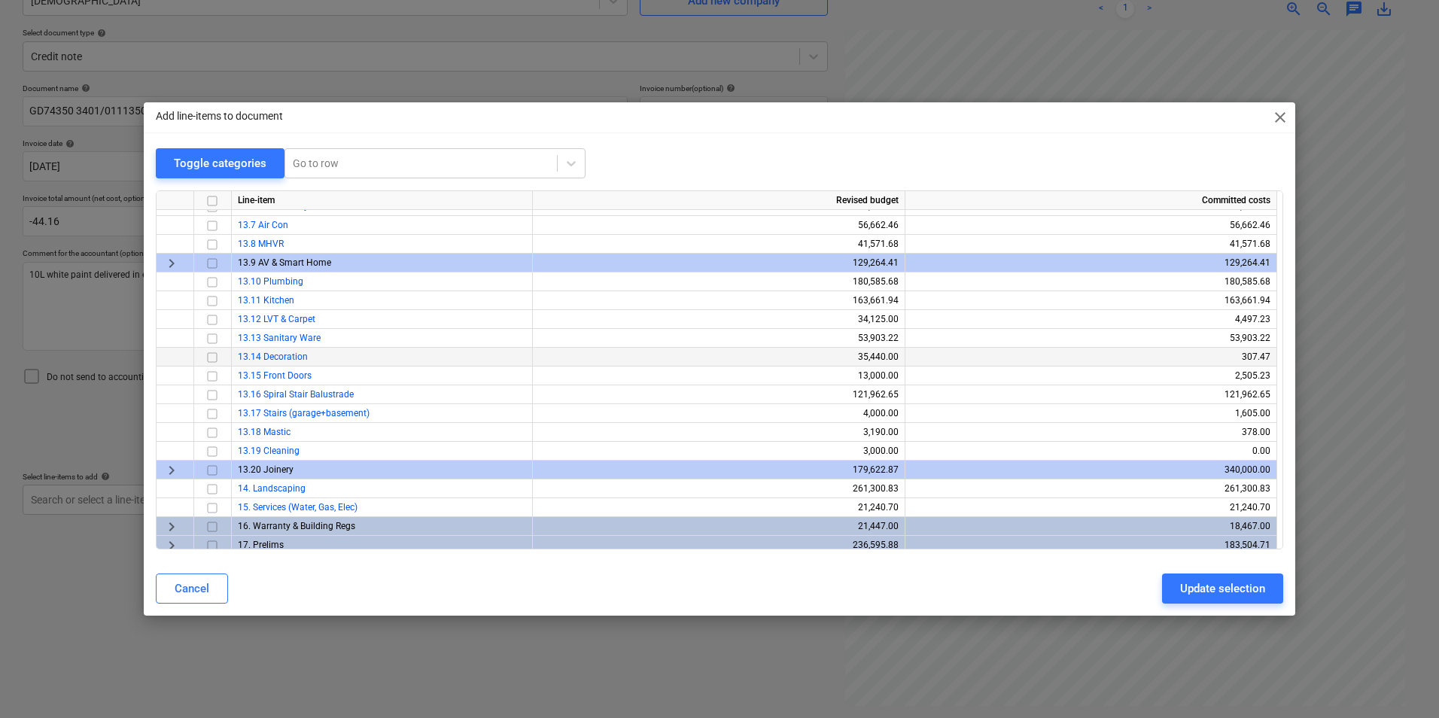
click at [214, 356] on input "checkbox" at bounding box center [212, 357] width 18 height 18
click at [1229, 577] on button "Update selection" at bounding box center [1222, 588] width 121 height 30
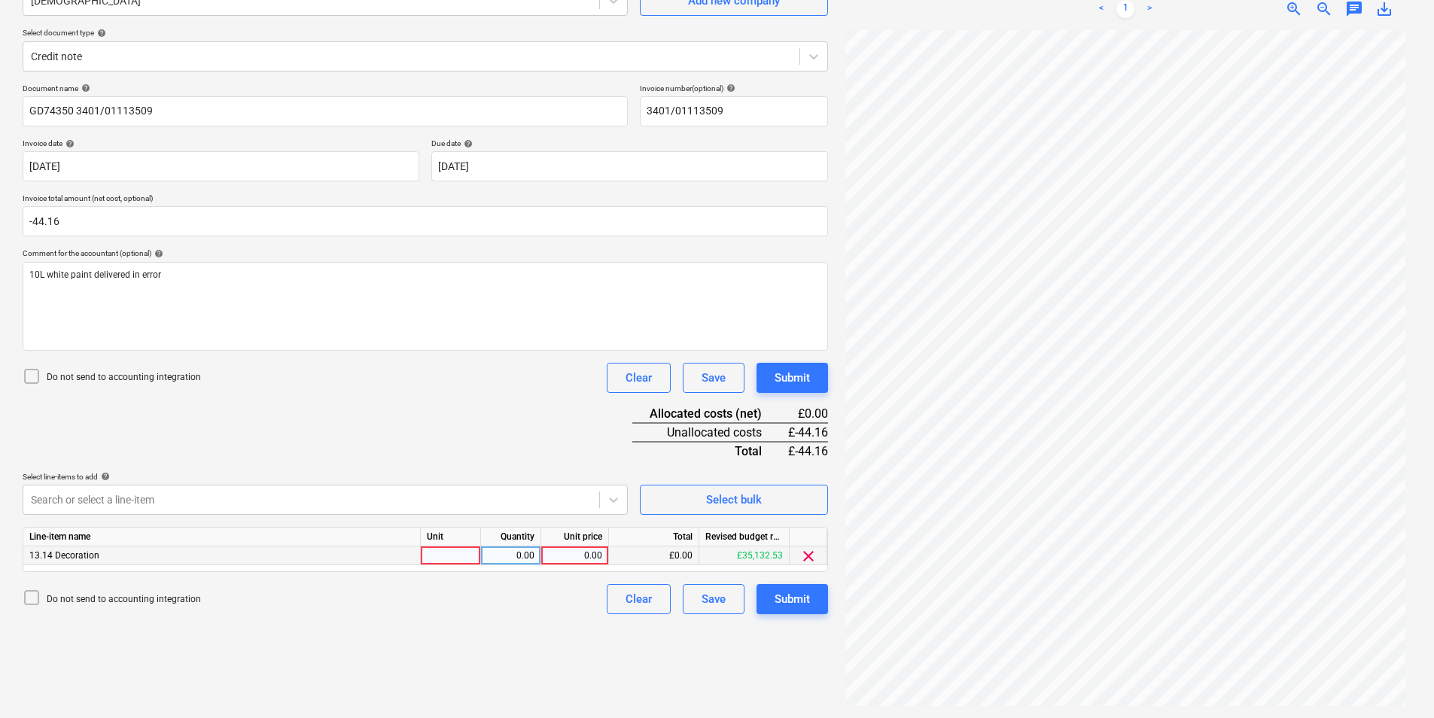
click at [465, 558] on div at bounding box center [451, 555] width 60 height 19
type input "ea"
type input "-1"
type input "44.16"
click at [789, 602] on div "Submit" at bounding box center [791, 599] width 35 height 20
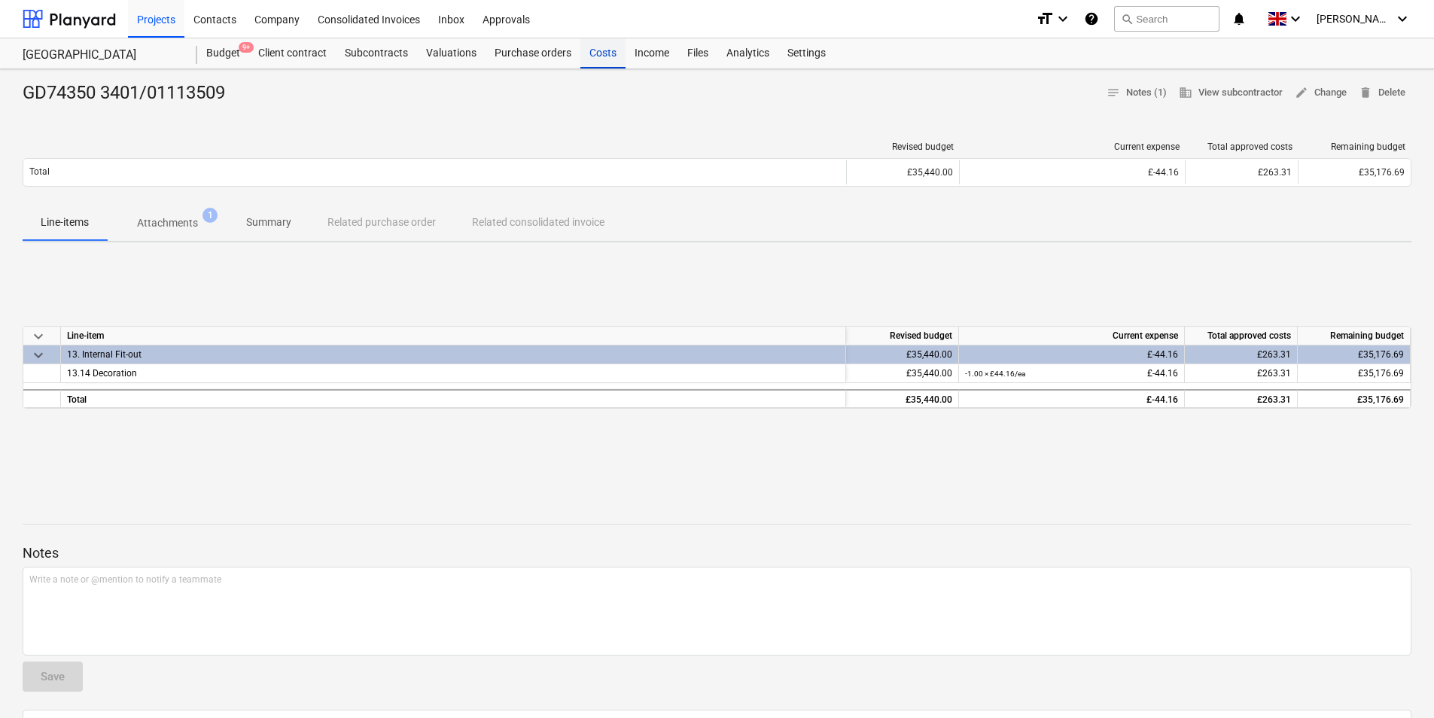
click at [582, 48] on div "Costs" at bounding box center [602, 53] width 45 height 30
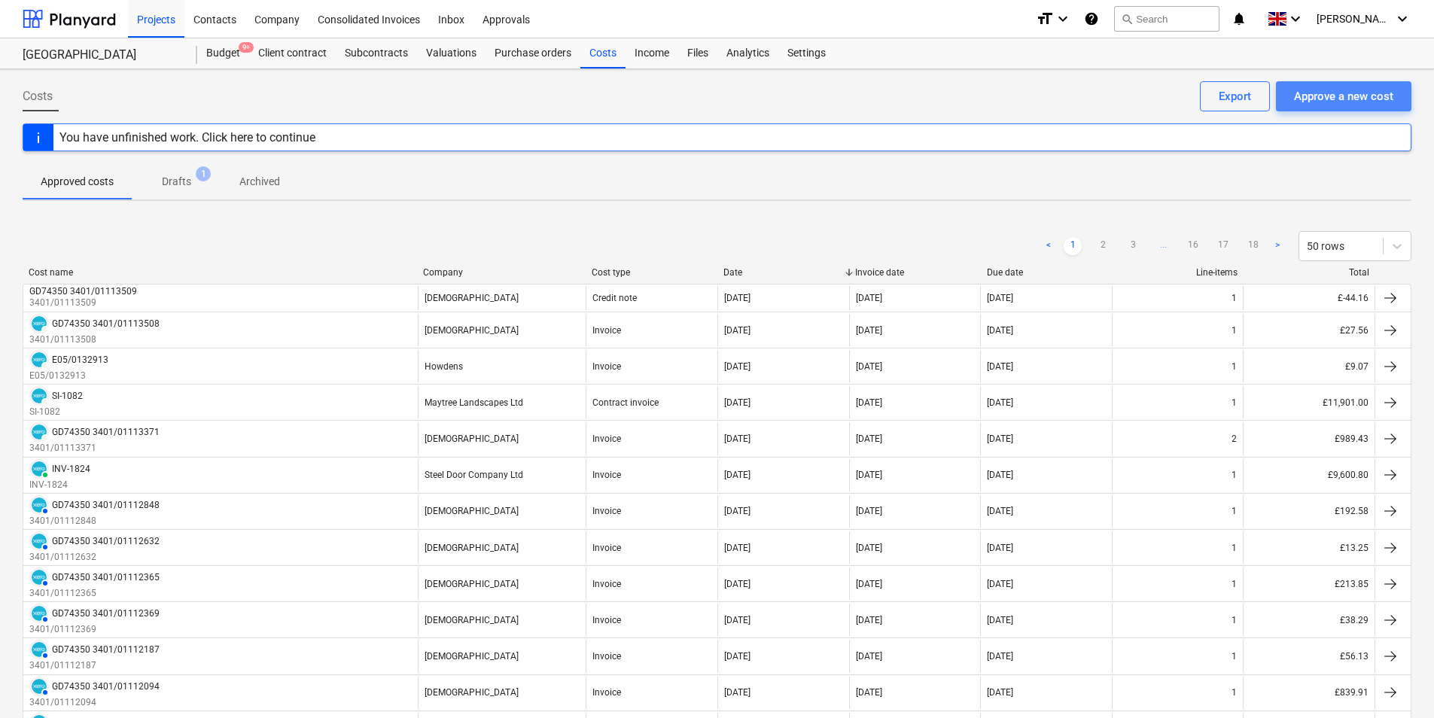
click at [1322, 94] on div "Approve a new cost" at bounding box center [1343, 97] width 99 height 20
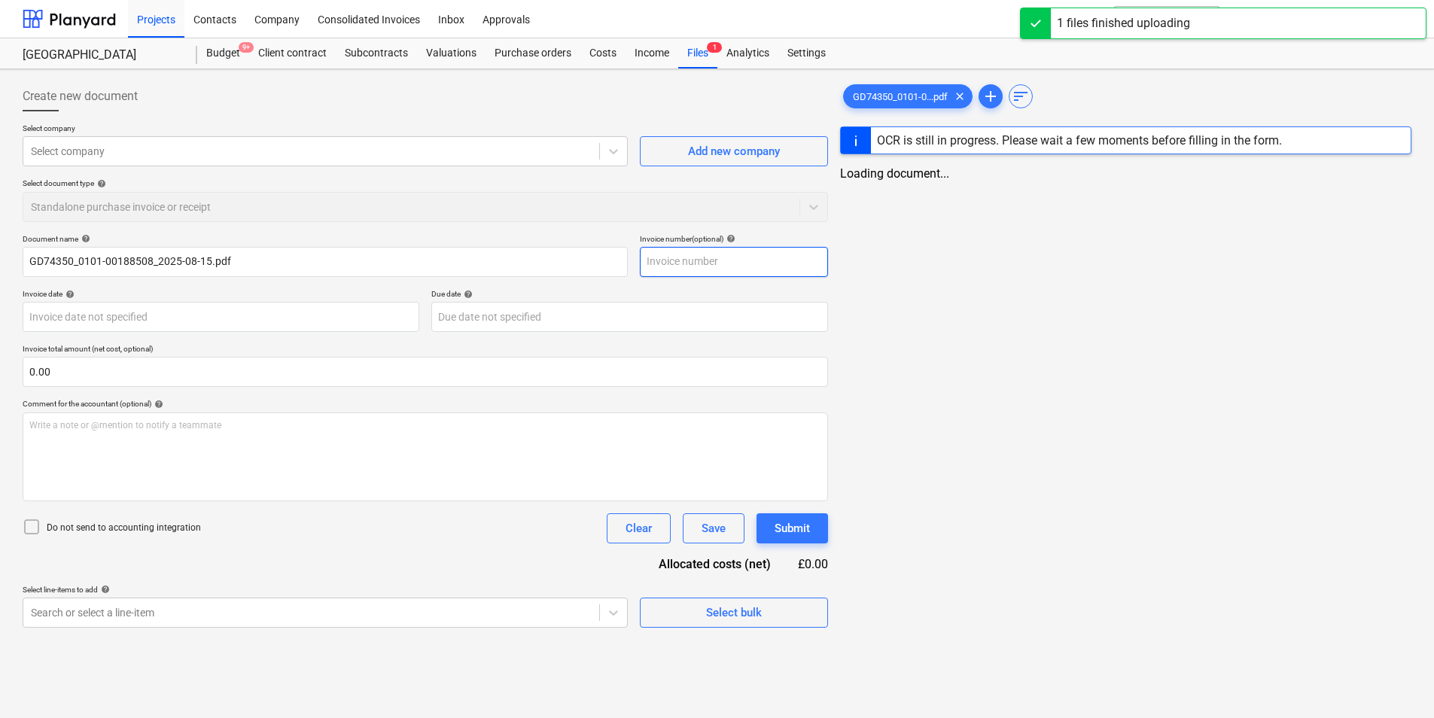
type input "GD74350_0101-00188508_2025-08-15.pdf"
click at [720, 272] on input "text" at bounding box center [737, 262] width 188 height 30
type input "3"
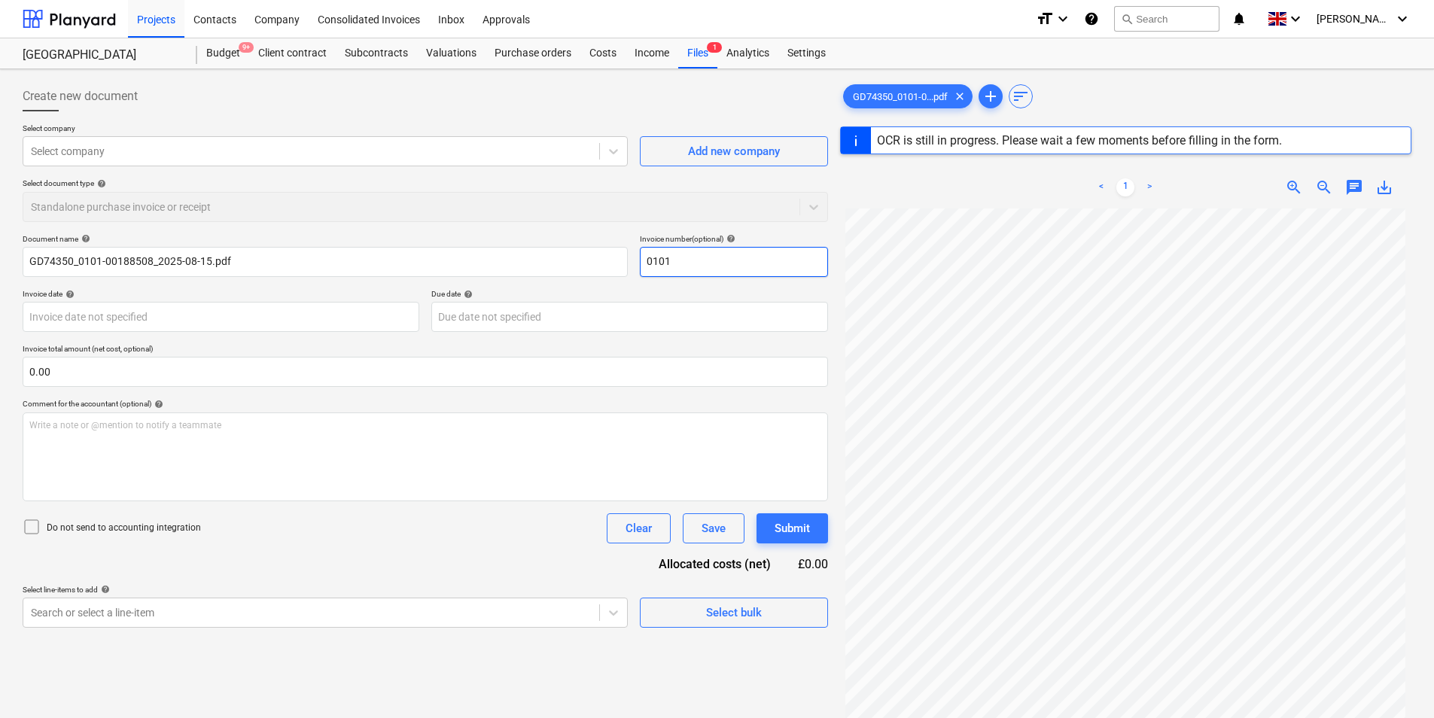
type input "0101/"
type input "GD74350"
type input "[DATE]"
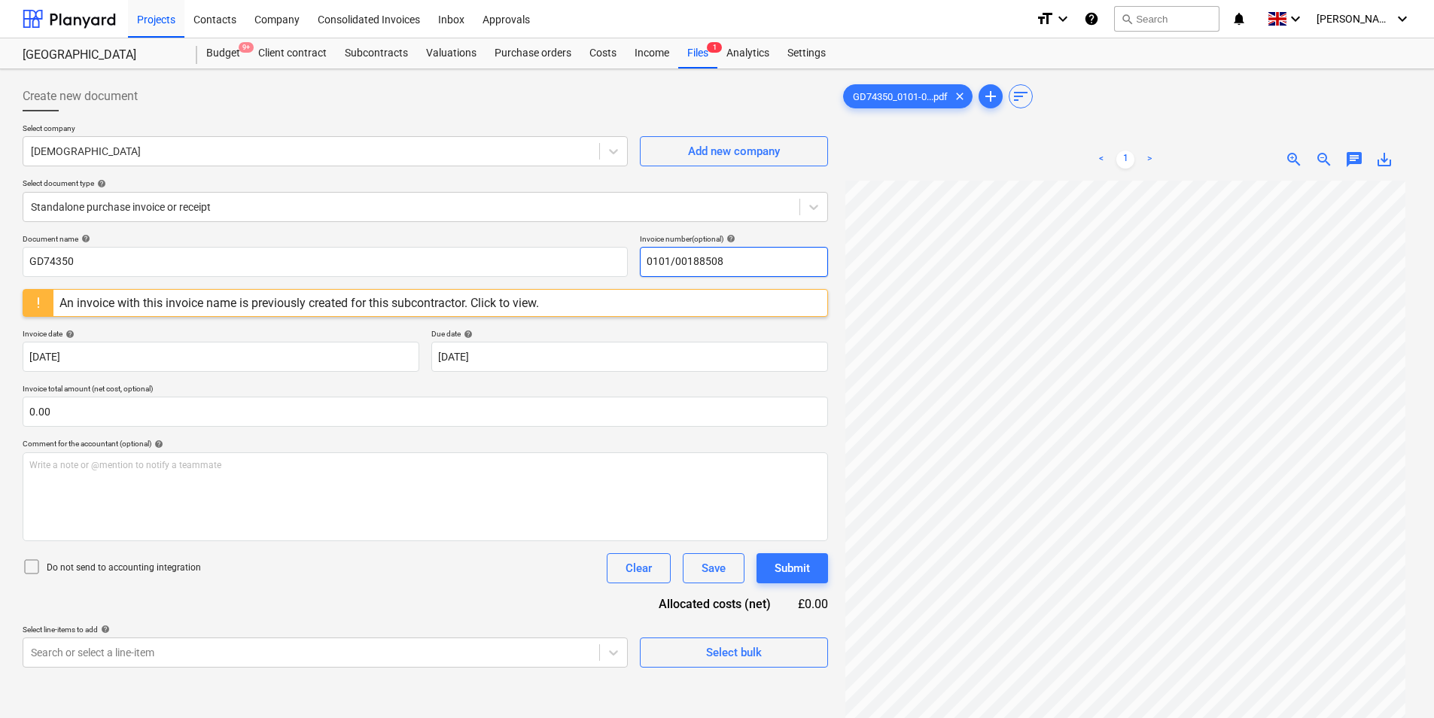
drag, startPoint x: 747, startPoint y: 266, endPoint x: 367, endPoint y: 306, distance: 382.1
click at [367, 306] on div "Document name help GD74350 Invoice number (optional) help 0101/00188508 An invo…" at bounding box center [425, 450] width 805 height 433
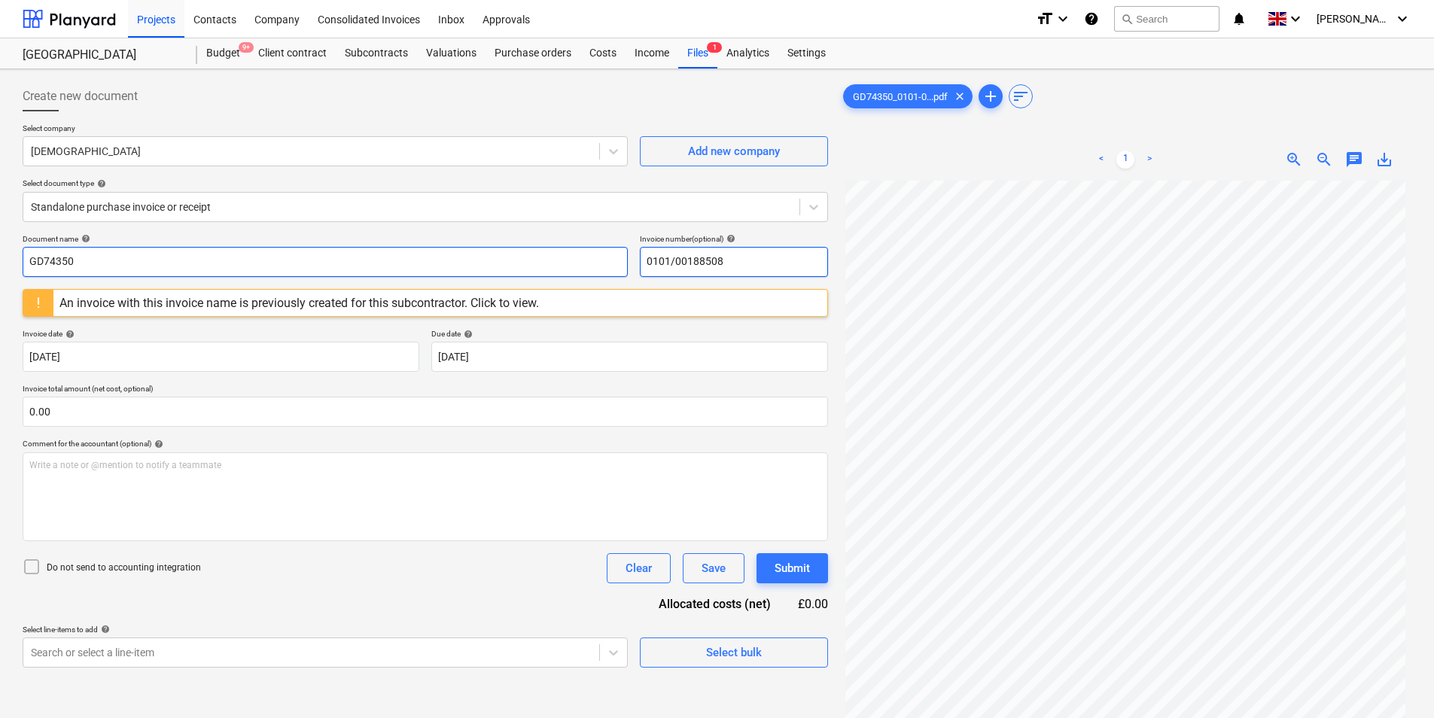
type input "0101/00188508"
click at [256, 267] on input "GD74350" at bounding box center [325, 262] width 605 height 30
paste input "0101/00188508"
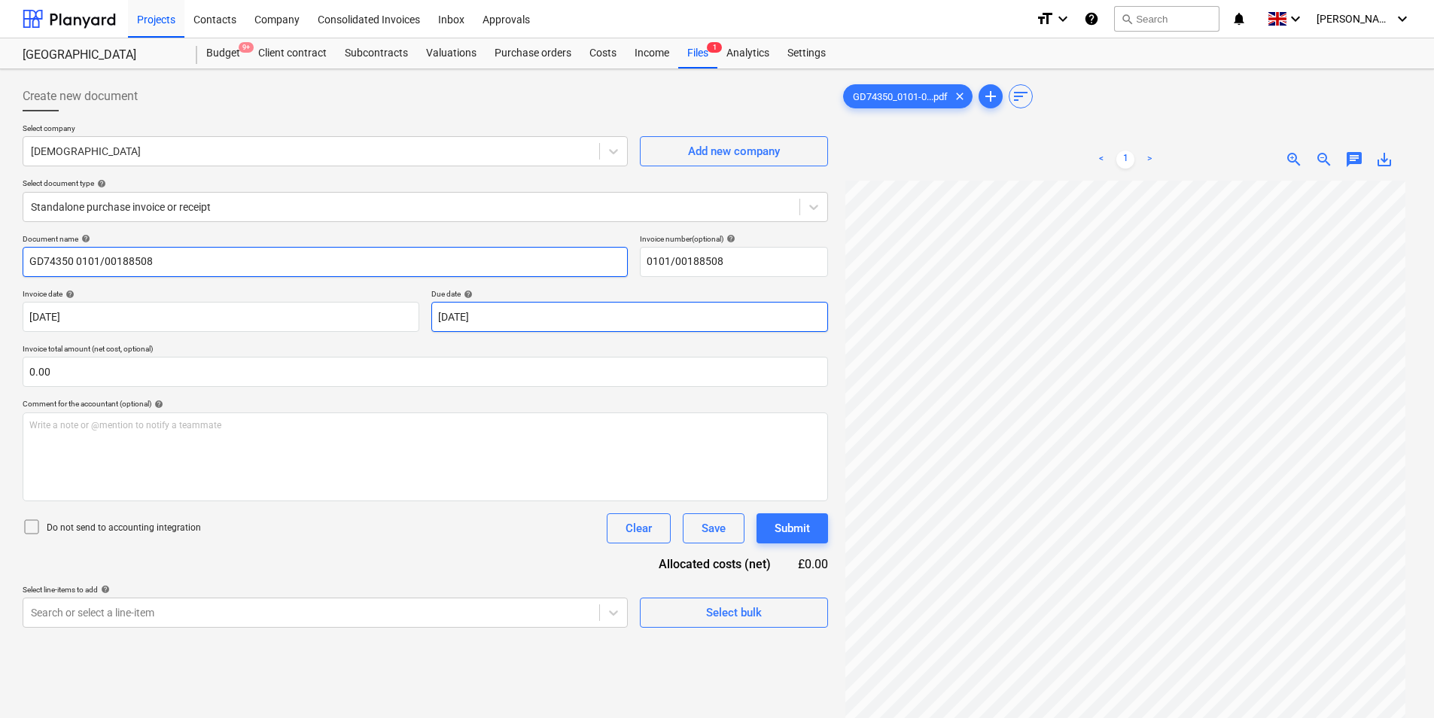
type input "GD74350 0101/00188508"
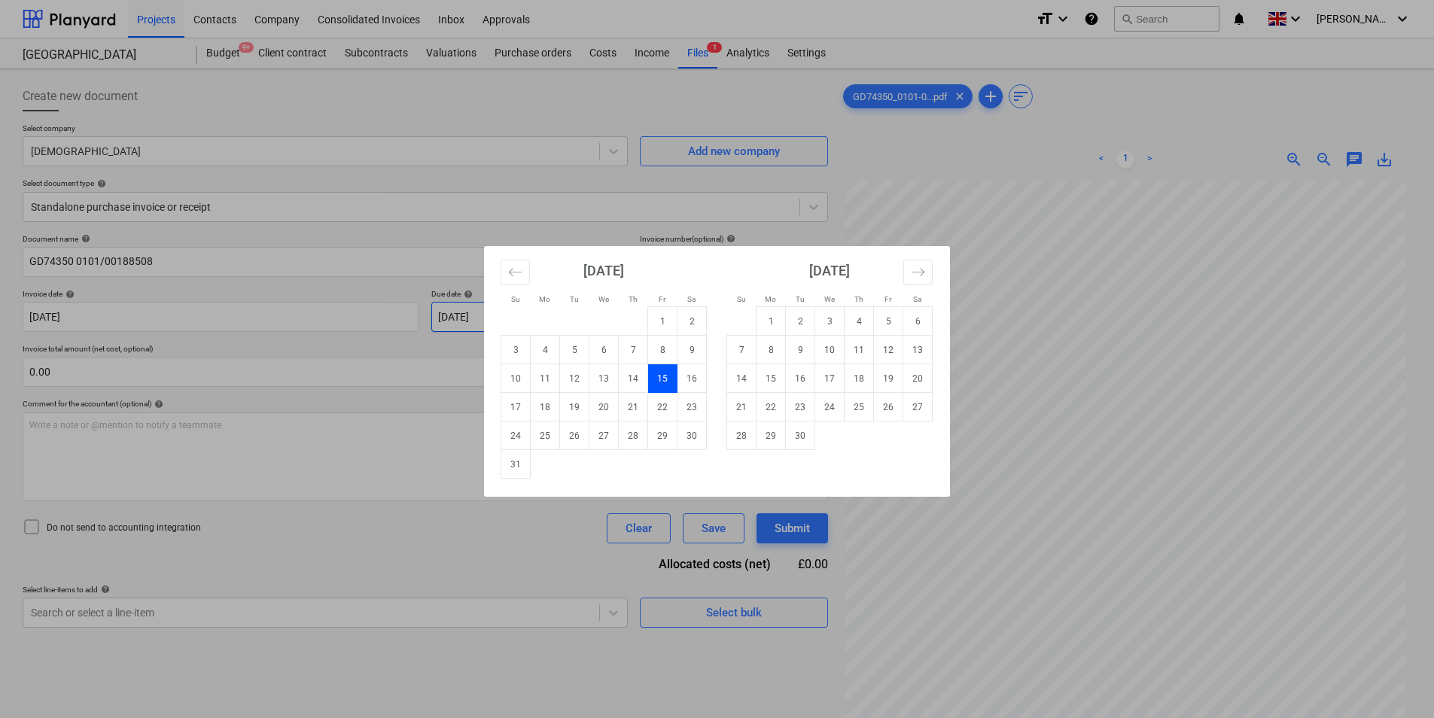
click at [482, 318] on body "Projects Contacts Company Consolidated Invoices Inbox Approvals format_size key…" at bounding box center [717, 359] width 1434 height 718
drag, startPoint x: 802, startPoint y: 433, endPoint x: 793, endPoint y: 428, distance: 10.1
click at [803, 433] on td "30" at bounding box center [800, 435] width 29 height 29
type input "[DATE]"
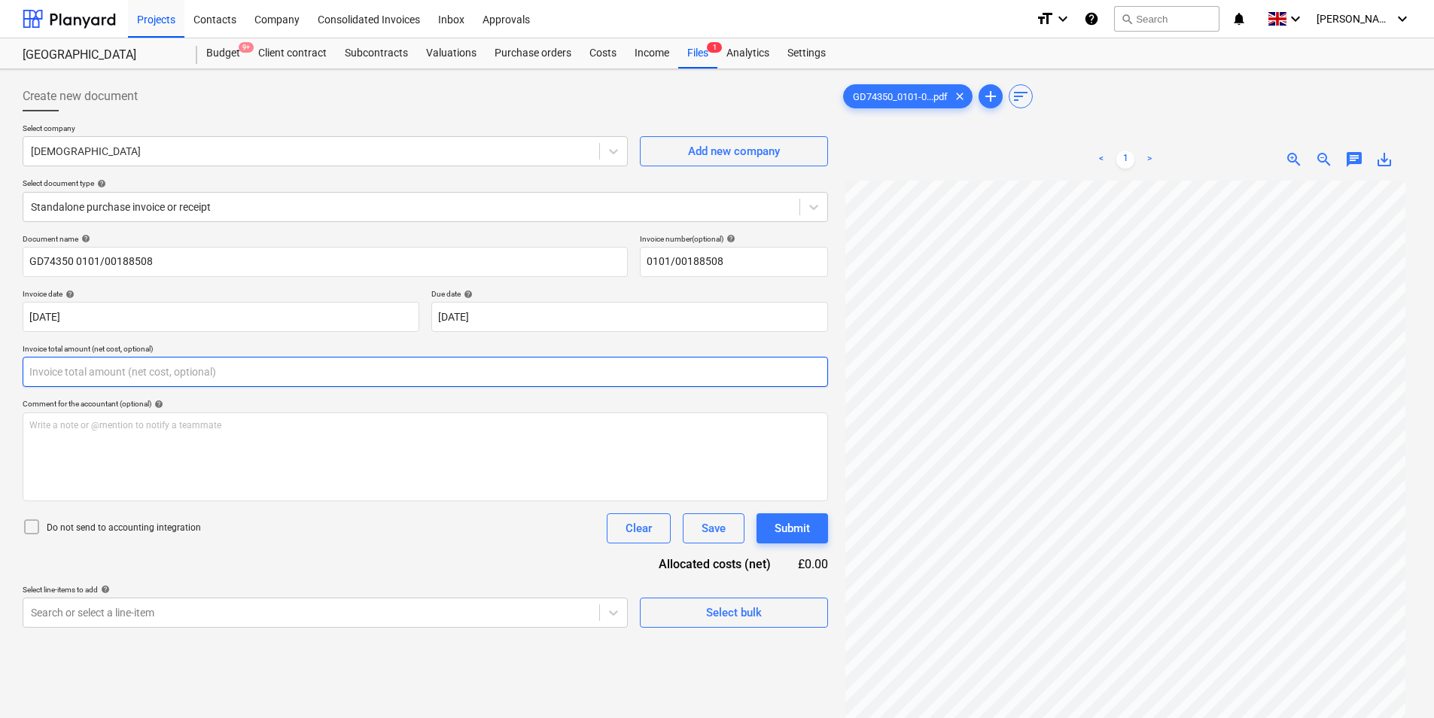
click at [170, 375] on input "text" at bounding box center [425, 372] width 805 height 30
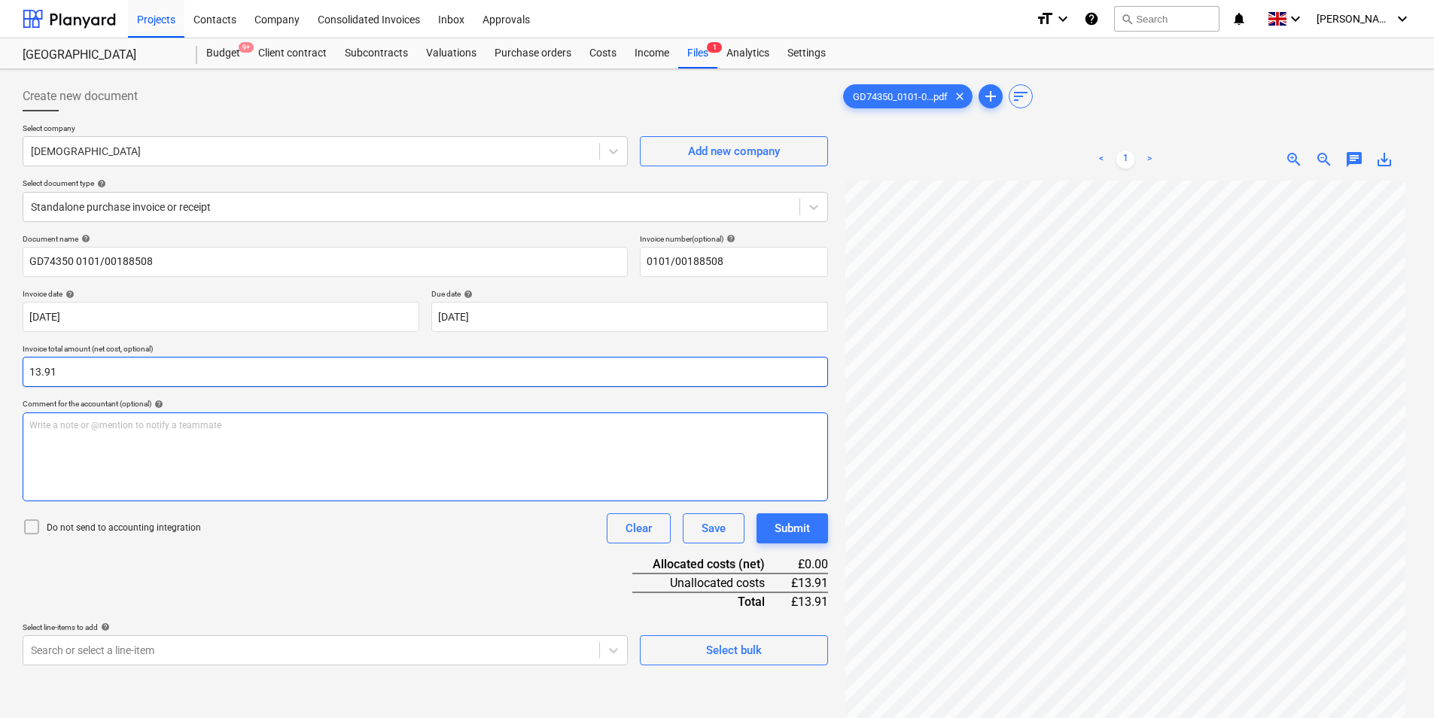
type input "13.91"
click at [305, 497] on div "Write a note or @mention to notify a teammate [PERSON_NAME]" at bounding box center [425, 456] width 805 height 89
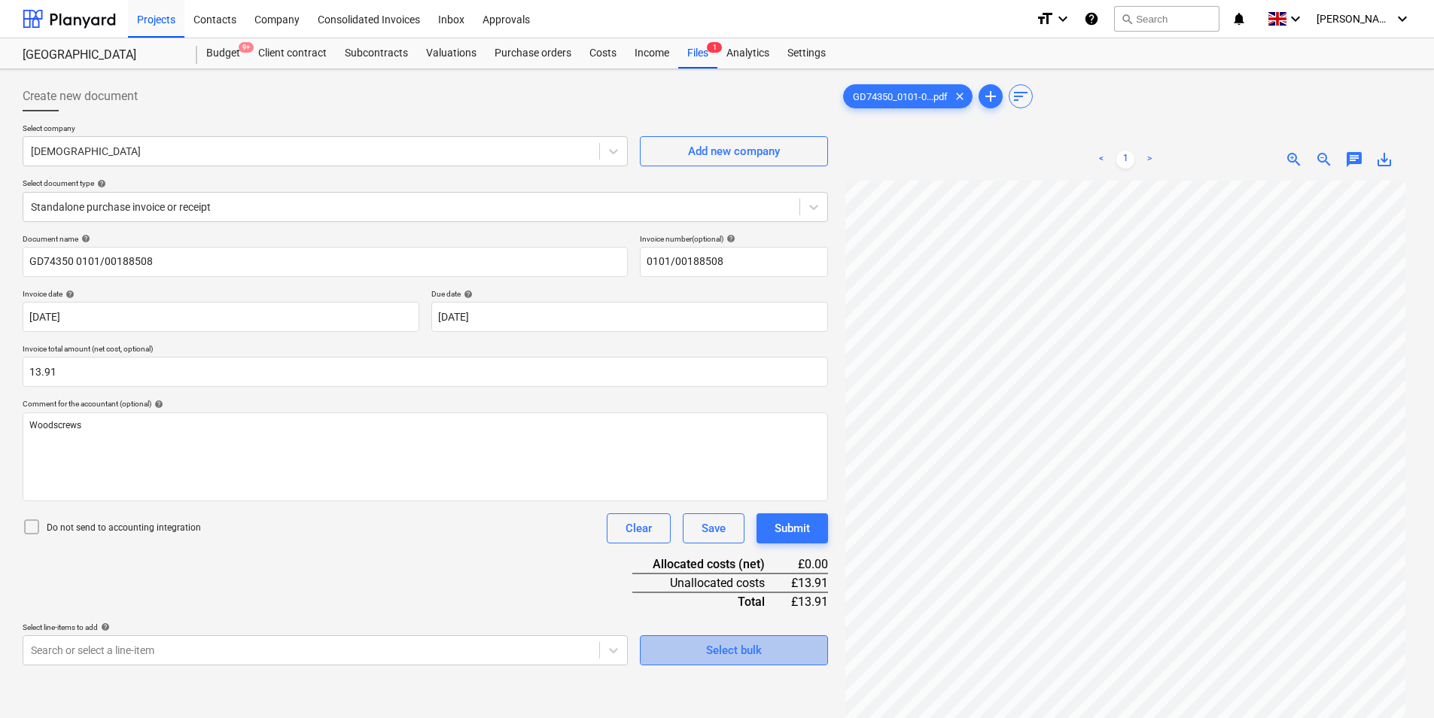
click at [762, 656] on span "Select bulk" at bounding box center [733, 650] width 151 height 20
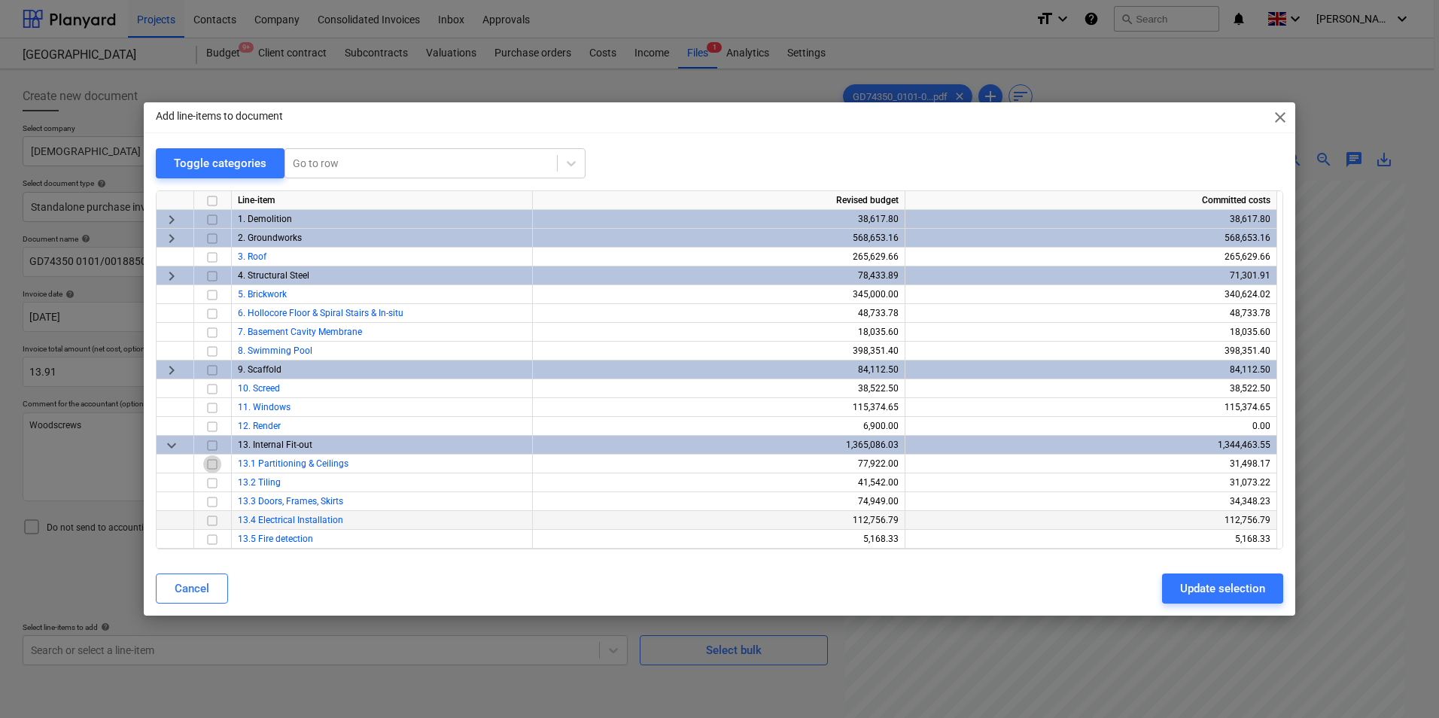
drag, startPoint x: 211, startPoint y: 462, endPoint x: 516, endPoint y: 521, distance: 310.4
click at [213, 464] on input "checkbox" at bounding box center [212, 464] width 18 height 18
click at [1235, 587] on div "Update selection" at bounding box center [1222, 589] width 85 height 20
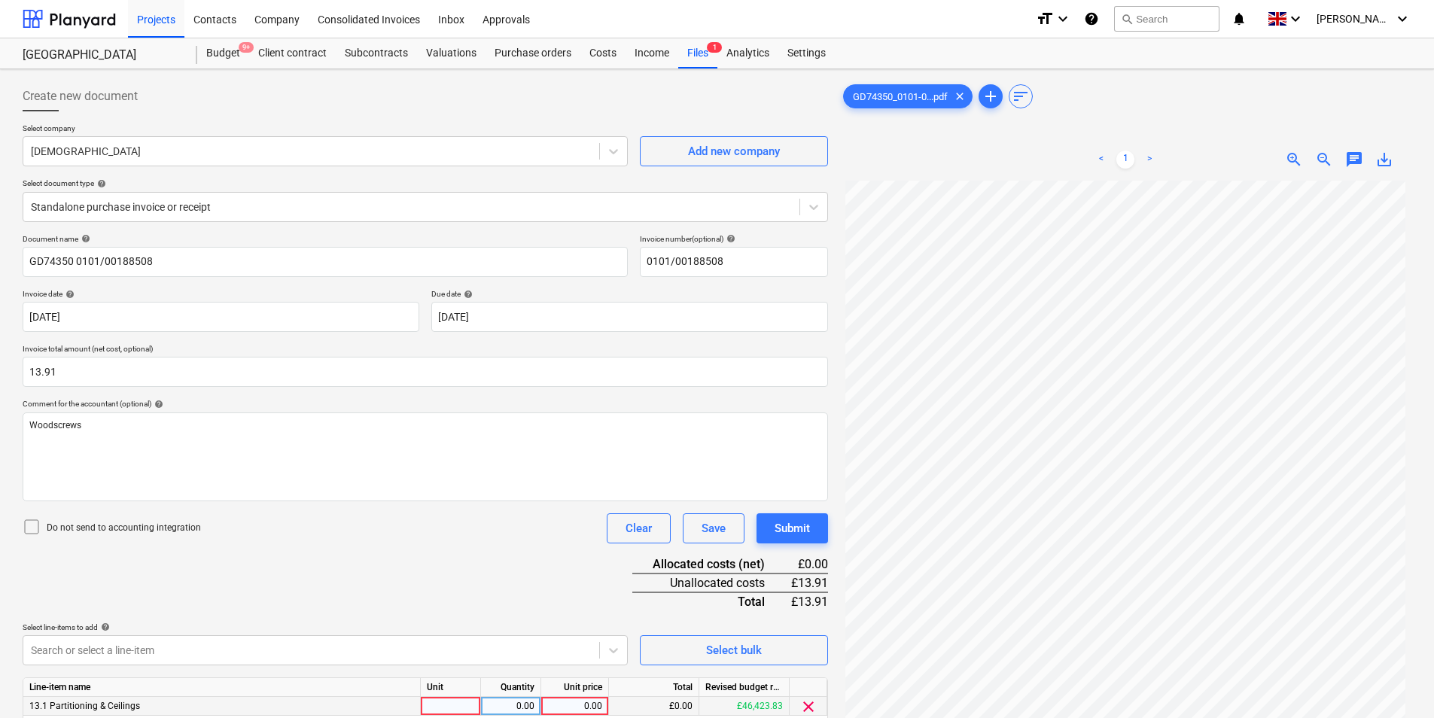
click at [450, 706] on div at bounding box center [451, 706] width 60 height 19
type input "ea"
type input "13.91"
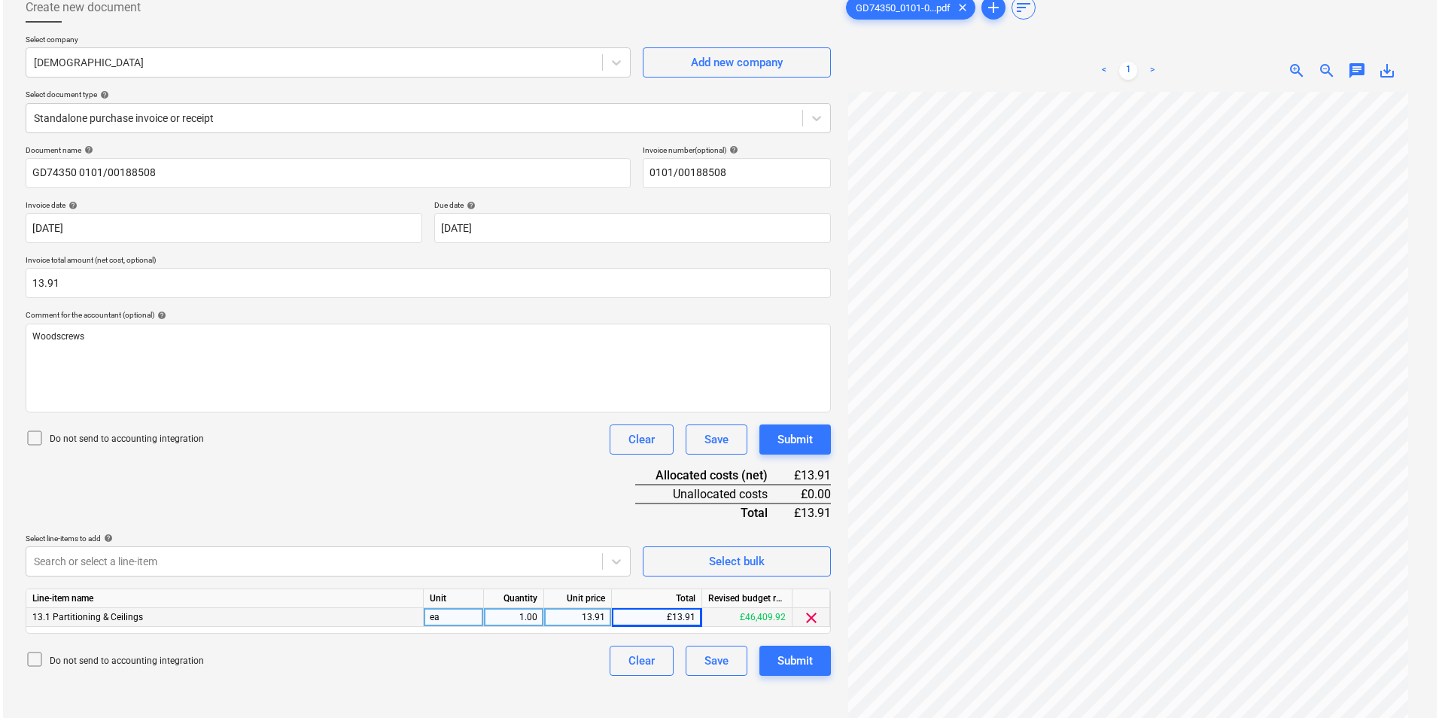
scroll to position [151, 0]
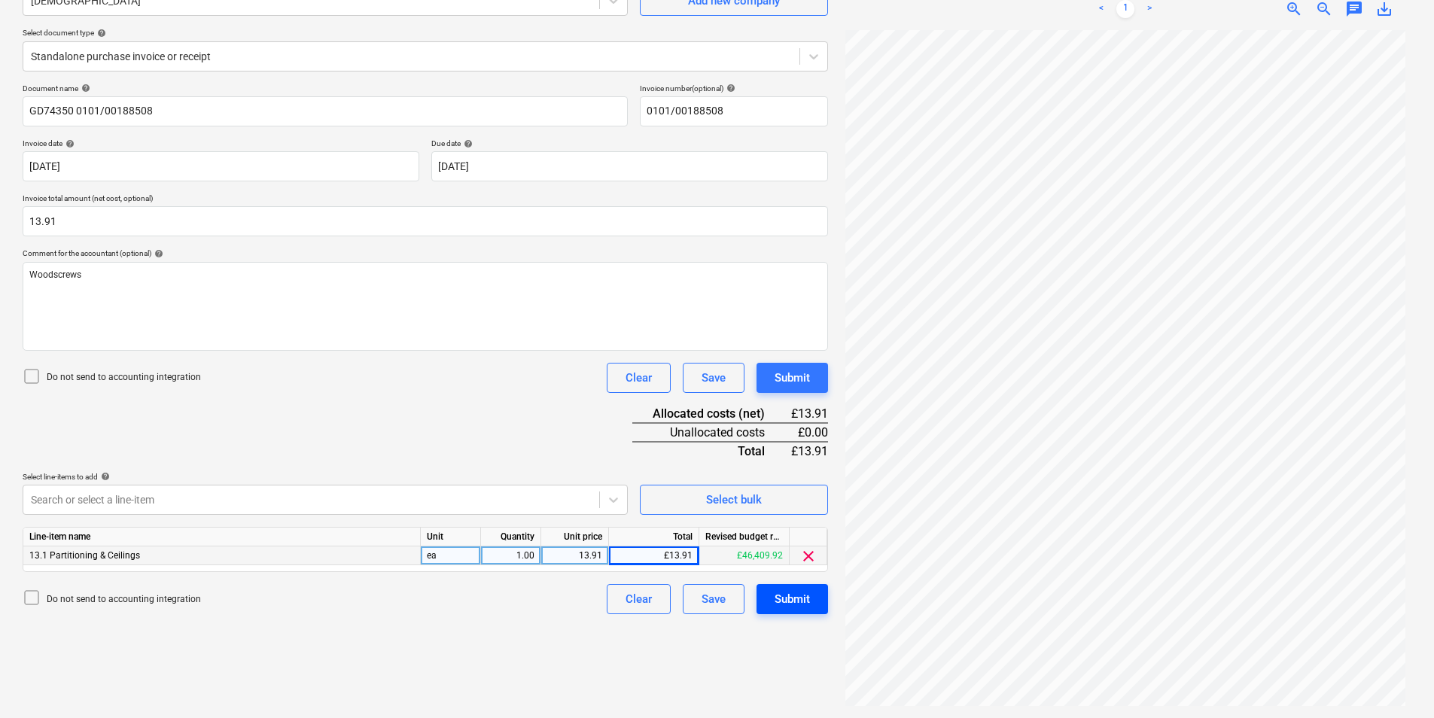
click at [790, 597] on div "Submit" at bounding box center [791, 599] width 35 height 20
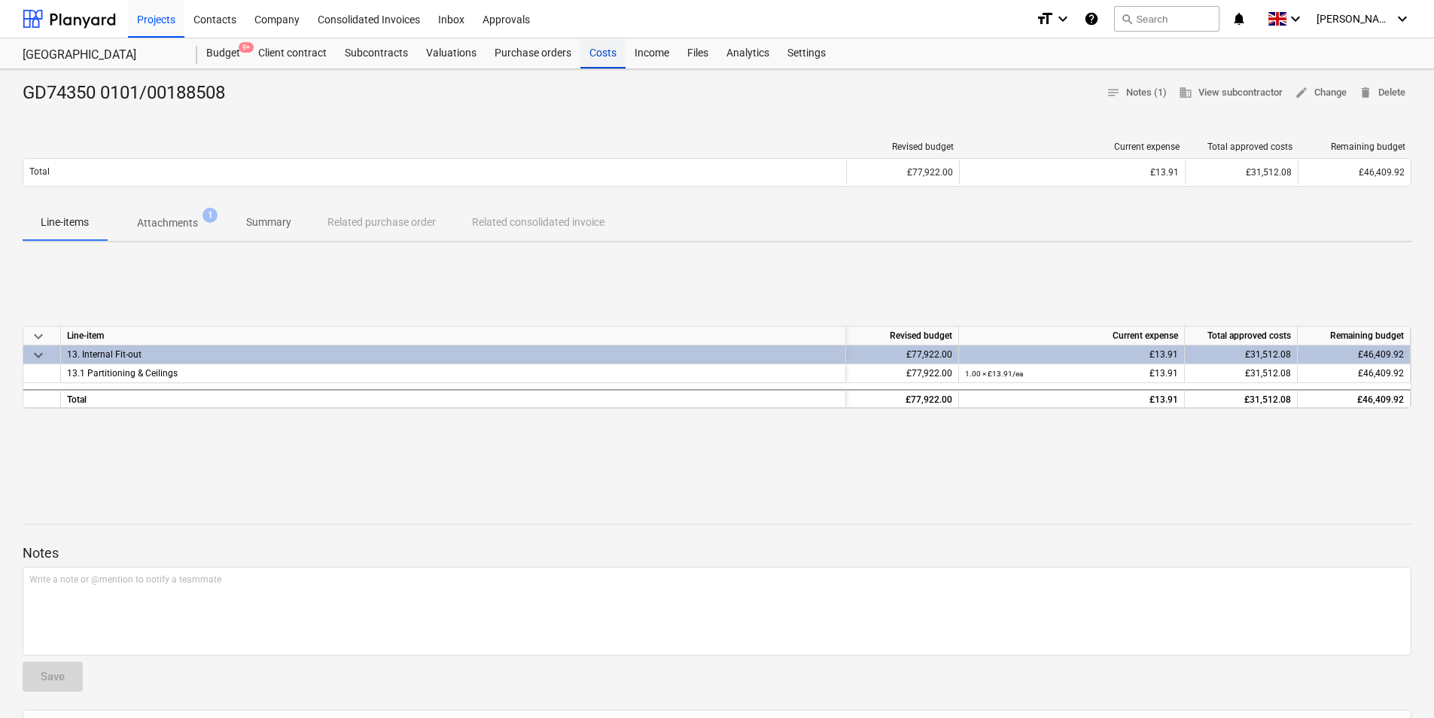
click at [602, 52] on div "Costs" at bounding box center [602, 53] width 45 height 30
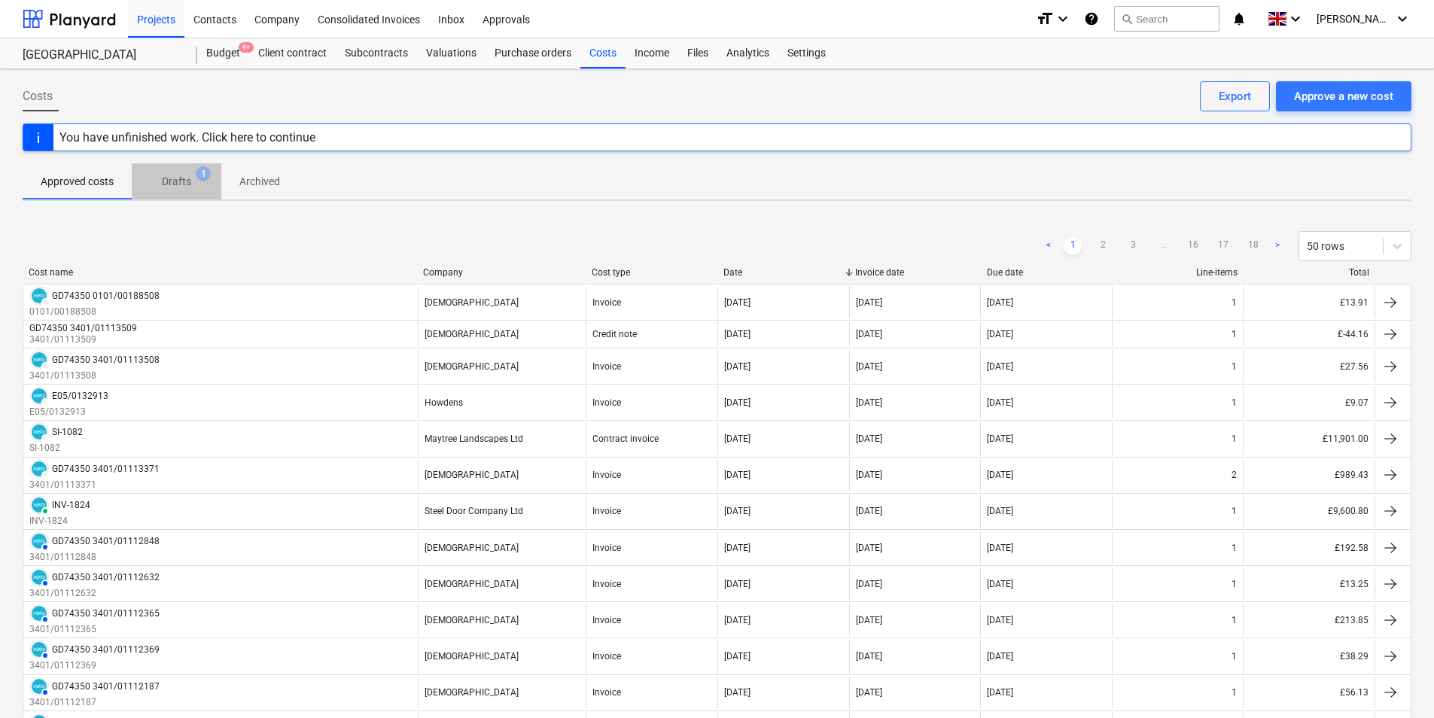
click at [174, 182] on p "Drafts" at bounding box center [176, 182] width 29 height 16
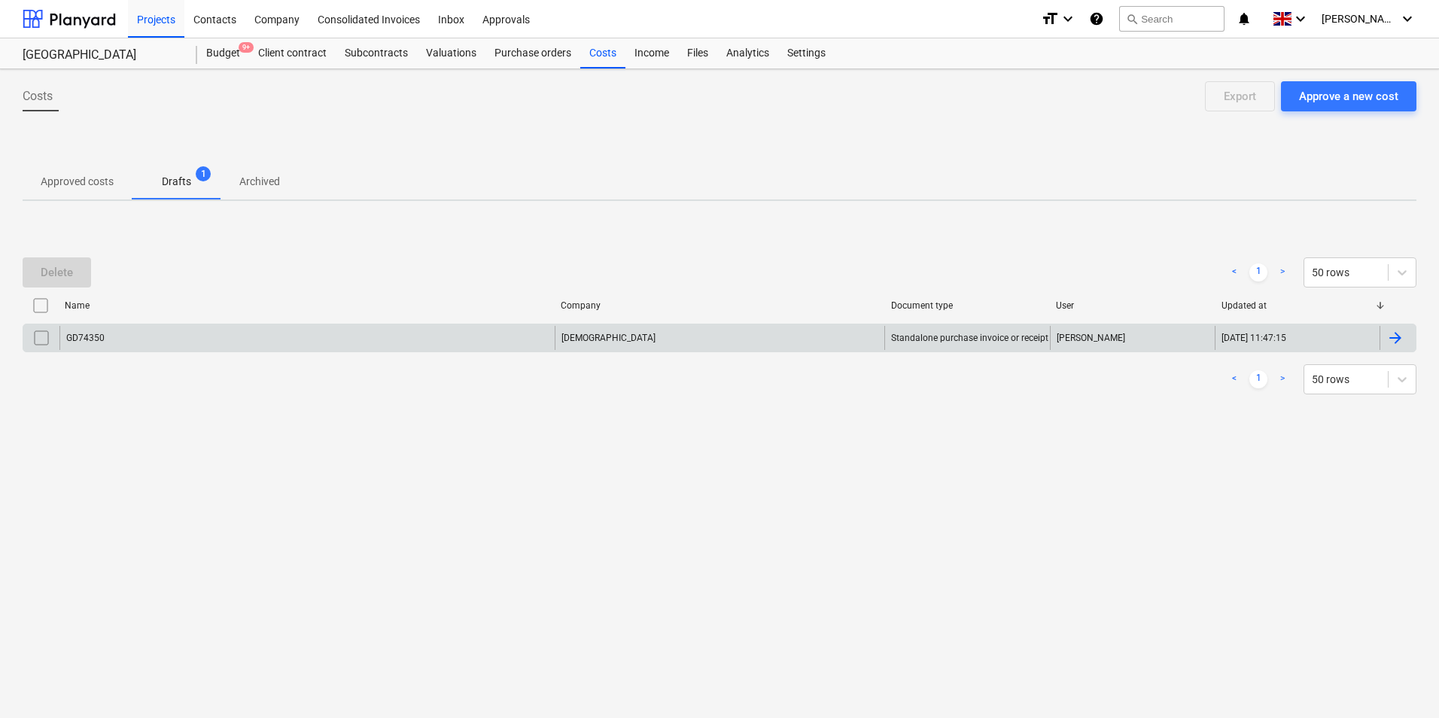
click at [35, 345] on input "checkbox" at bounding box center [41, 338] width 24 height 24
click at [55, 260] on button "Delete" at bounding box center [57, 272] width 68 height 30
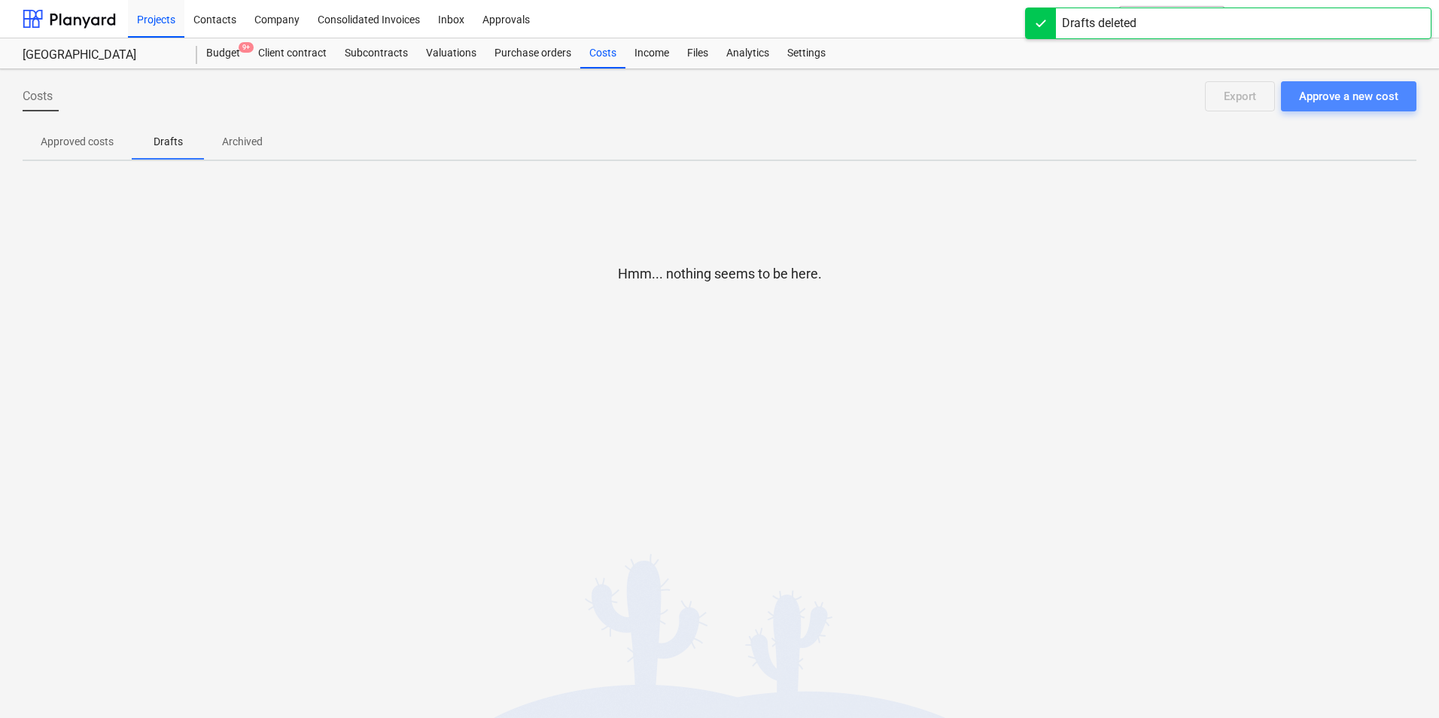
click at [1362, 96] on div "Approve a new cost" at bounding box center [1348, 97] width 99 height 20
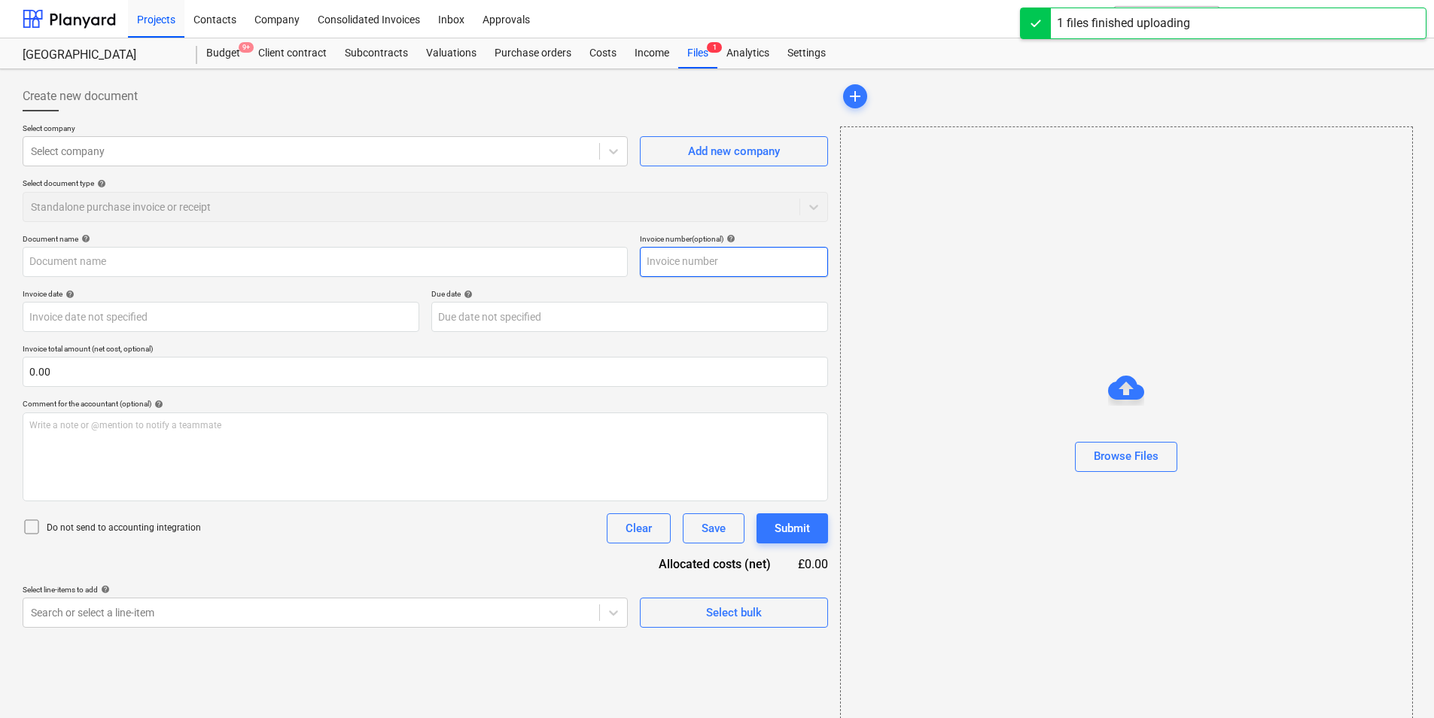
type input "GD74350_0101-00188589_2025-08-15.pdf"
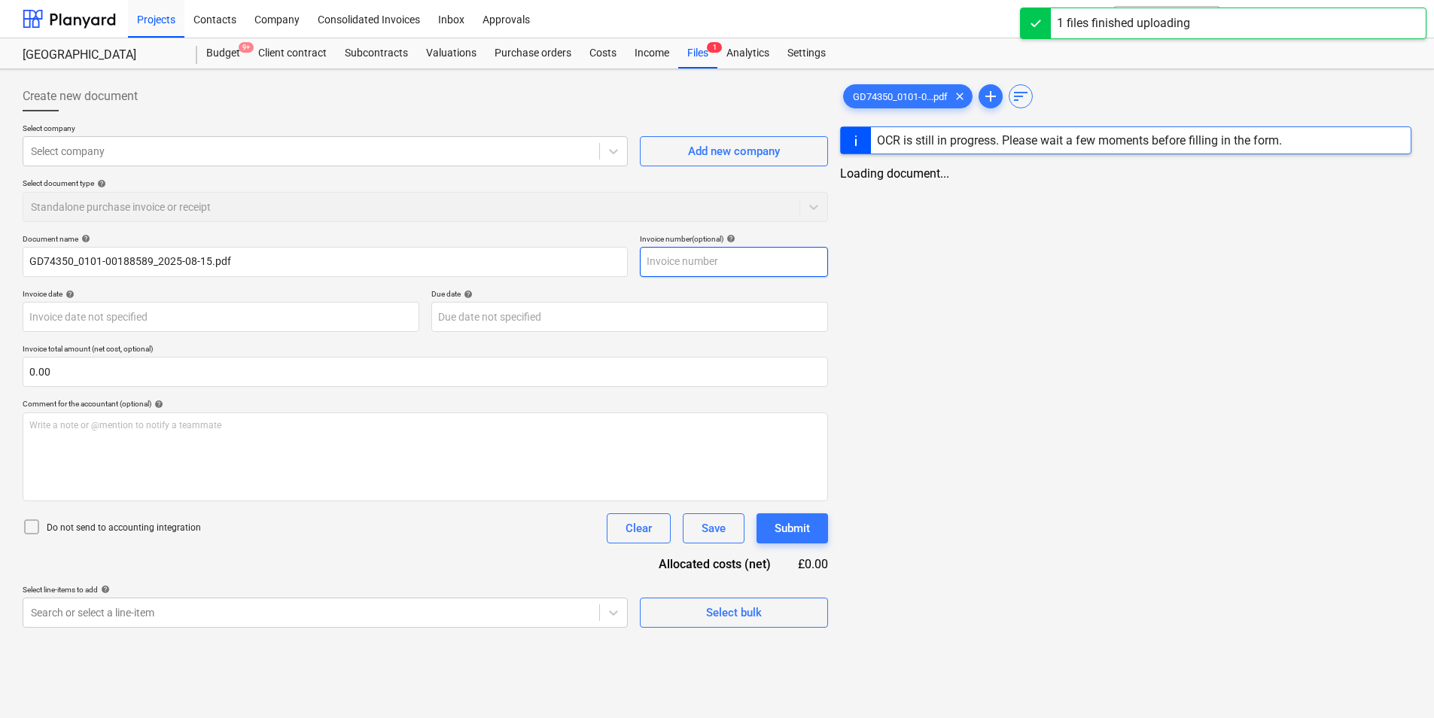
click at [689, 253] on input "text" at bounding box center [734, 262] width 188 height 30
type input "0101/"
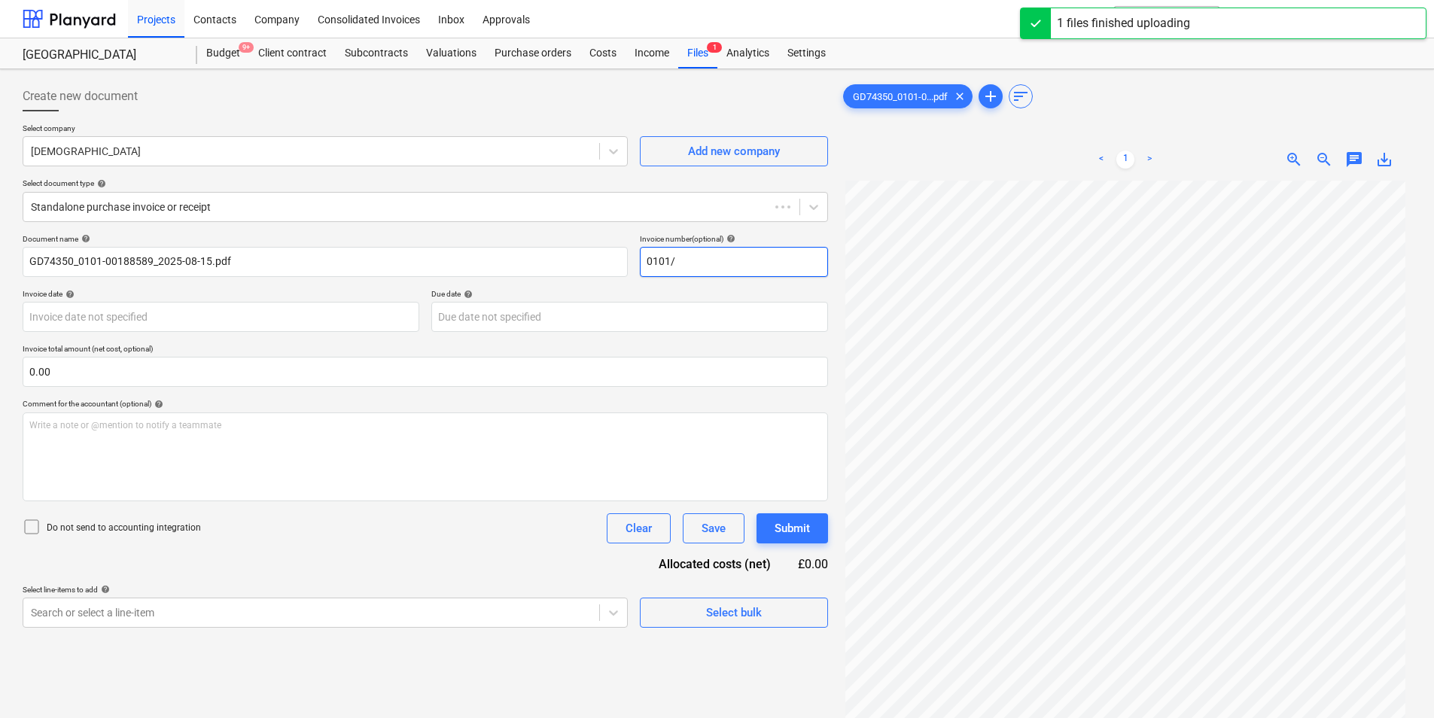
type input "GD74350"
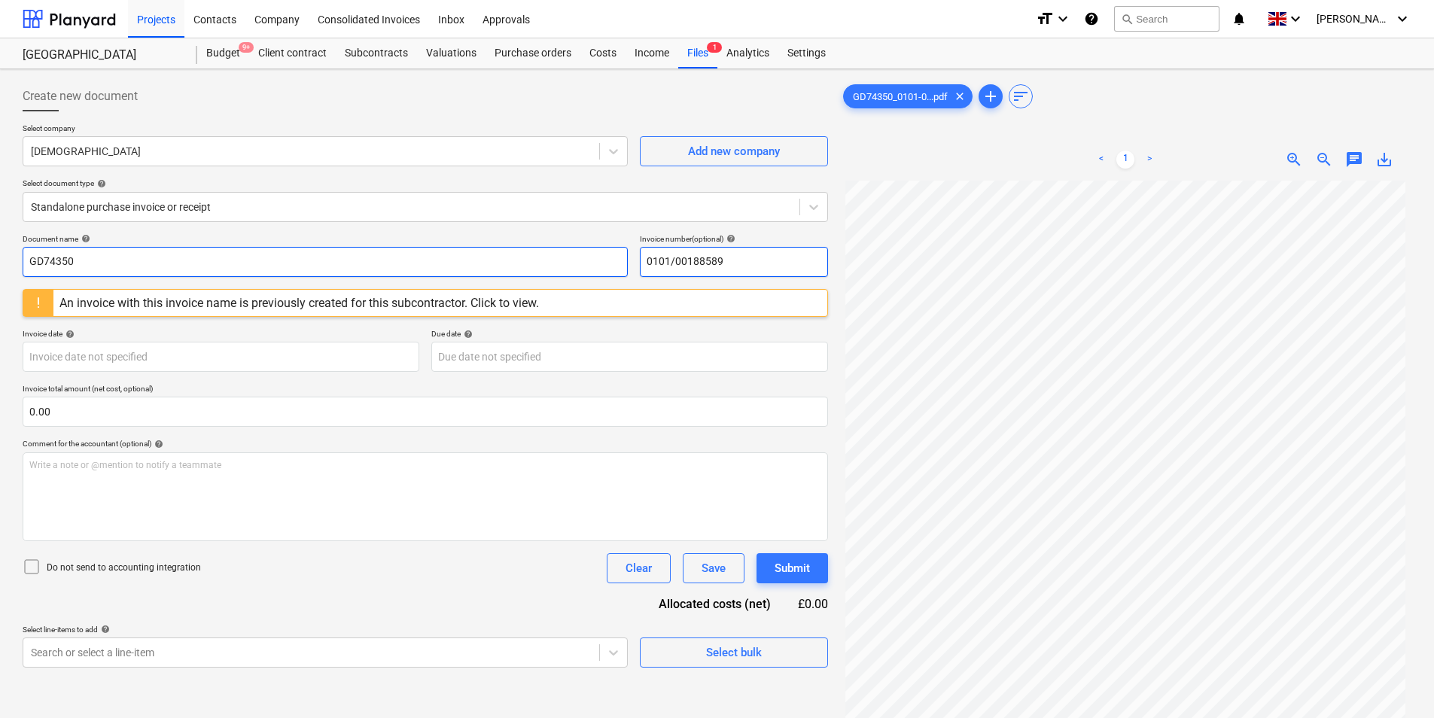
drag, startPoint x: 769, startPoint y: 257, endPoint x: 194, endPoint y: 275, distance: 575.2
click at [194, 275] on div "Document name help GD74350 Invoice number (optional) help 0101/00188589" at bounding box center [425, 255] width 805 height 43
type input "0101/00188589"
click at [187, 257] on input "GD74350" at bounding box center [325, 262] width 605 height 30
paste input "0101/00188589"
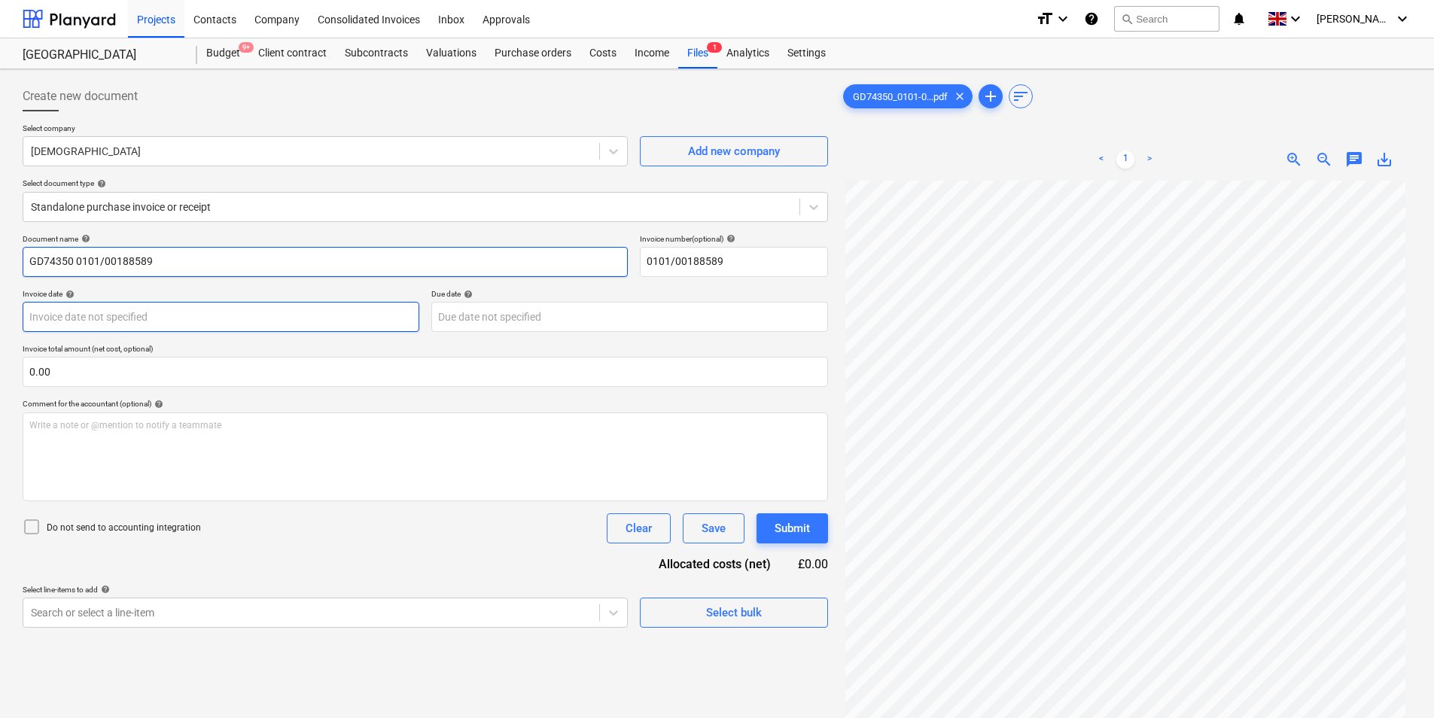
type input "GD74350 0101/00188589"
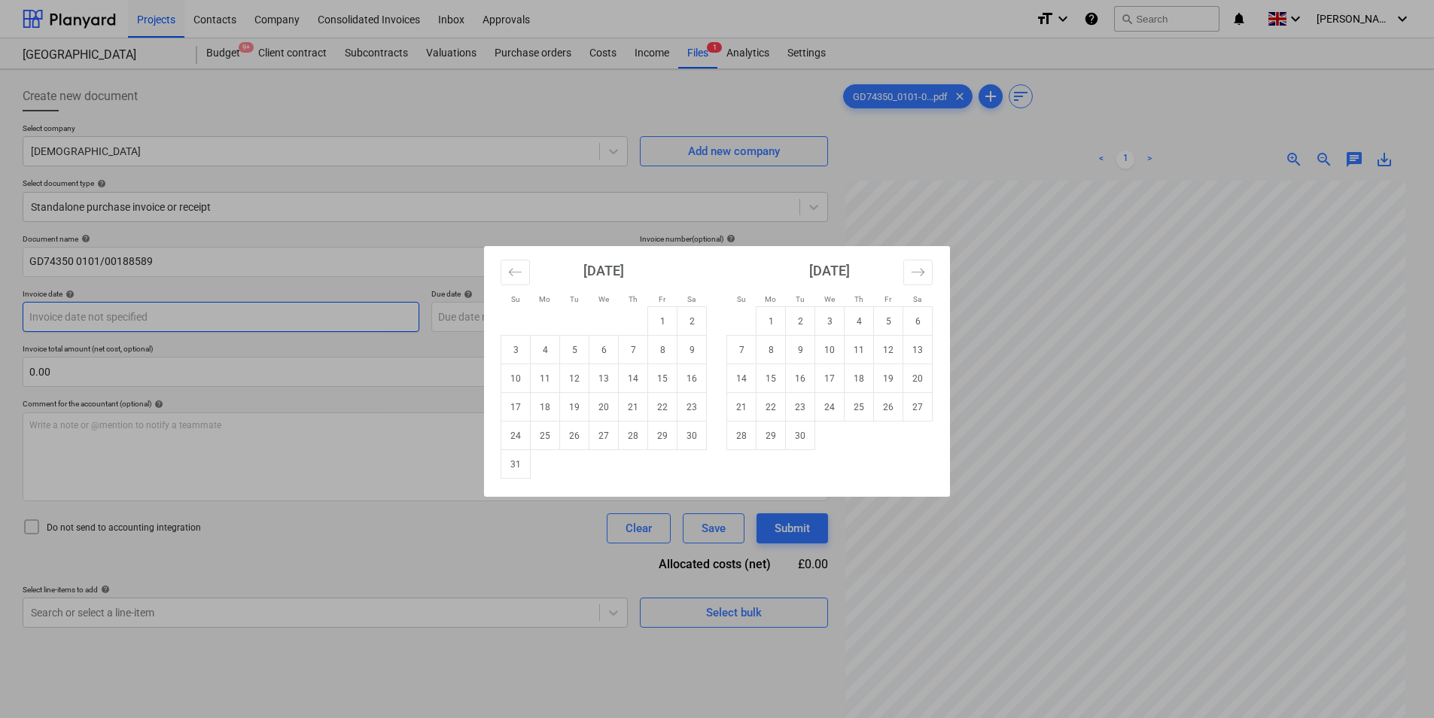
click at [78, 318] on body "Projects Contacts Company Consolidated Invoices Inbox Approvals format_size key…" at bounding box center [717, 359] width 1434 height 718
click at [666, 368] on td "15" at bounding box center [662, 378] width 29 height 29
type input "[DATE]"
drag, startPoint x: 531, startPoint y: 312, endPoint x: 673, endPoint y: 473, distance: 215.4
click at [531, 312] on body "Projects Contacts Company Consolidated Invoices Inbox Approvals format_size key…" at bounding box center [717, 359] width 1434 height 718
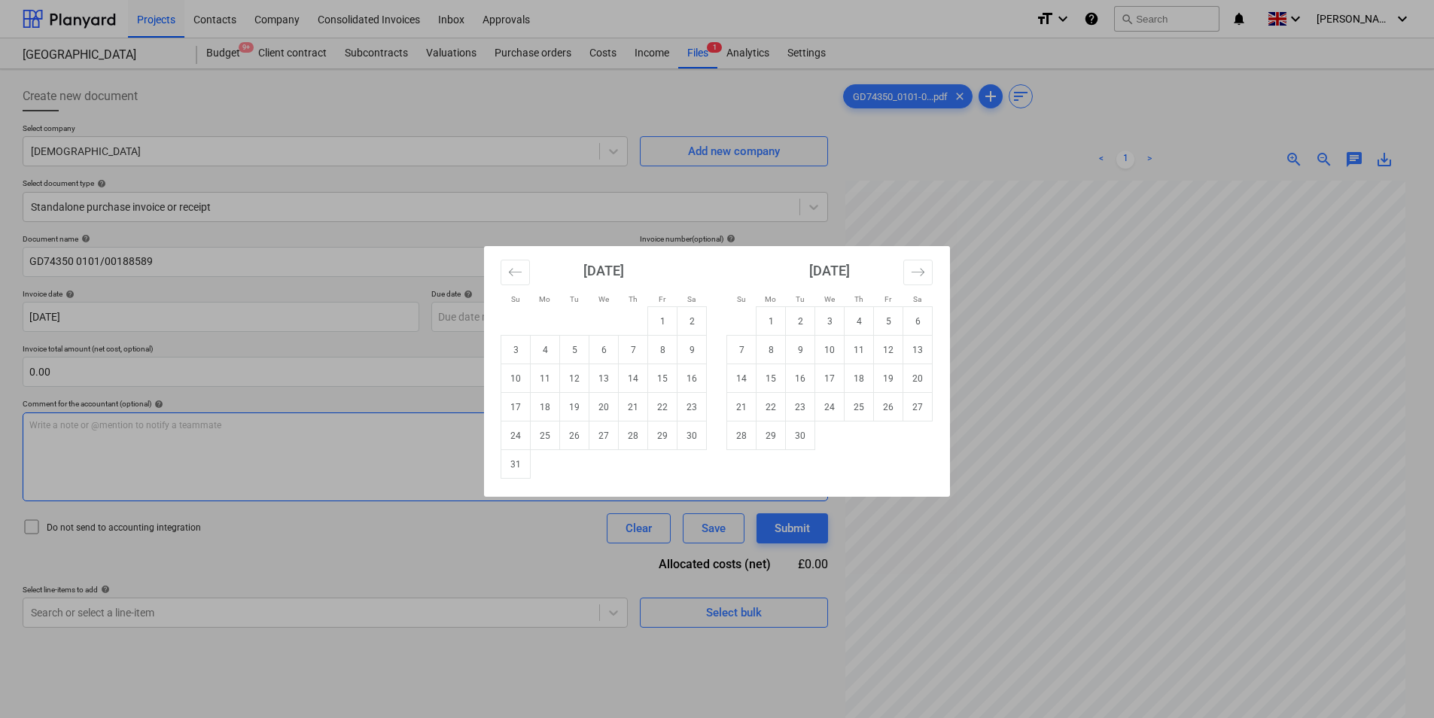
drag, startPoint x: 800, startPoint y: 437, endPoint x: 785, endPoint y: 428, distance: 17.6
click at [795, 433] on td "30" at bounding box center [800, 435] width 29 height 29
type input "[DATE]"
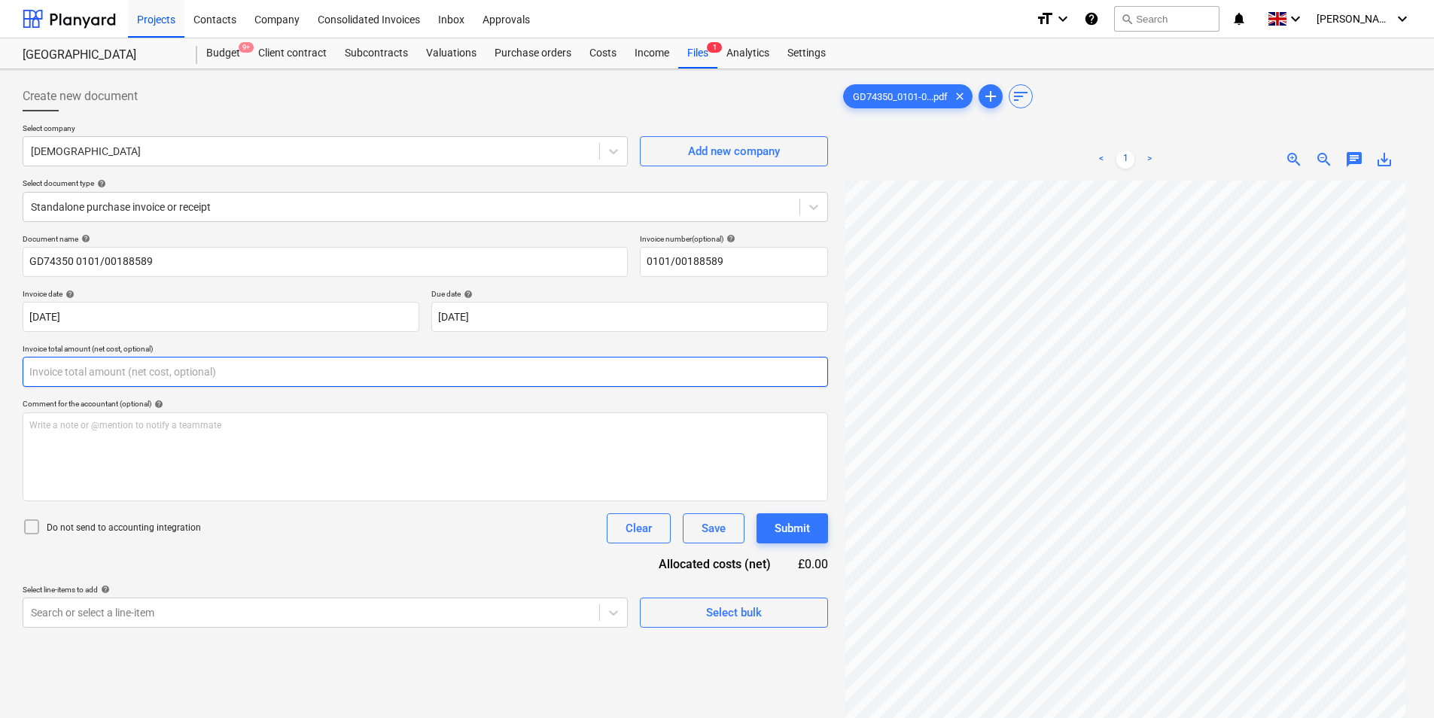
click at [169, 373] on input "text" at bounding box center [425, 372] width 805 height 30
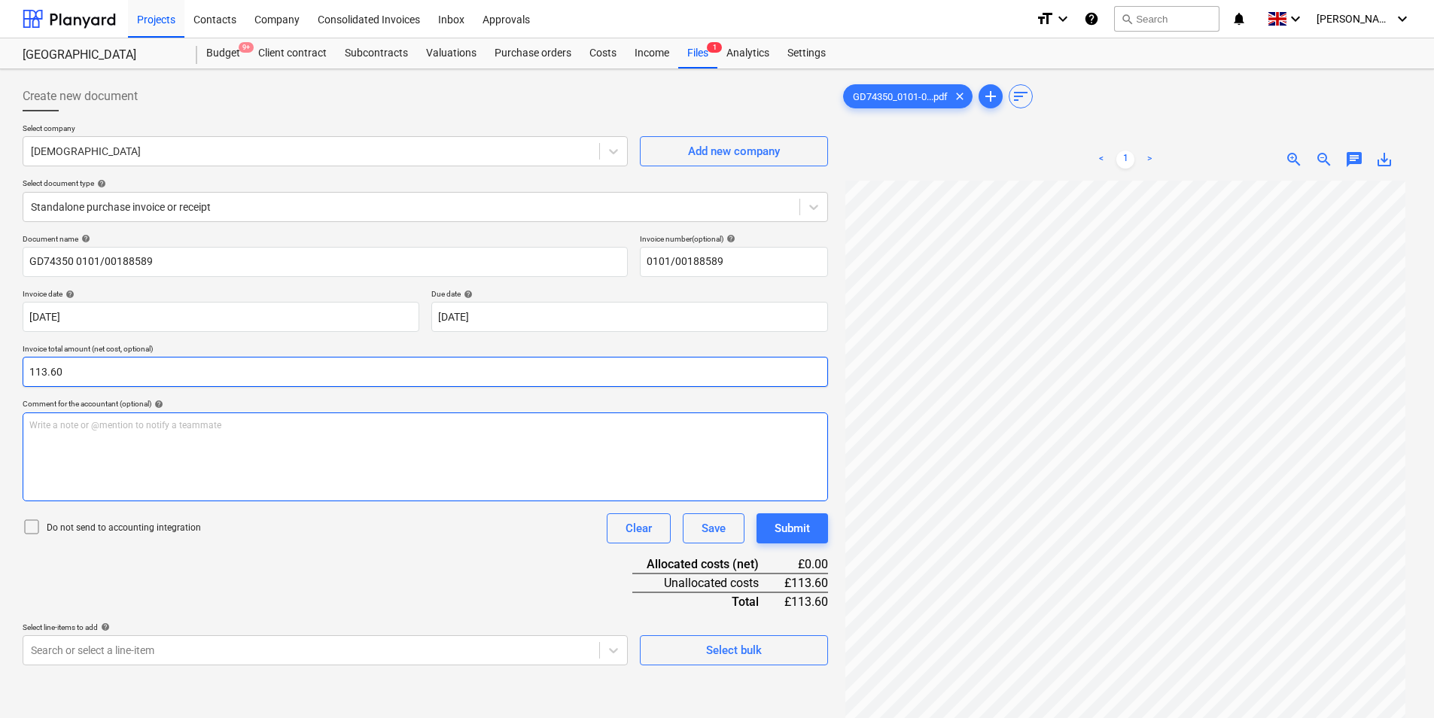
type input "113.60"
click at [70, 452] on div "Write a note or @mention to notify a teammate [PERSON_NAME]" at bounding box center [425, 456] width 805 height 89
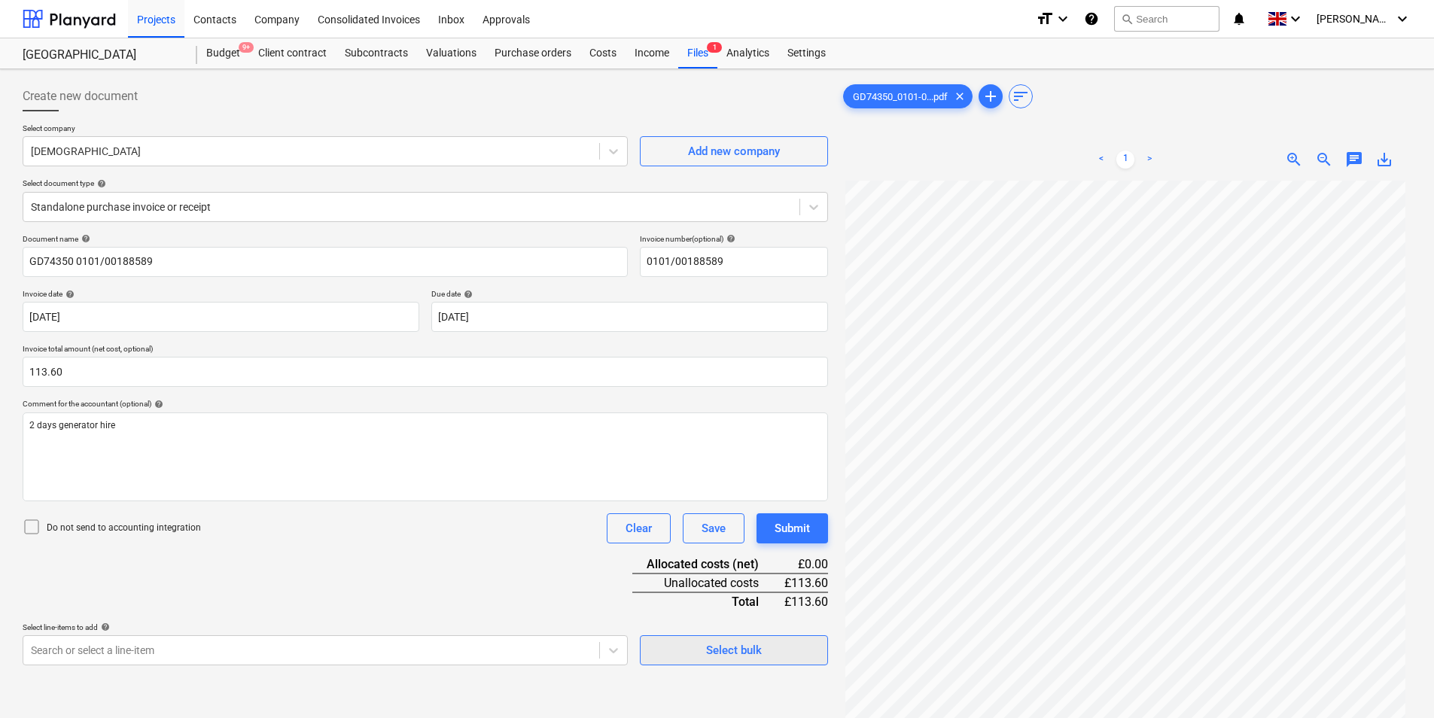
click at [786, 652] on span "Select bulk" at bounding box center [733, 650] width 151 height 20
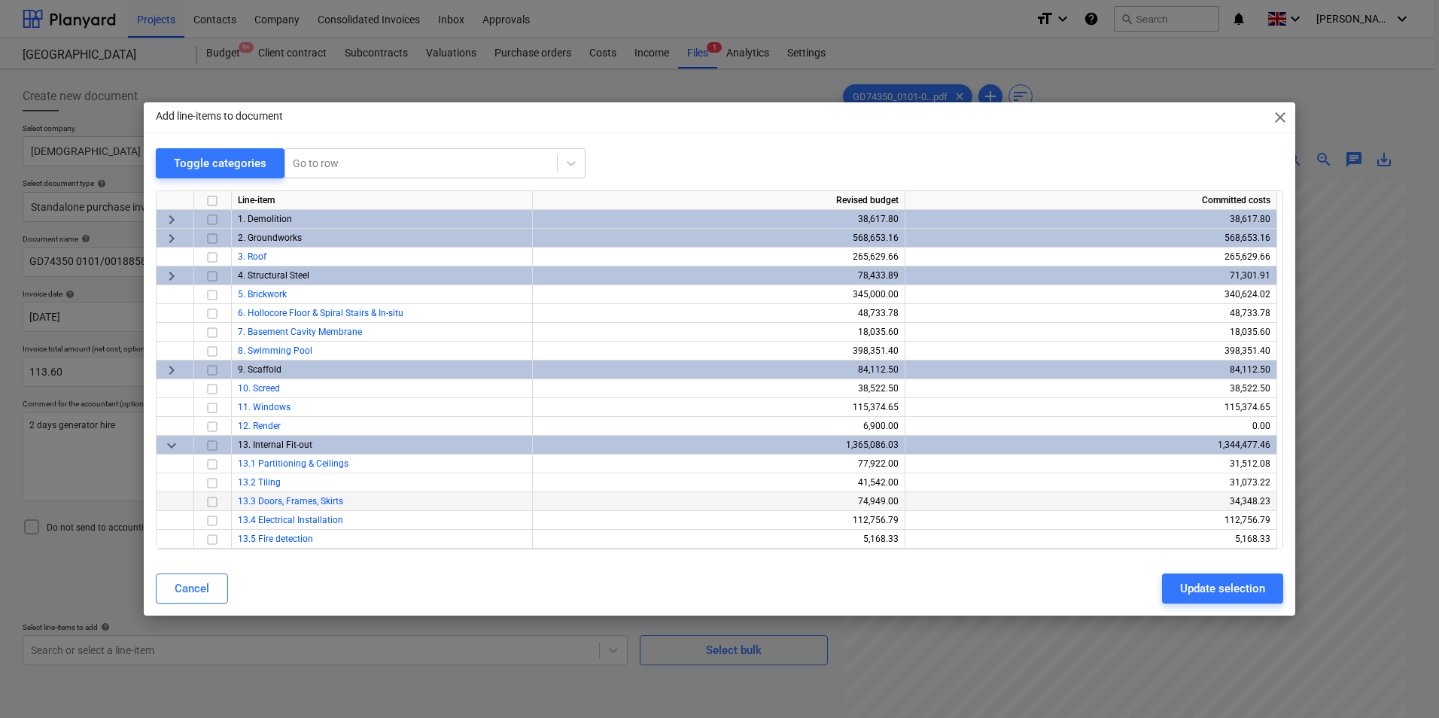
drag, startPoint x: 214, startPoint y: 464, endPoint x: 345, endPoint y: 499, distance: 135.6
click at [214, 466] on input "checkbox" at bounding box center [212, 464] width 18 height 18
click at [1240, 590] on div "Update selection" at bounding box center [1222, 589] width 85 height 20
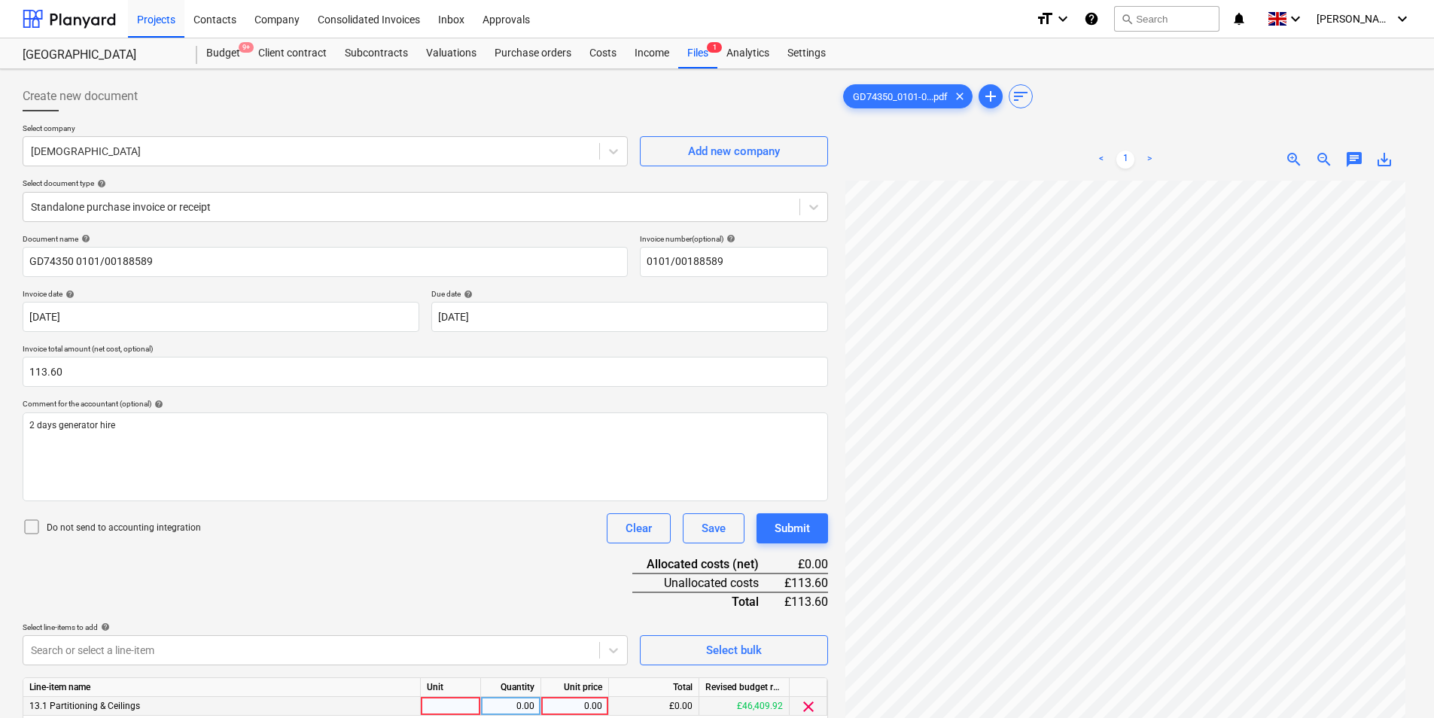
click at [451, 699] on div at bounding box center [451, 706] width 60 height 19
type input "ea"
type input "113.6"
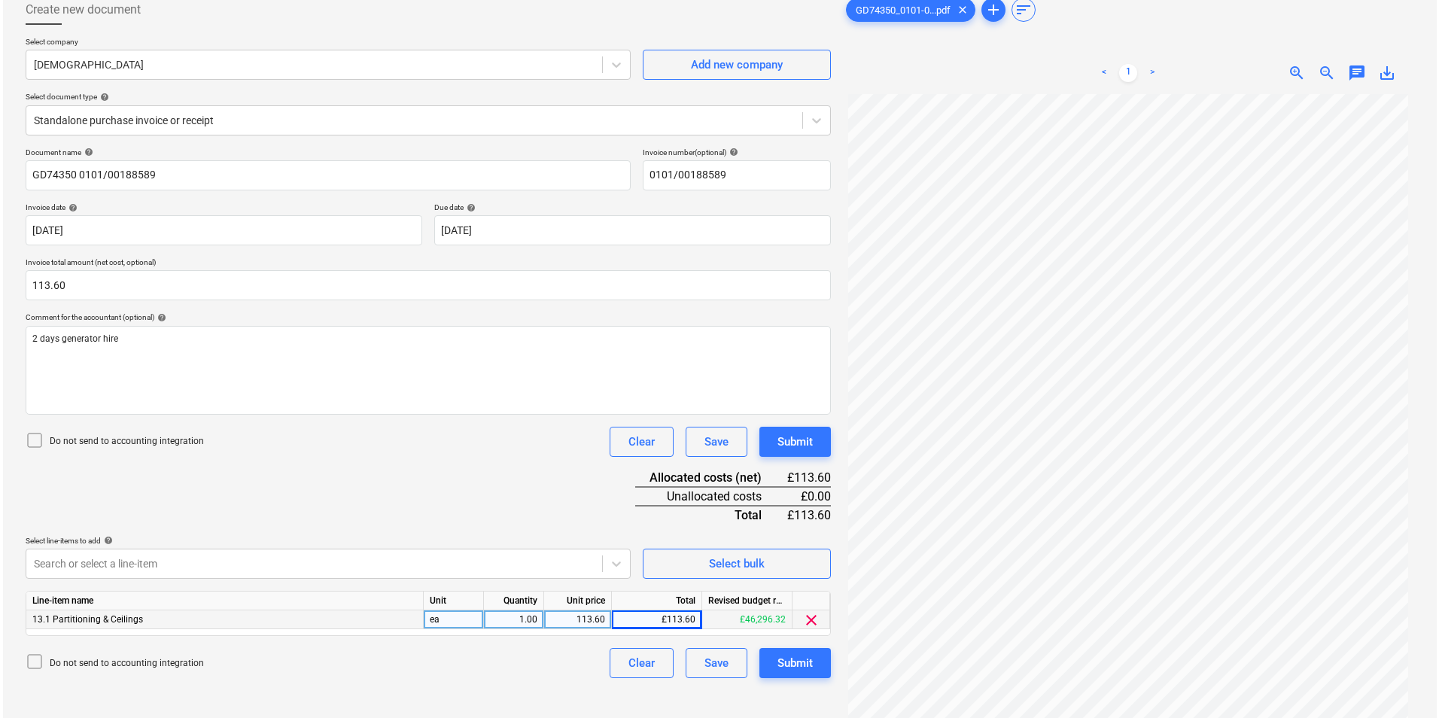
scroll to position [151, 0]
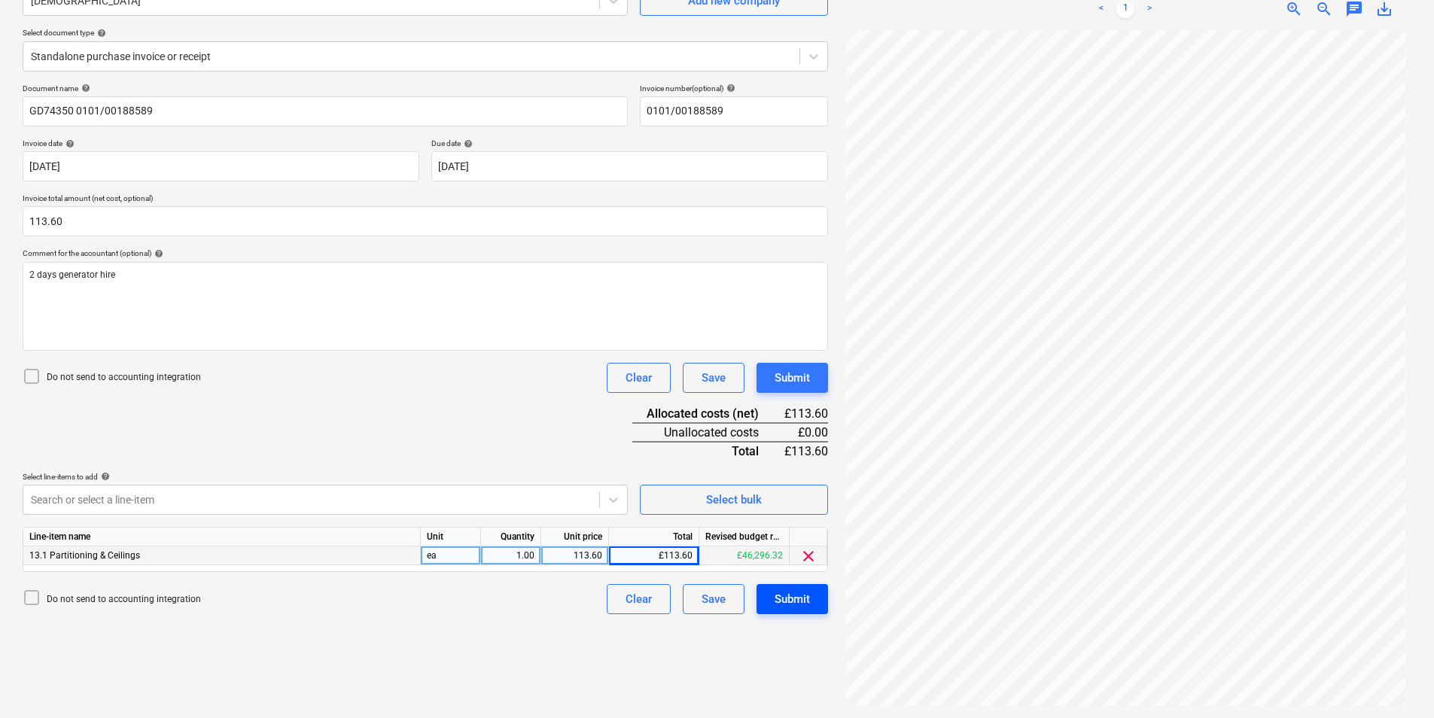
click at [792, 595] on div "Submit" at bounding box center [791, 599] width 35 height 20
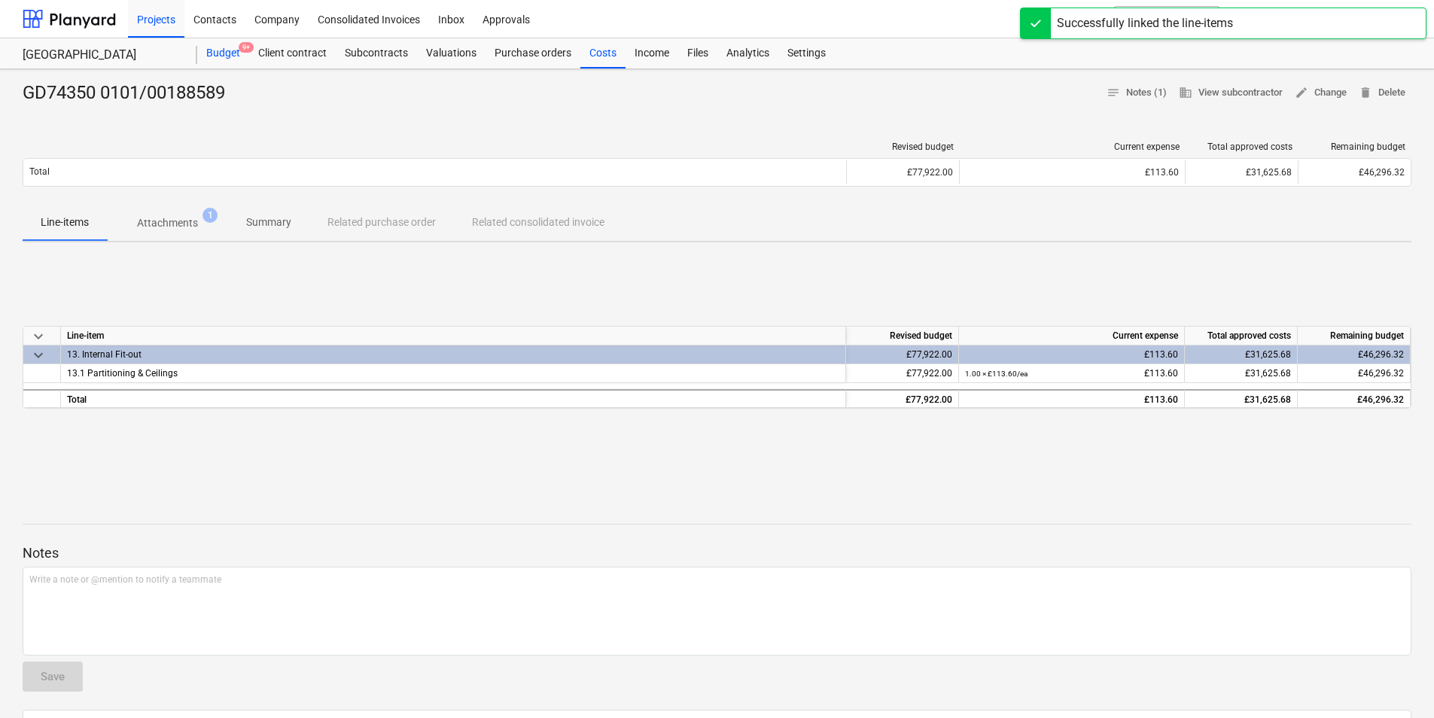
click at [220, 52] on div "Budget 9+" at bounding box center [223, 53] width 52 height 30
